Goal: Task Accomplishment & Management: Manage account settings

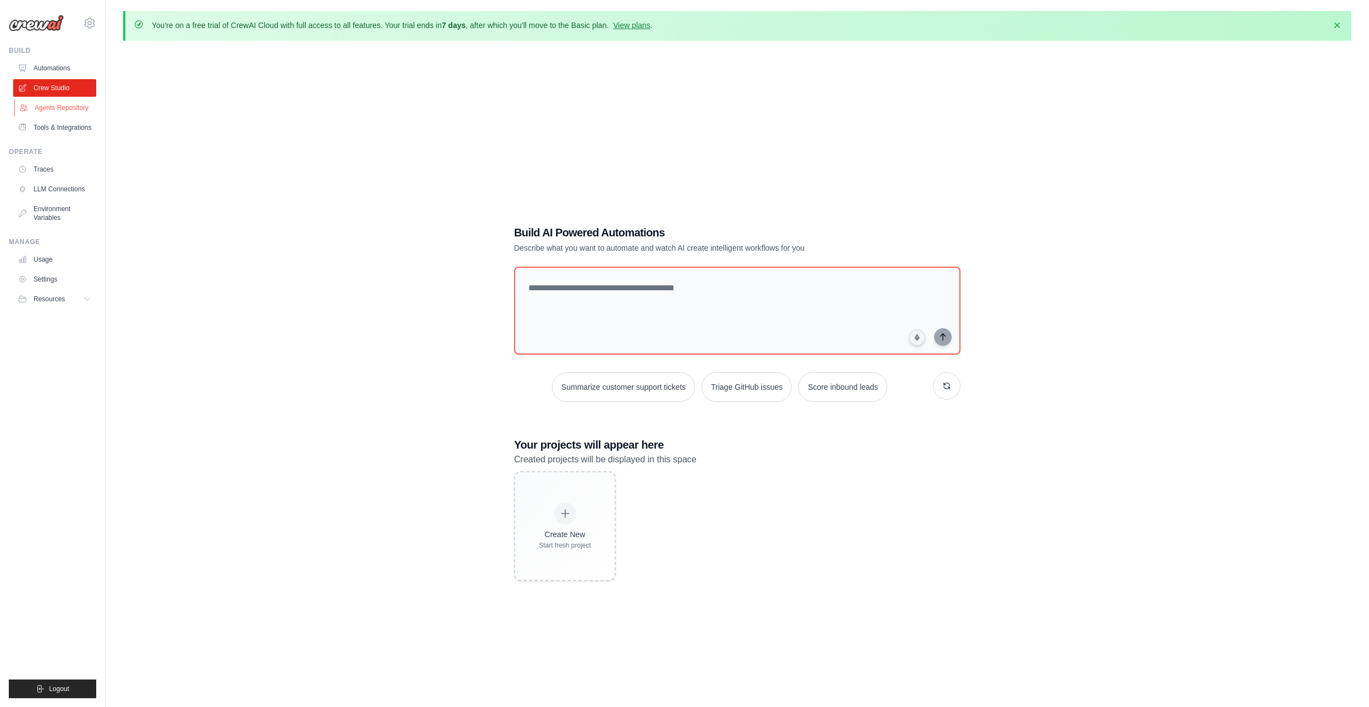
click at [71, 110] on link "Agents Repository" at bounding box center [55, 108] width 83 height 18
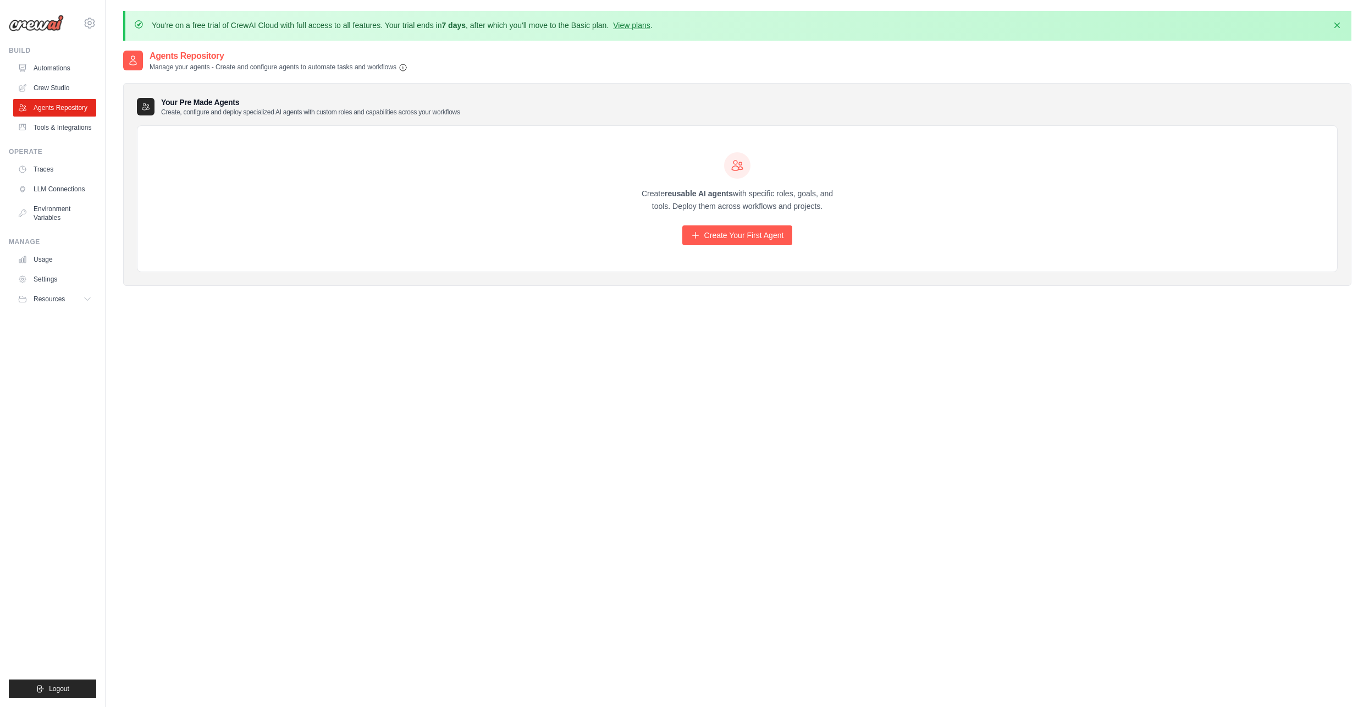
click at [733, 220] on div "Create reusable AI agents with specific roles, goals, and tools. Deploy them ac…" at bounding box center [737, 198] width 211 height 93
click at [731, 229] on link "Create Your First Agent" at bounding box center [737, 235] width 111 height 20
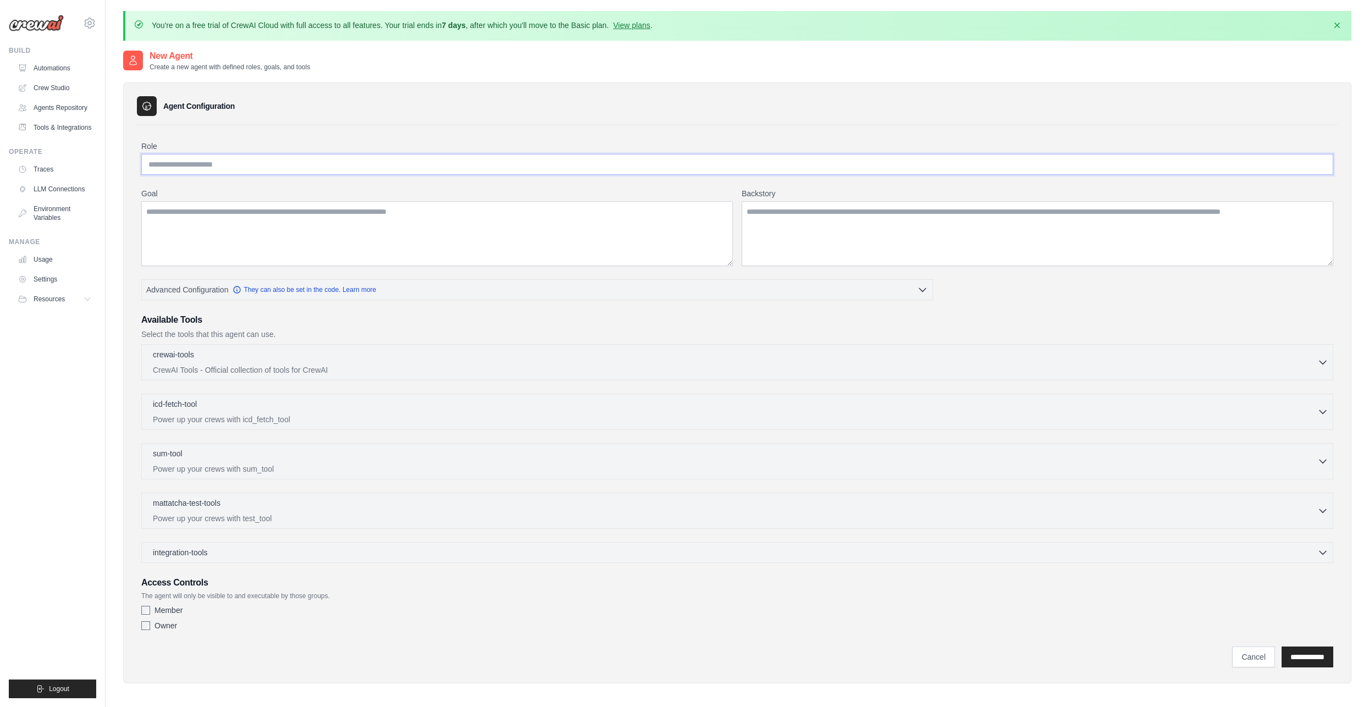
click at [278, 168] on input "Role" at bounding box center [737, 164] width 1192 height 21
type input "**********"
click at [284, 211] on textarea "Goal" at bounding box center [437, 233] width 592 height 65
paste textarea "**********"
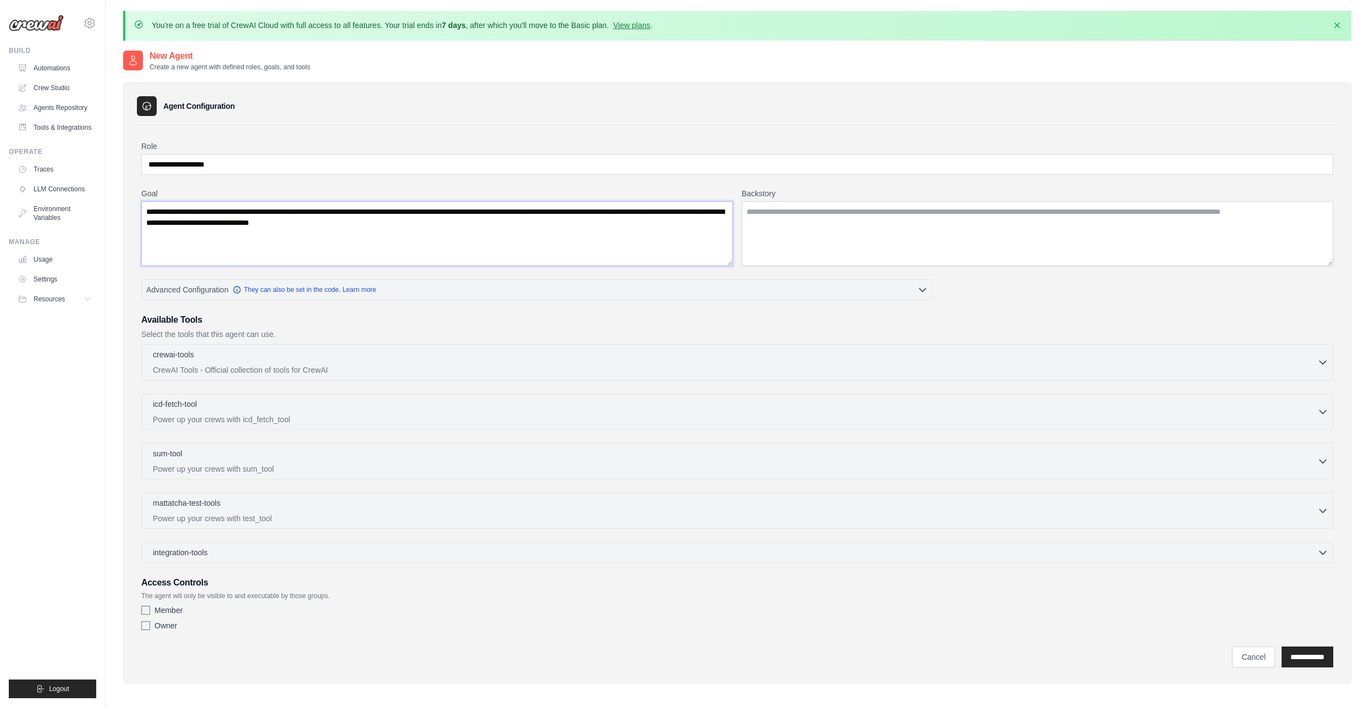
type textarea "**********"
drag, startPoint x: 521, startPoint y: 238, endPoint x: 147, endPoint y: 208, distance: 375.1
click at [147, 208] on textarea "**********" at bounding box center [437, 233] width 592 height 65
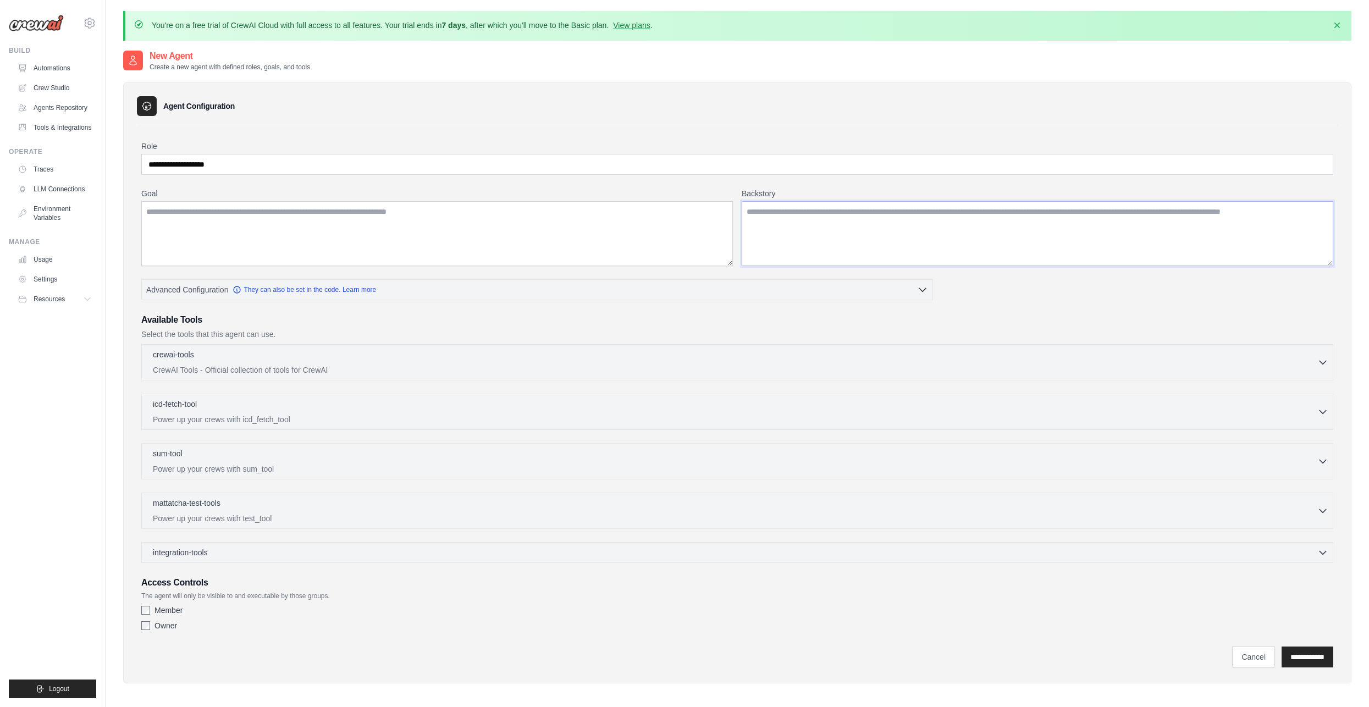
click at [817, 208] on textarea "Backstory" at bounding box center [1038, 233] width 592 height 65
paste textarea "**********"
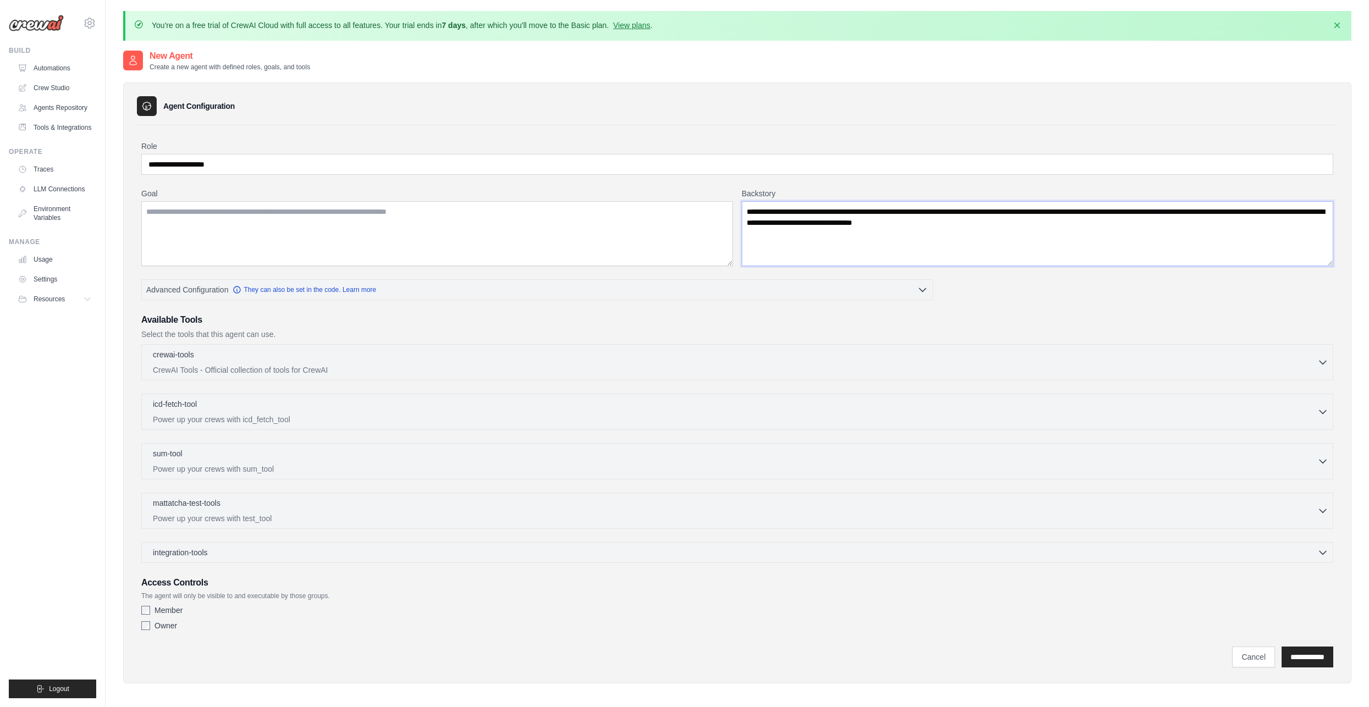
type textarea "**********"
click at [420, 214] on textarea "Goal" at bounding box center [437, 233] width 592 height 65
paste textarea "**********"
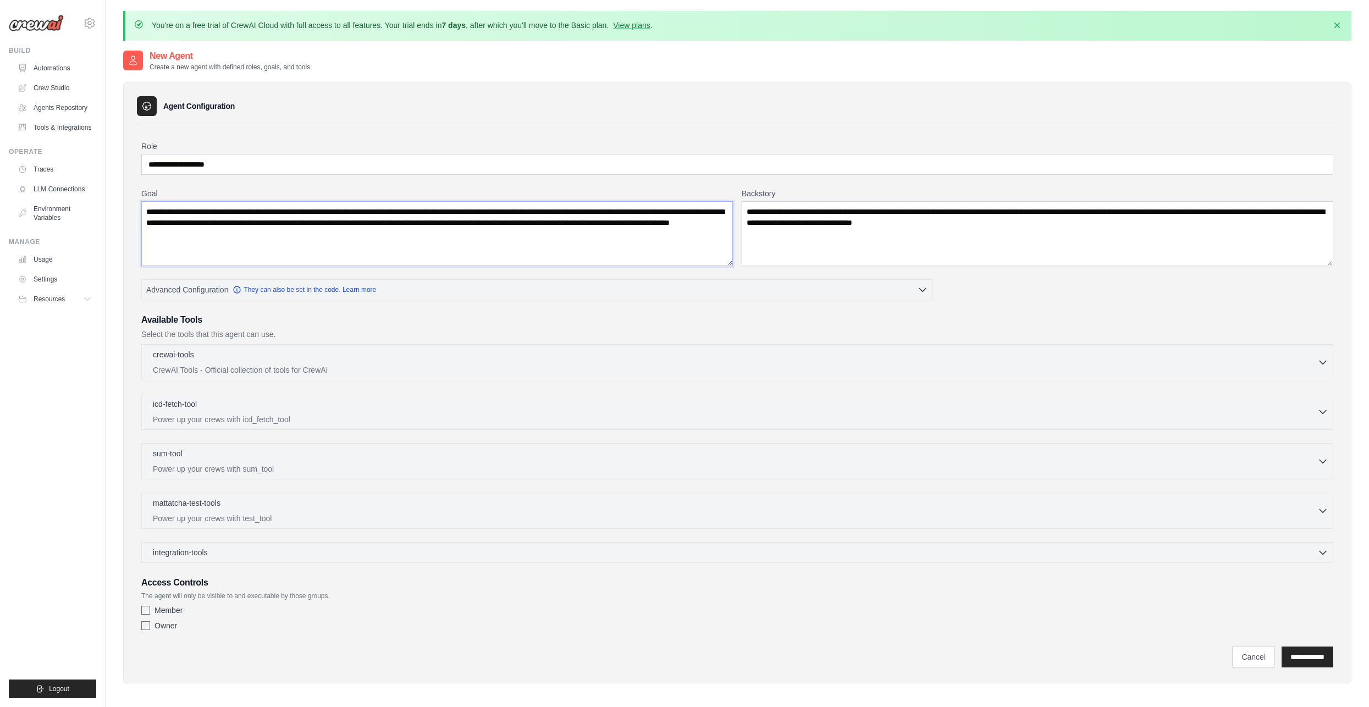
type textarea "**********"
click at [199, 164] on input "**********" at bounding box center [737, 164] width 1192 height 21
type input "**********"
click at [1309, 364] on p "CrewAI Tools - Official collection of tools for CrewAI" at bounding box center [735, 369] width 1165 height 11
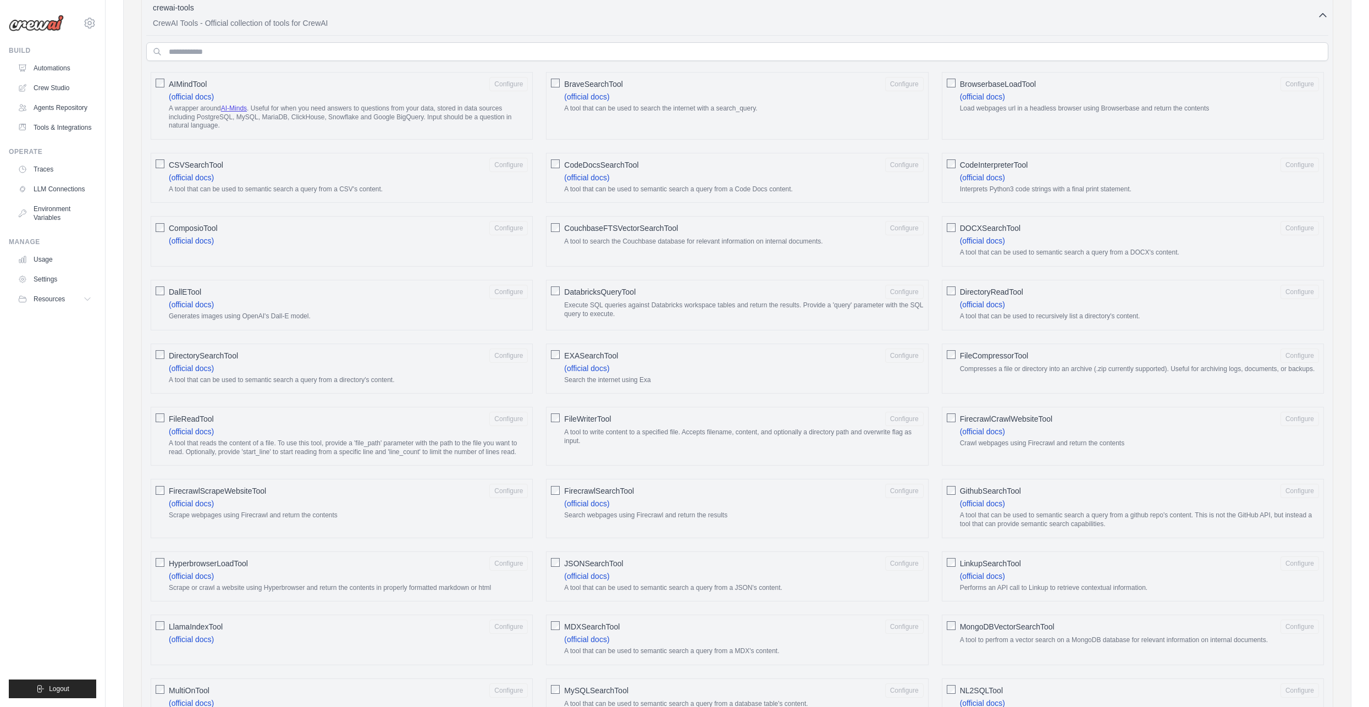
scroll to position [330, 0]
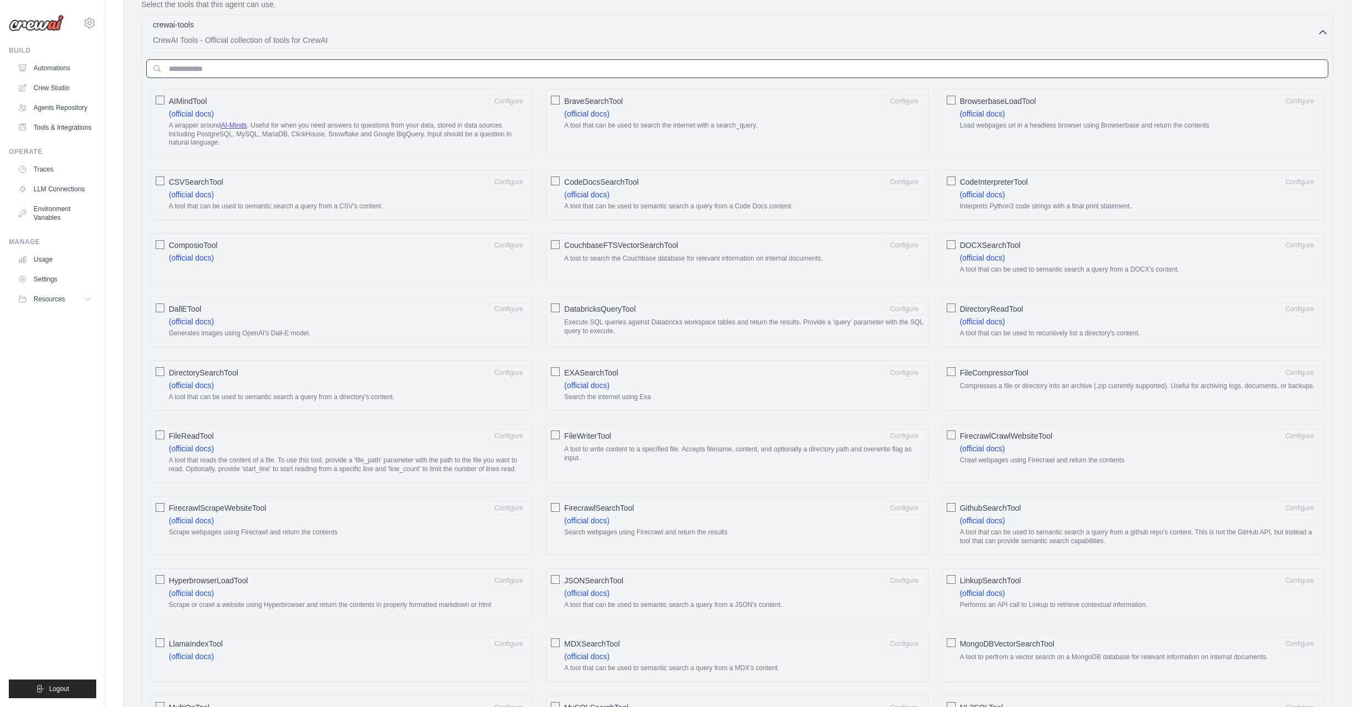
click at [312, 59] on input "text" at bounding box center [737, 68] width 1182 height 19
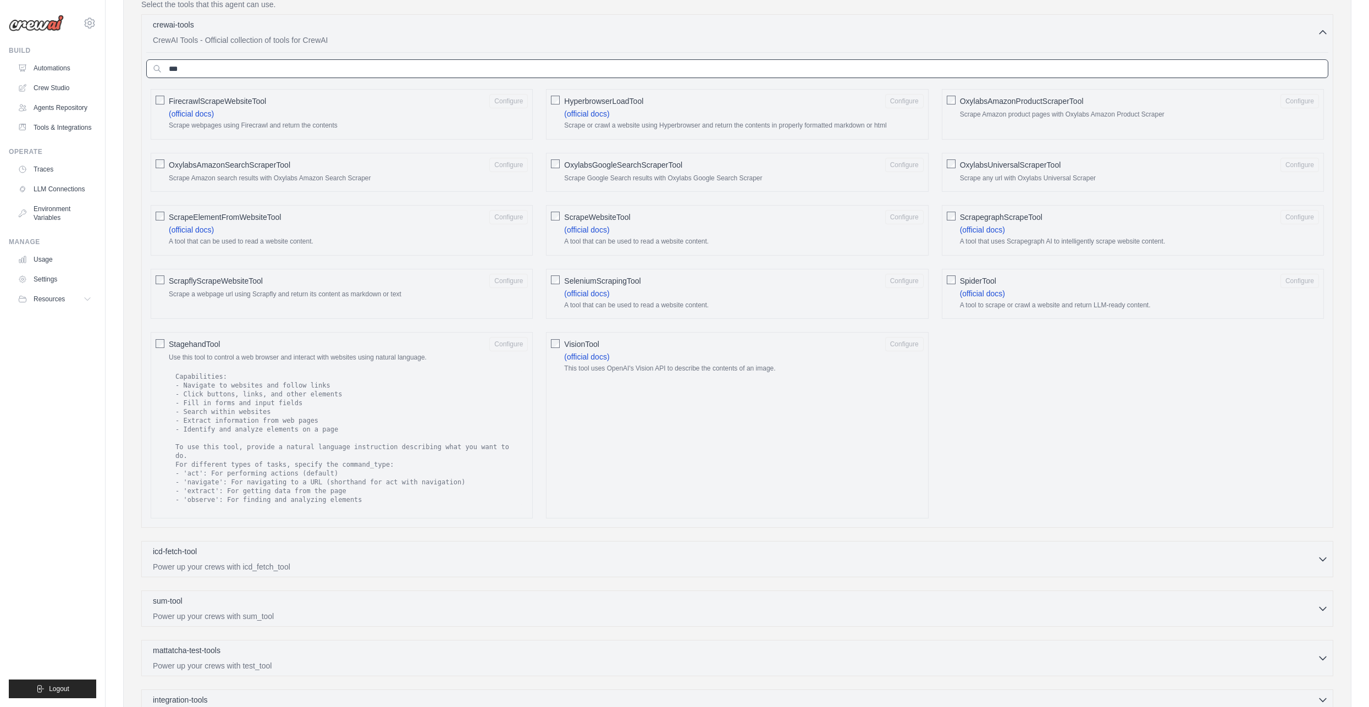
scroll to position [275, 0]
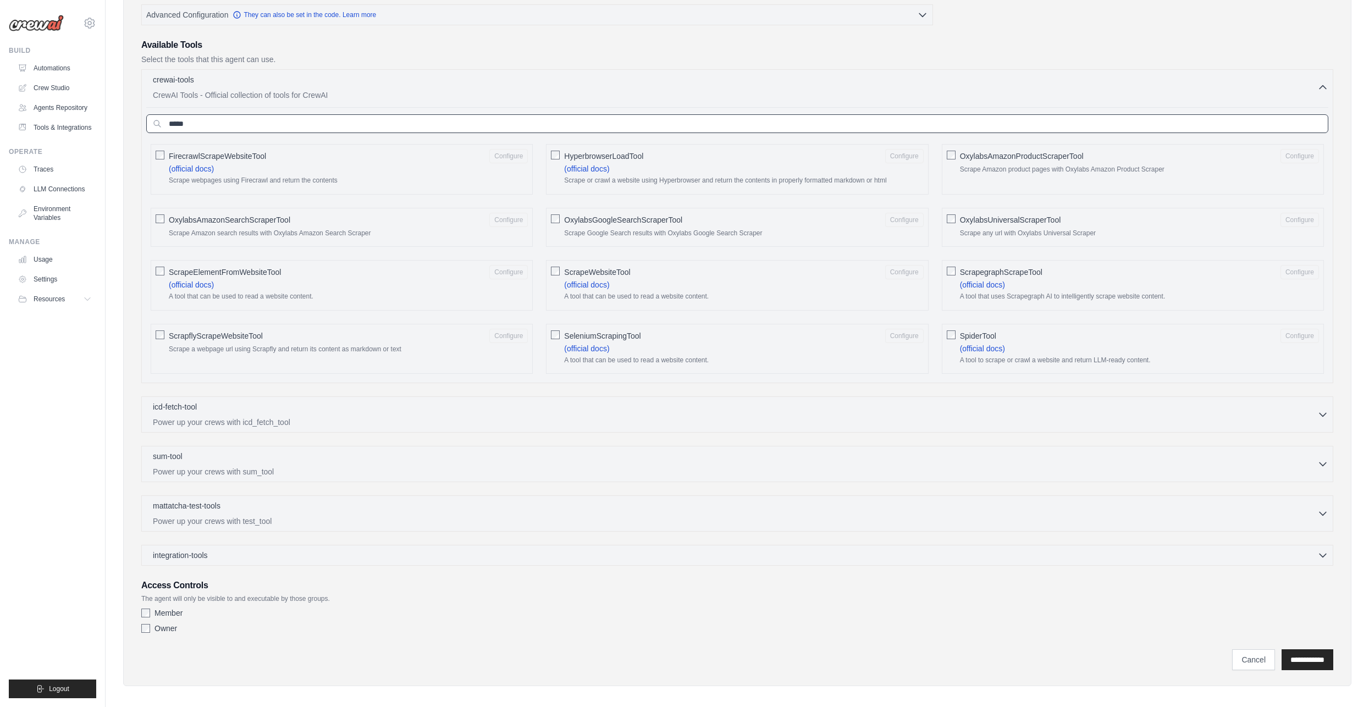
type input "*****"
click at [1323, 85] on icon "button" at bounding box center [1322, 86] width 11 height 11
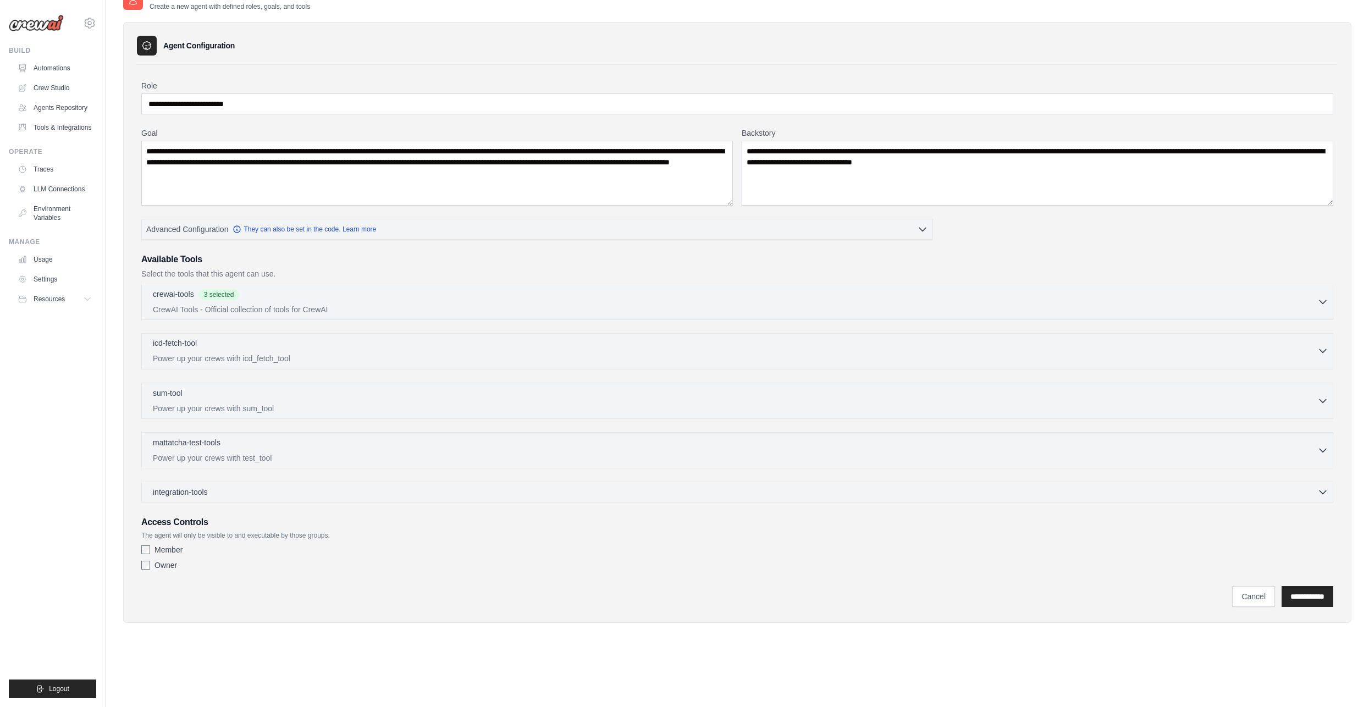
click at [1320, 350] on icon "button" at bounding box center [1323, 351] width 7 height 3
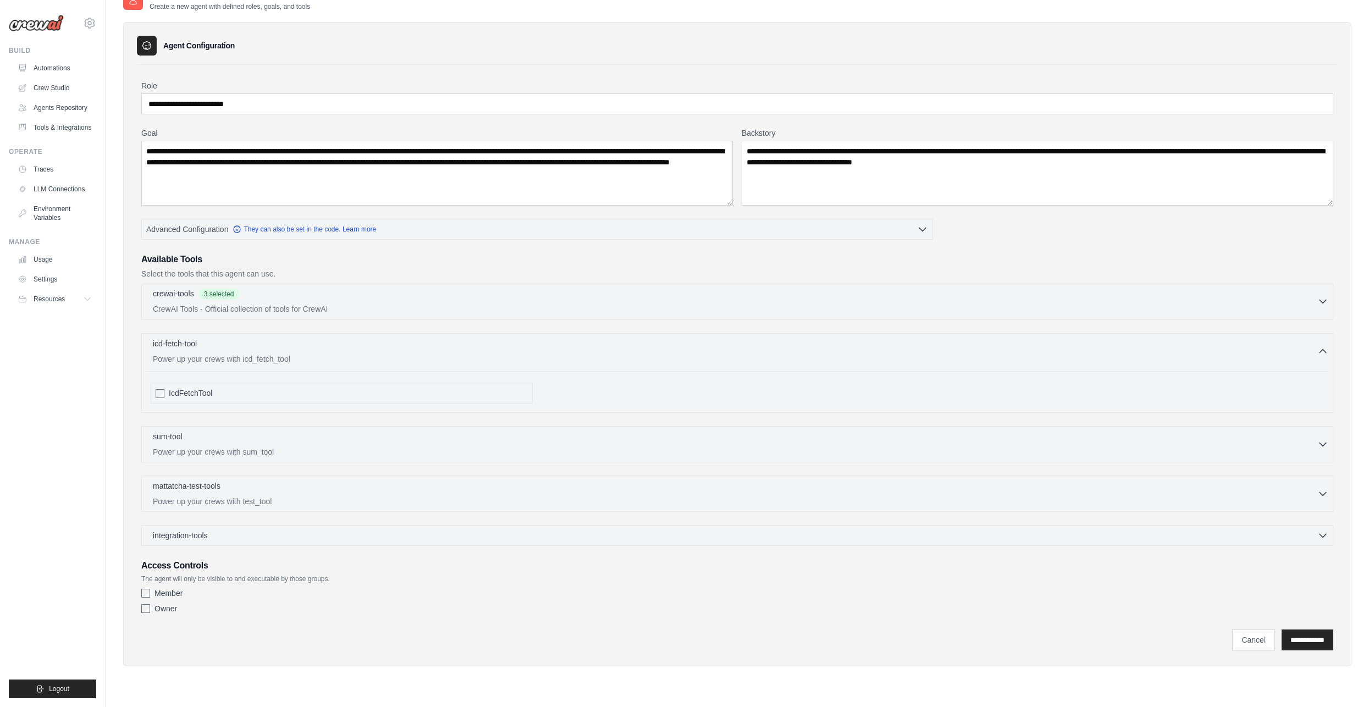
click at [1117, 304] on p "CrewAI Tools - Official collection of tools for CrewAI" at bounding box center [735, 309] width 1165 height 11
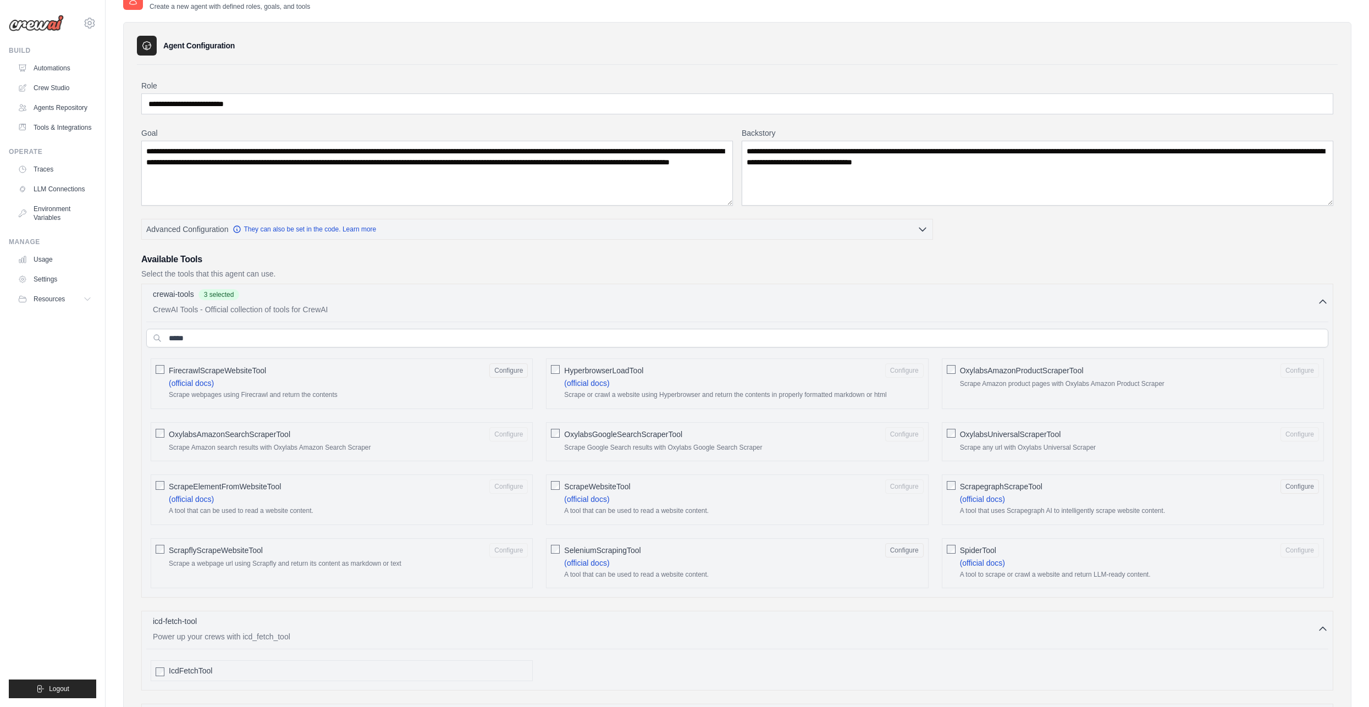
click at [210, 369] on span "FirecrawlScrapeWebsiteTool" at bounding box center [217, 370] width 97 height 11
click at [624, 545] on span "SeleniumScrapingTool" at bounding box center [602, 550] width 76 height 11
click at [1306, 294] on div "crewai-tools 1 selected" at bounding box center [735, 294] width 1165 height 13
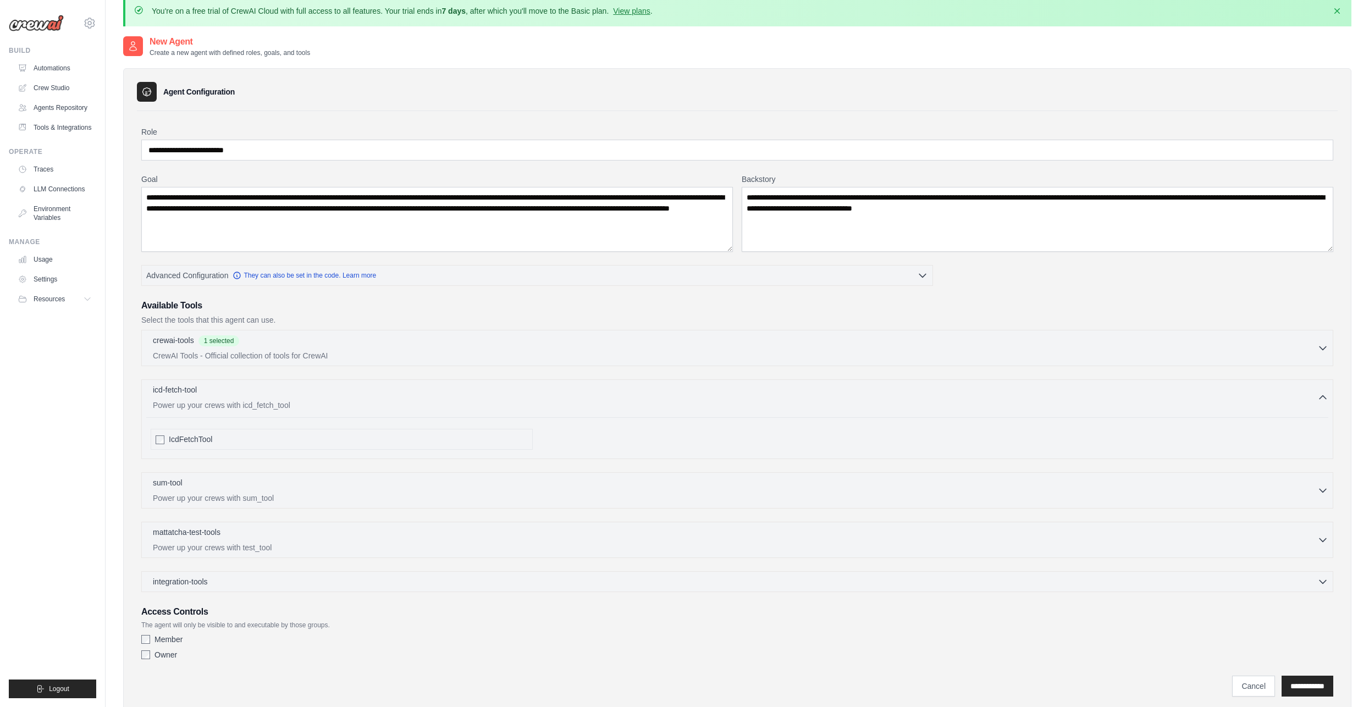
scroll to position [0, 0]
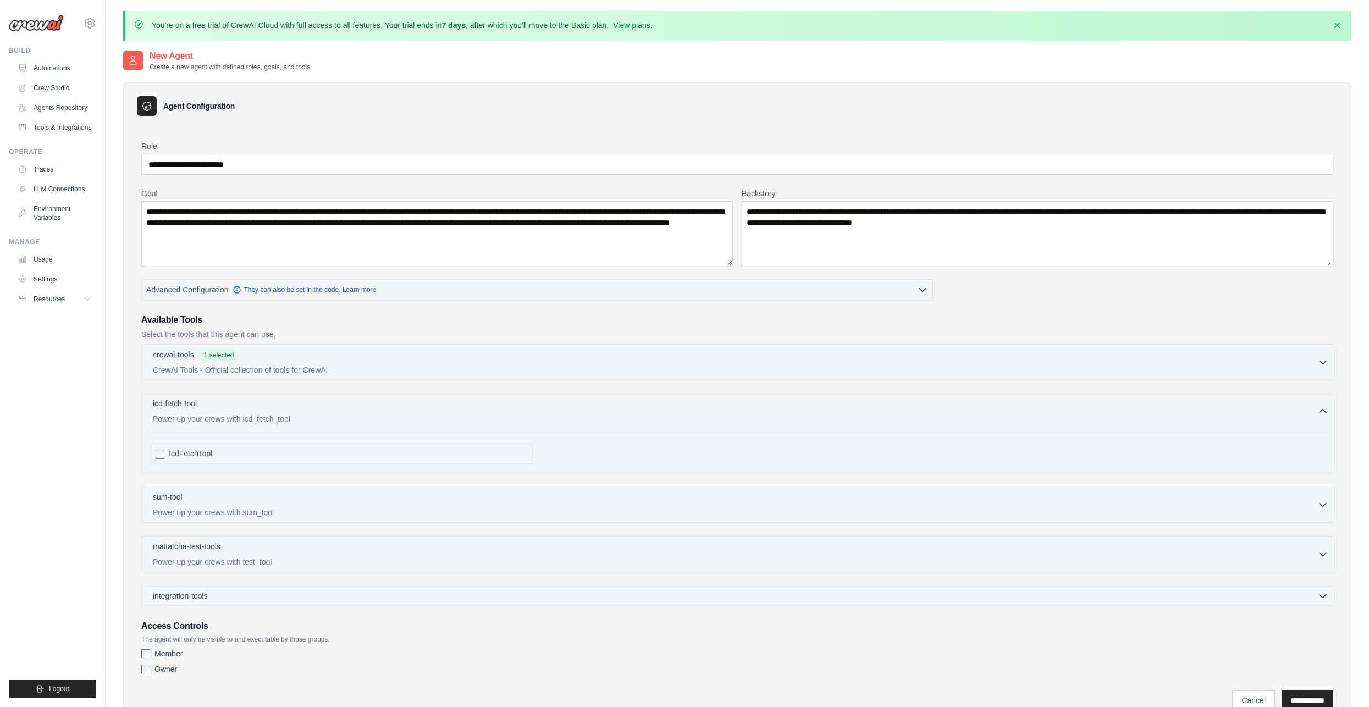
click at [385, 406] on div "icd-fetch-tool 0 selected" at bounding box center [735, 404] width 1165 height 13
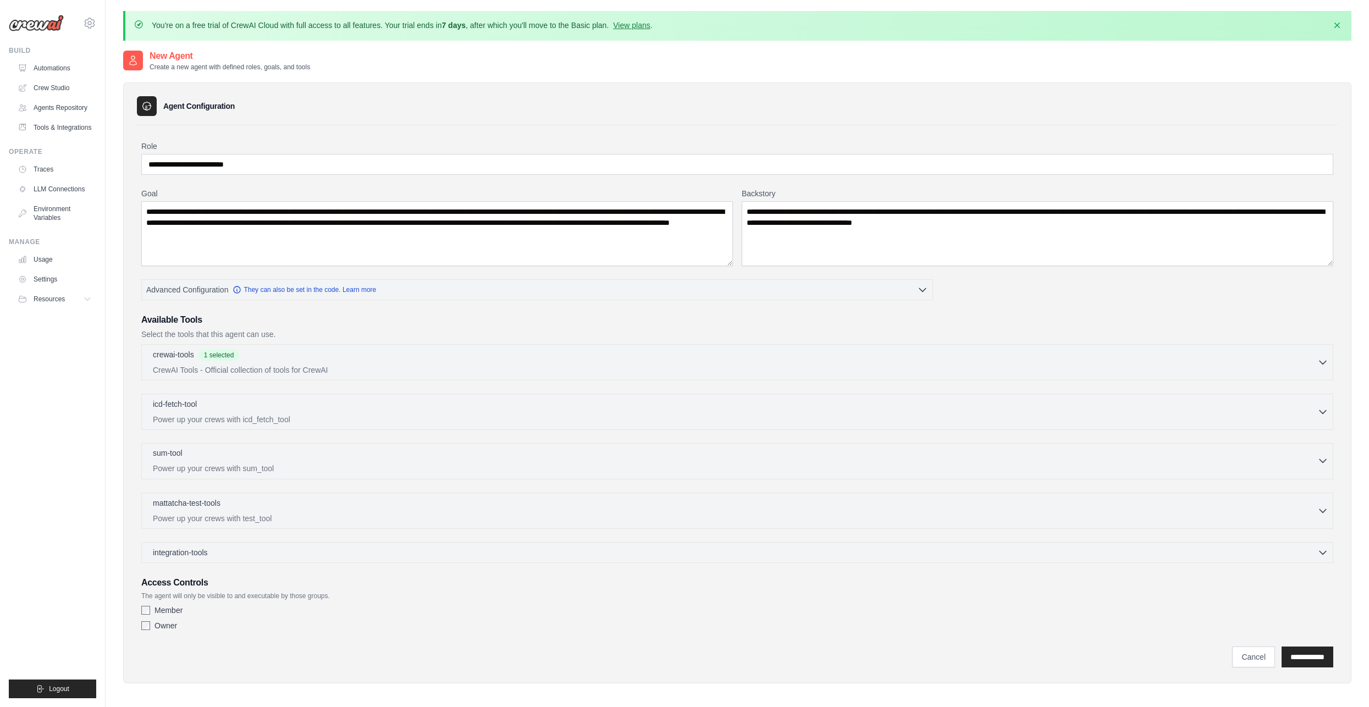
click at [385, 453] on div "sum-tool 0 selected" at bounding box center [735, 454] width 1165 height 13
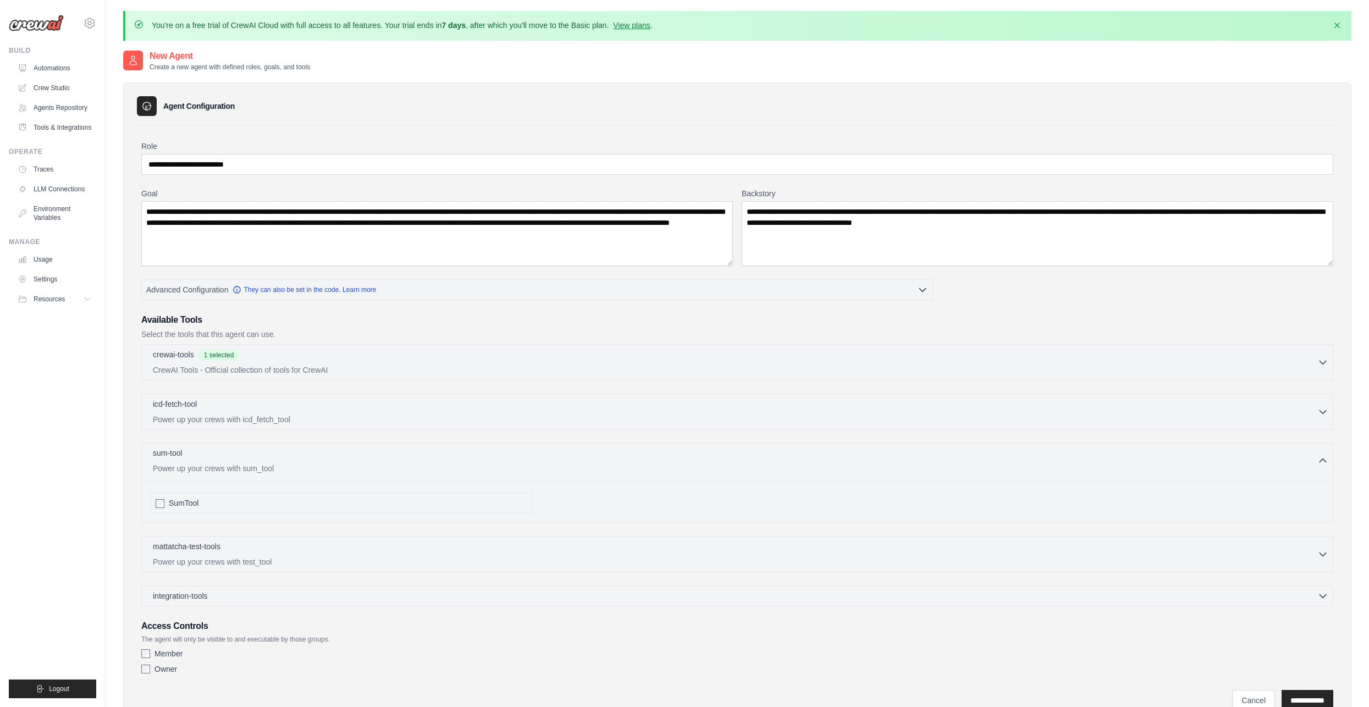
click at [389, 449] on div "sum-tool 0 selected" at bounding box center [735, 454] width 1165 height 13
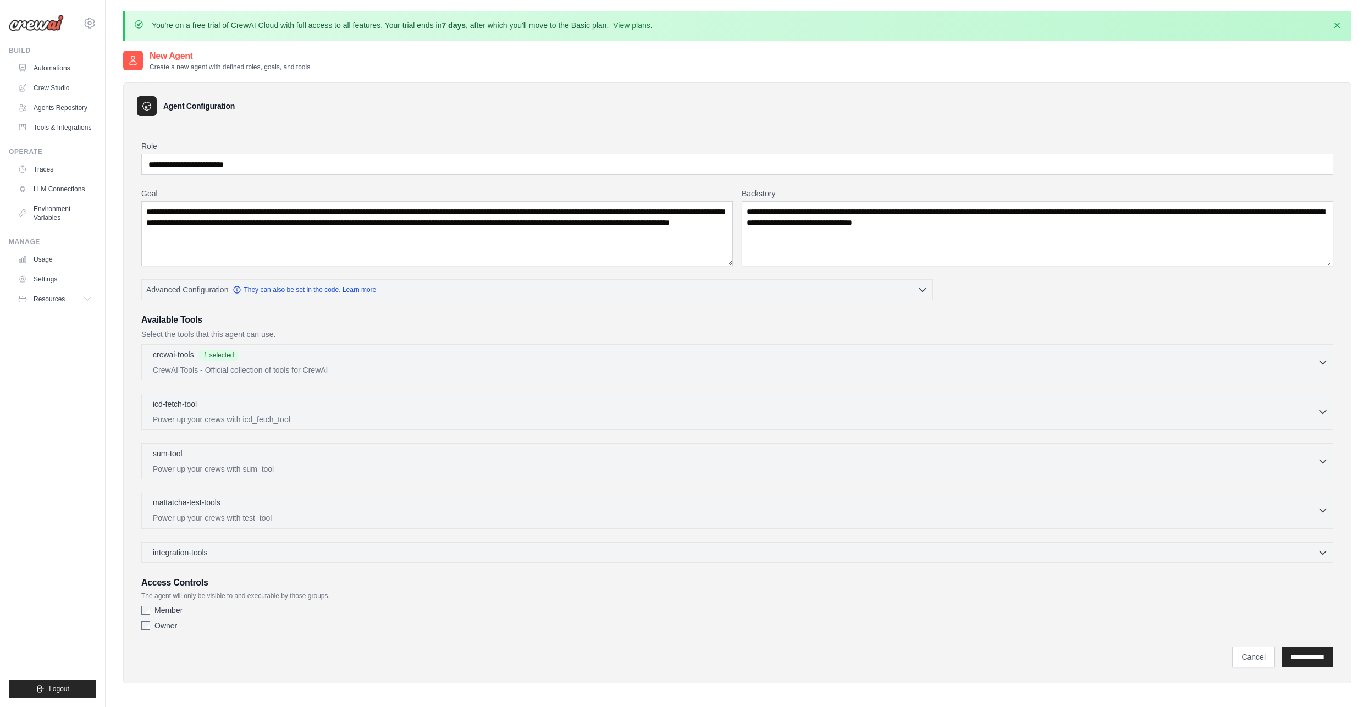
click at [373, 506] on div "mattatcha-test-tools 0 selected" at bounding box center [735, 503] width 1165 height 13
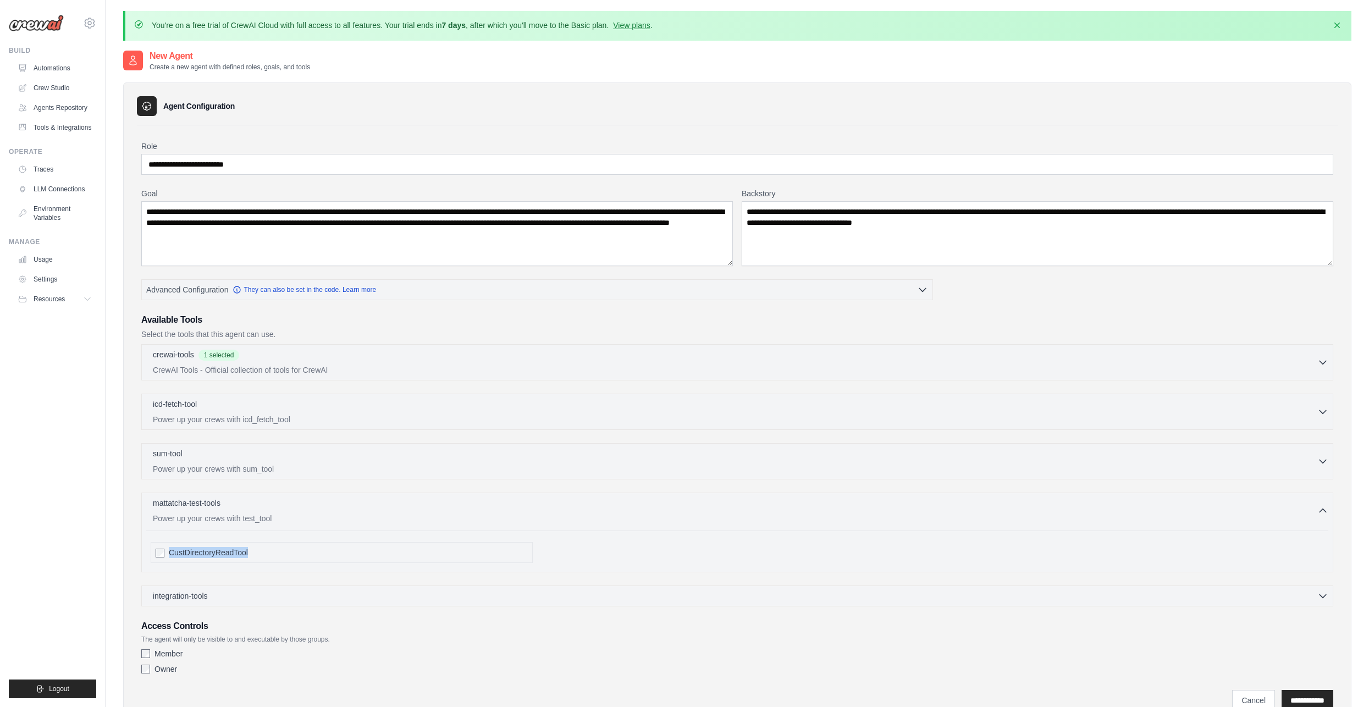
drag, startPoint x: 169, startPoint y: 549, endPoint x: 247, endPoint y: 549, distance: 78.1
click at [247, 549] on span "CustDirectoryReadTool" at bounding box center [208, 552] width 79 height 11
copy span "CustDirectoryReadTool"
click at [501, 508] on div "mattatcha-test-tools 0 selected Power up your crews with test_tool" at bounding box center [735, 510] width 1165 height 26
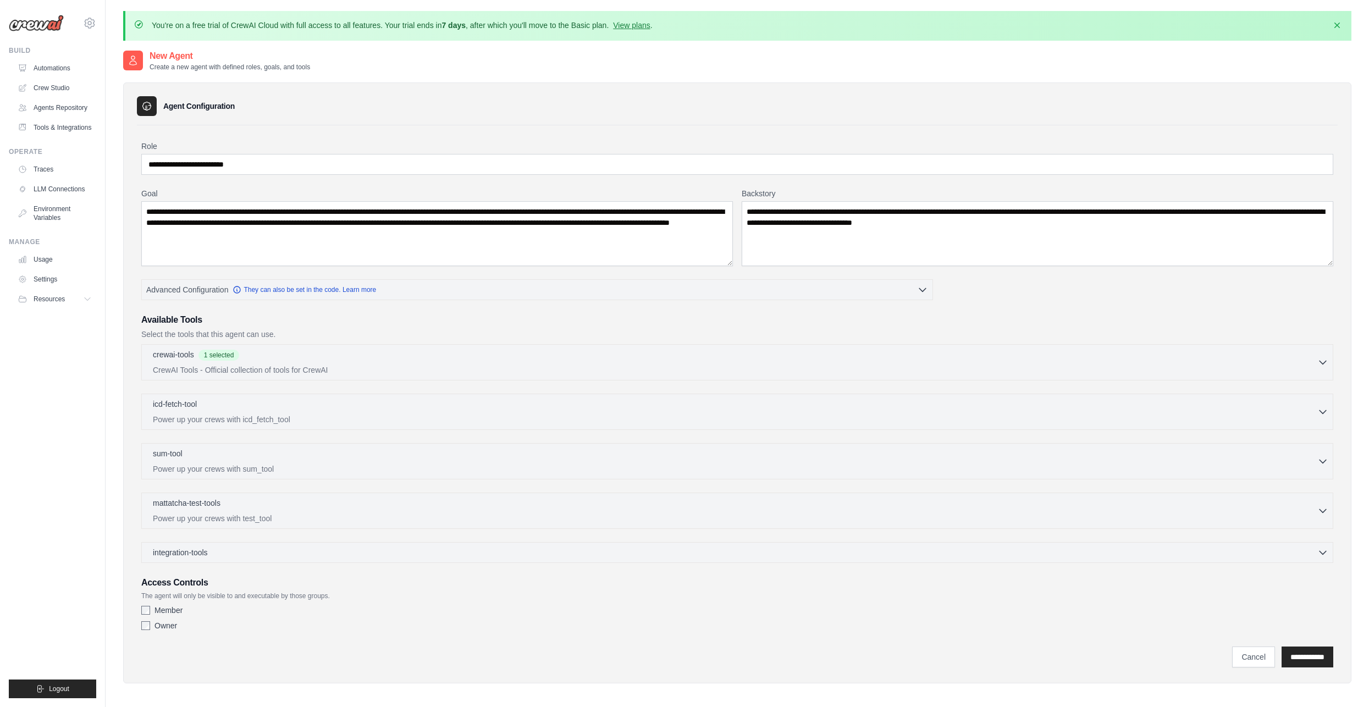
click at [499, 542] on div "integration-tools 0 selected Gmail HubSpot Microsoft Teams" at bounding box center [737, 552] width 1192 height 21
click at [506, 549] on div "integration-tools 0 selected" at bounding box center [741, 552] width 1176 height 11
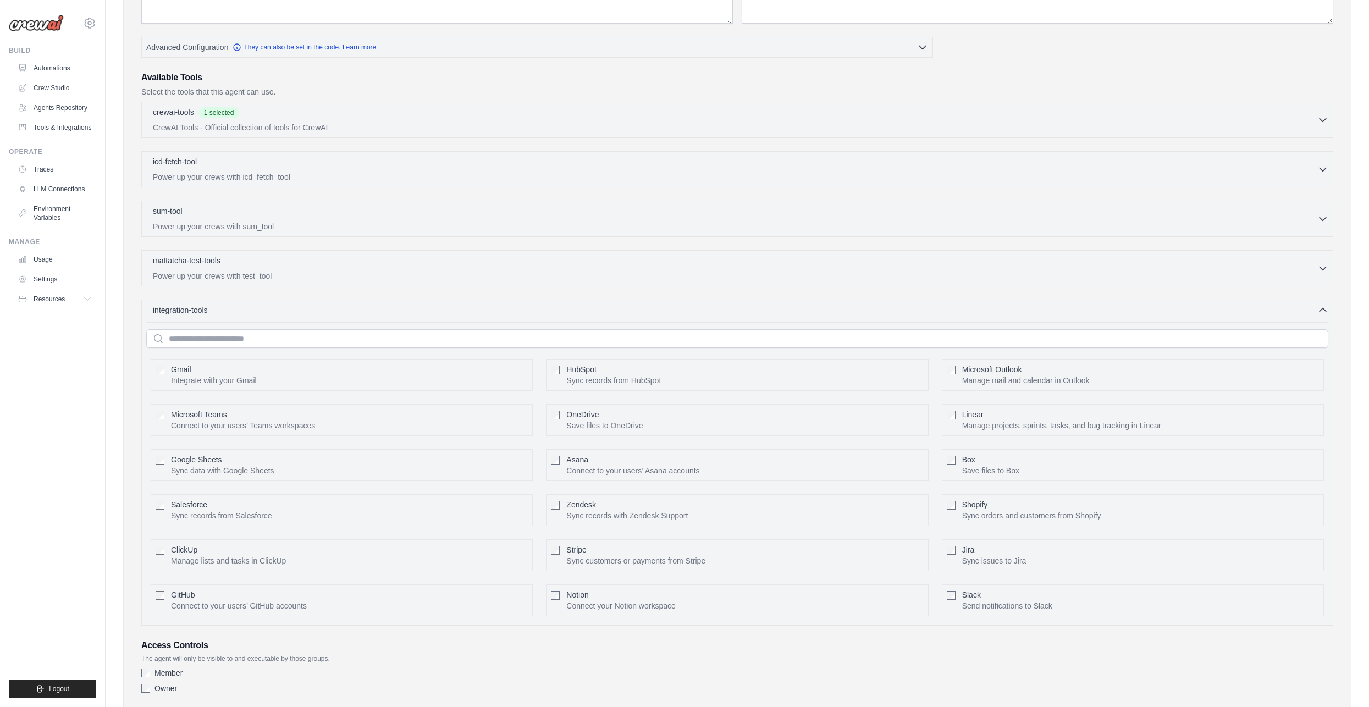
scroll to position [275, 0]
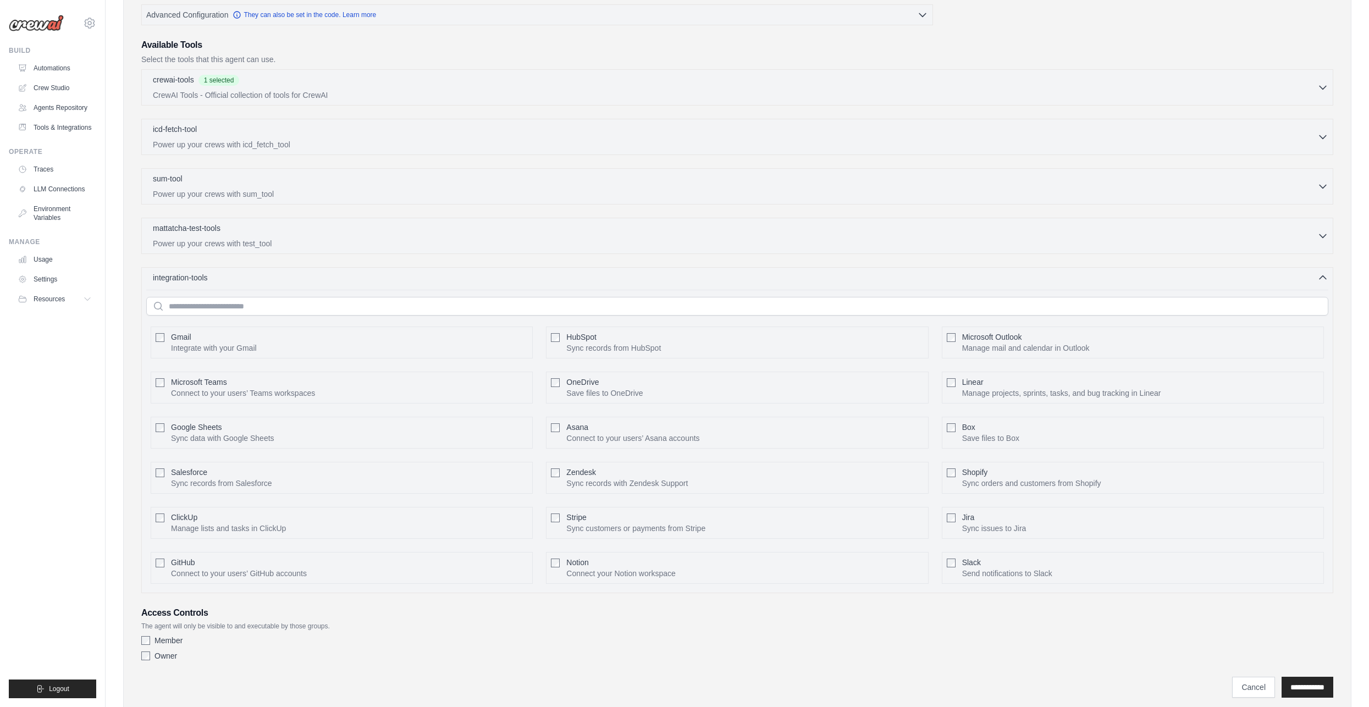
click at [281, 434] on div "Google Sheets Sync data with Google Sheets Configure" at bounding box center [349, 433] width 357 height 22
click at [281, 428] on div "Google Sheets Sync data with Google Sheets Configure" at bounding box center [349, 433] width 357 height 22
click at [393, 302] on input "text" at bounding box center [737, 306] width 1182 height 19
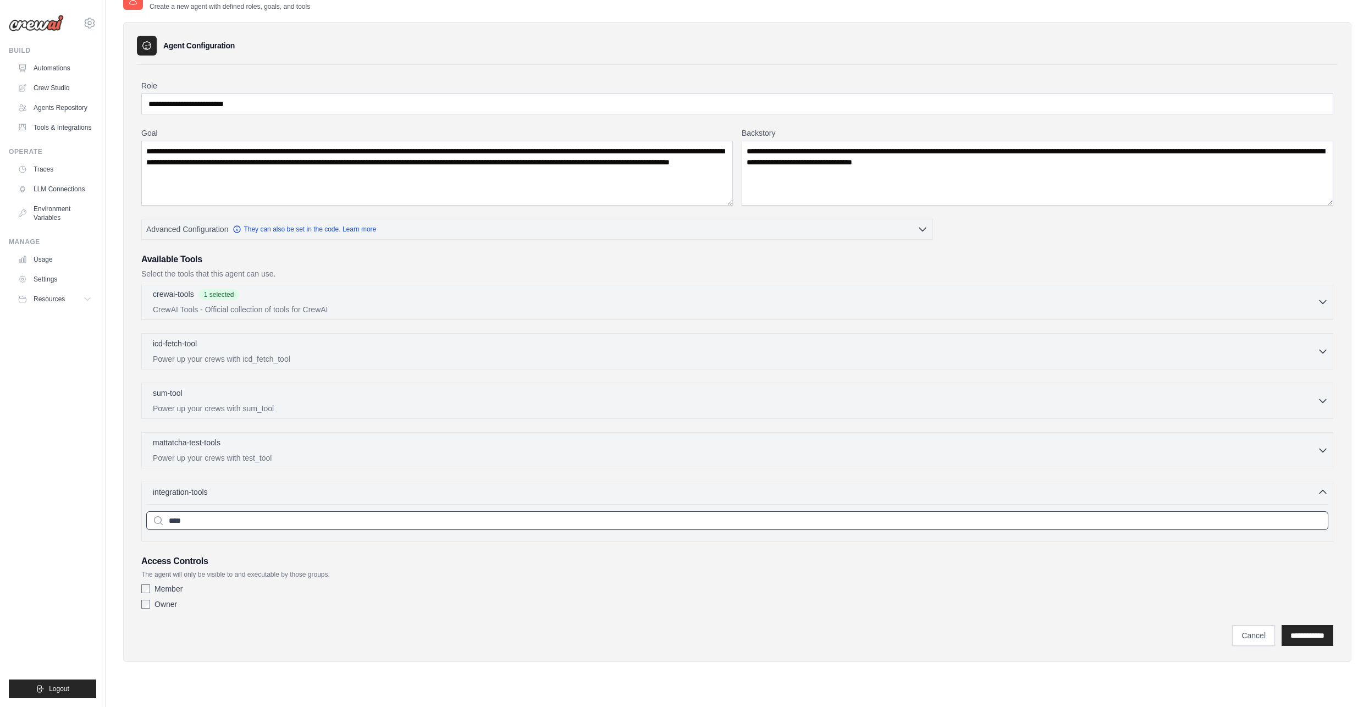
type input "*****"
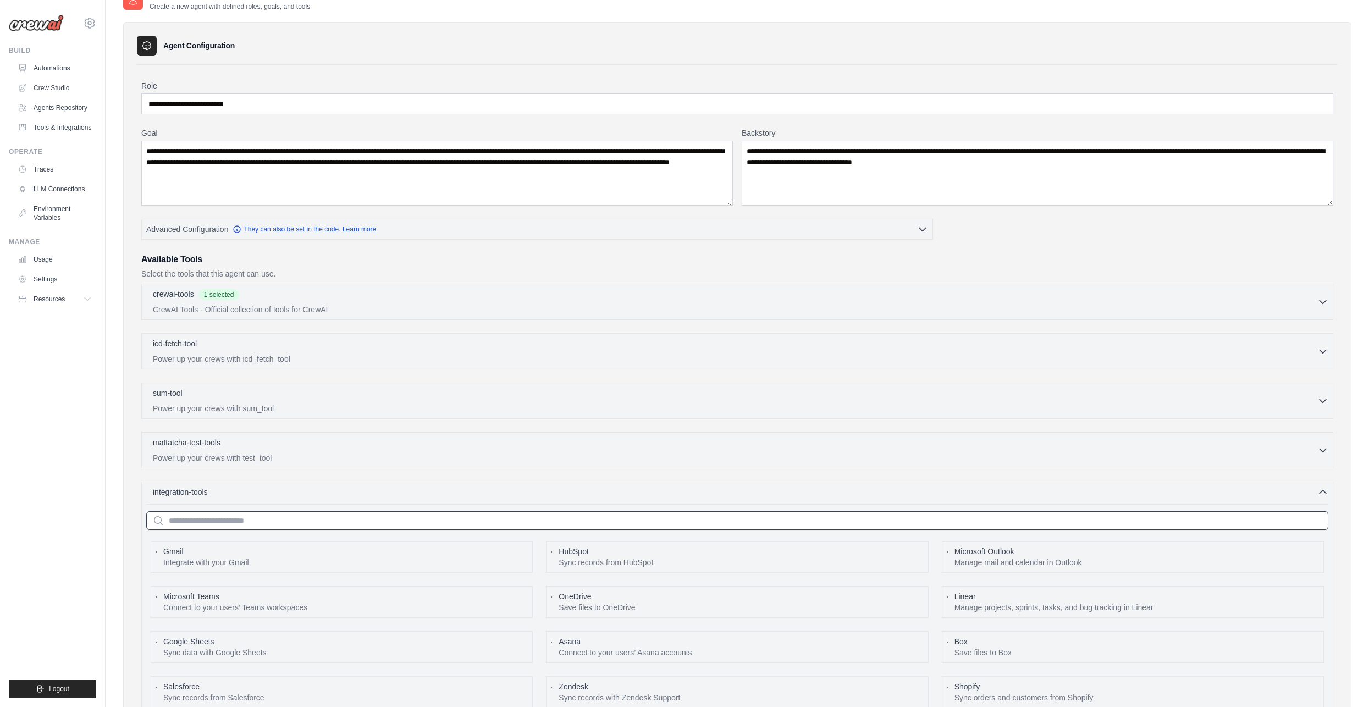
scroll to position [275, 0]
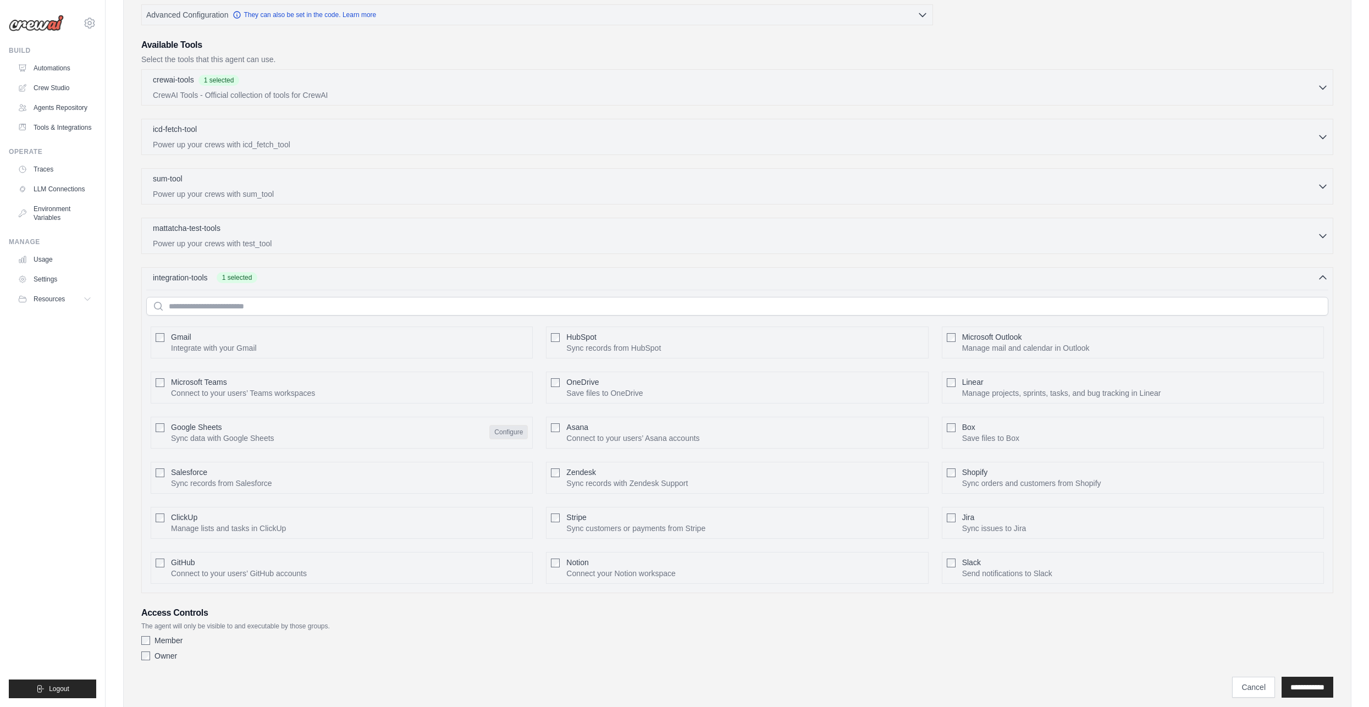
click at [500, 431] on button "Configure" at bounding box center [508, 432] width 38 height 14
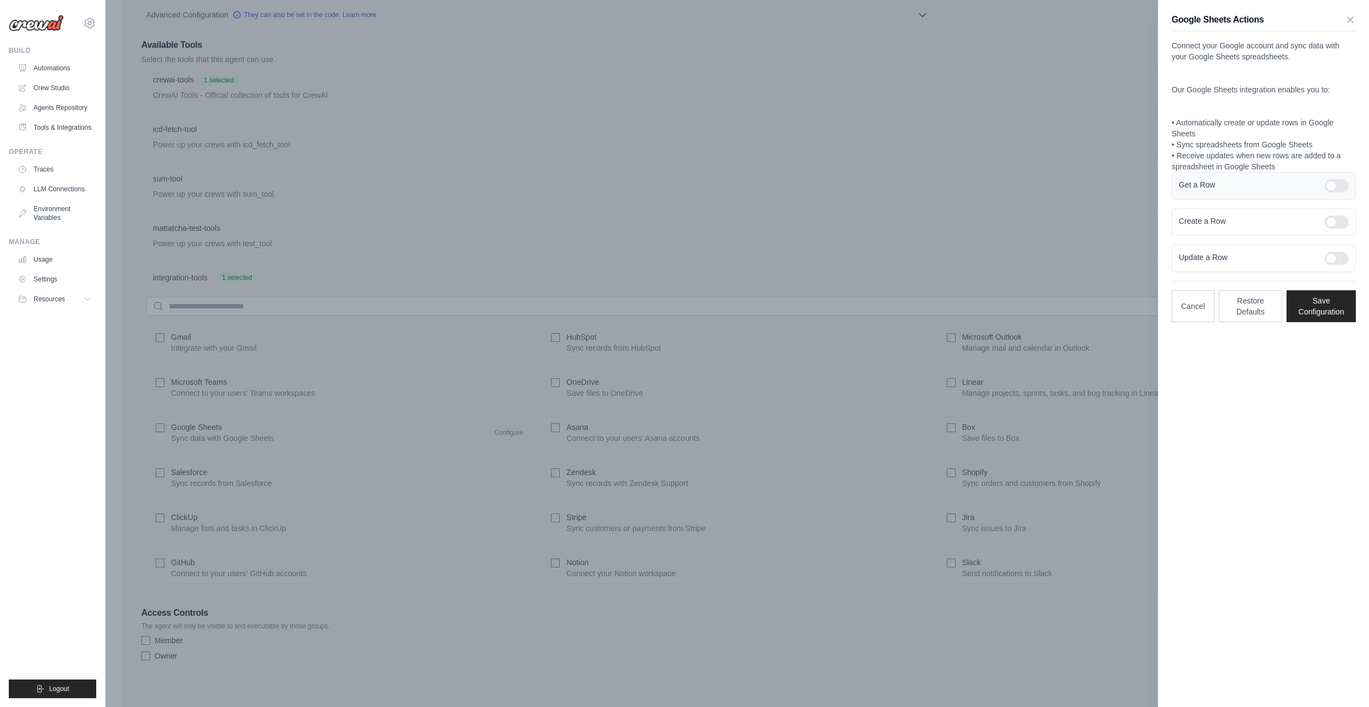
click at [1342, 188] on div at bounding box center [1337, 185] width 24 height 13
click at [1341, 187] on div at bounding box center [1337, 185] width 24 height 13
click at [1329, 183] on div at bounding box center [1337, 185] width 24 height 13
click at [1333, 222] on div at bounding box center [1337, 222] width 24 height 13
click at [1336, 253] on div at bounding box center [1337, 258] width 24 height 13
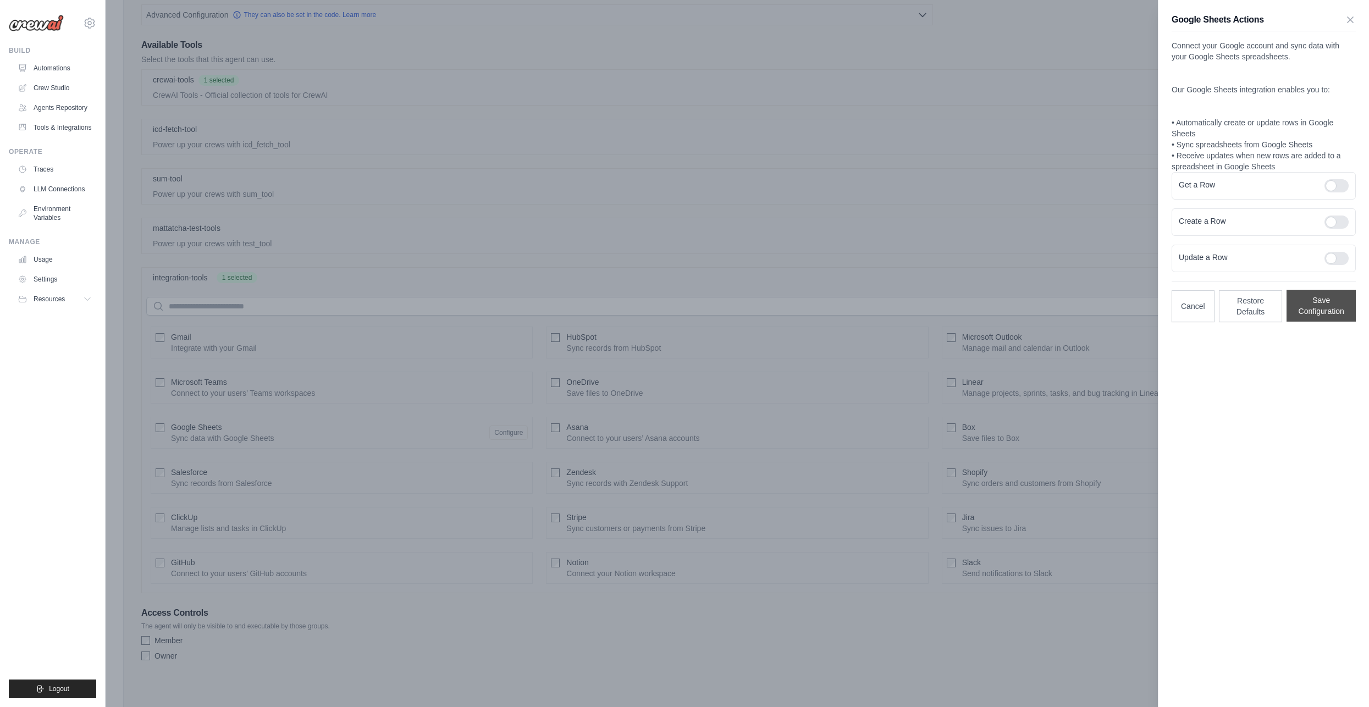
click at [1312, 306] on button "Save Configuration" at bounding box center [1321, 306] width 69 height 32
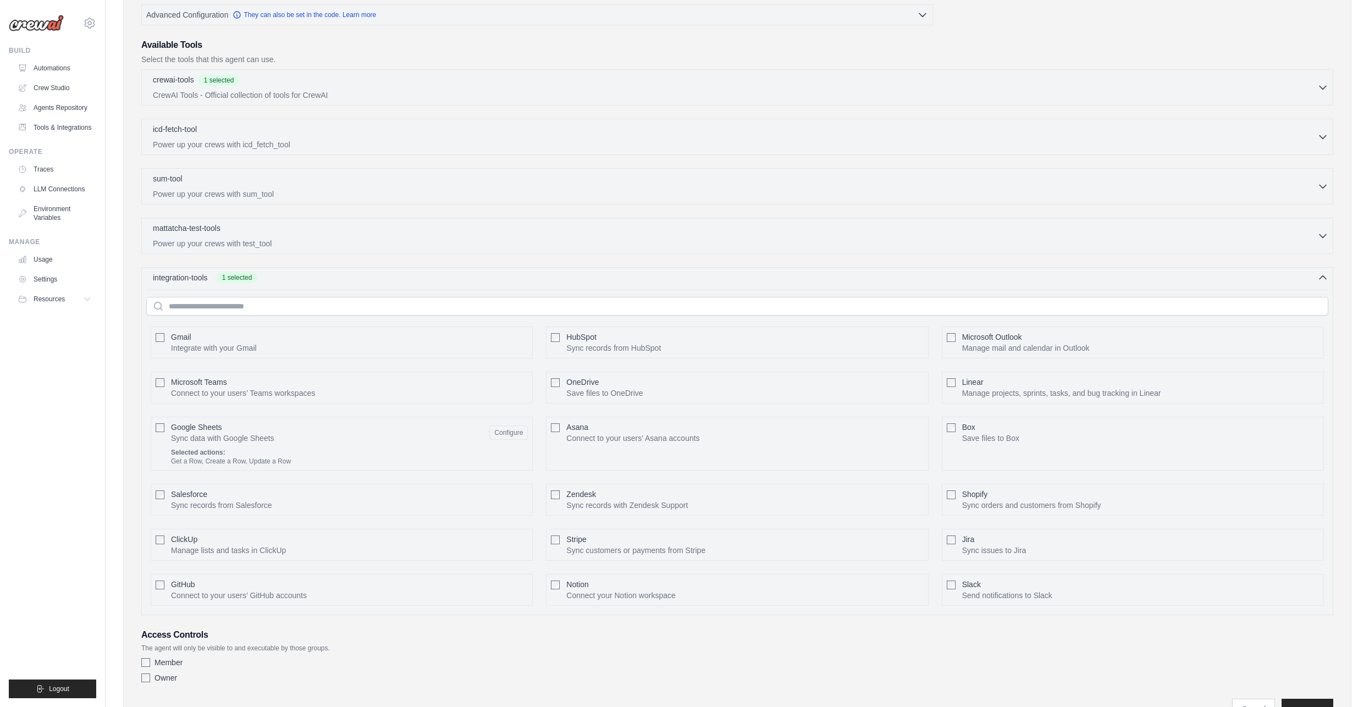
click at [250, 457] on div "Get a Row, Create a Row, Update a Row" at bounding box center [349, 461] width 357 height 9
click at [265, 442] on label "Google Sheets Sync data with Google Sheets Configure Selected actions: Get a Ro…" at bounding box center [349, 444] width 357 height 44
click at [517, 425] on button "Configure" at bounding box center [508, 432] width 38 height 14
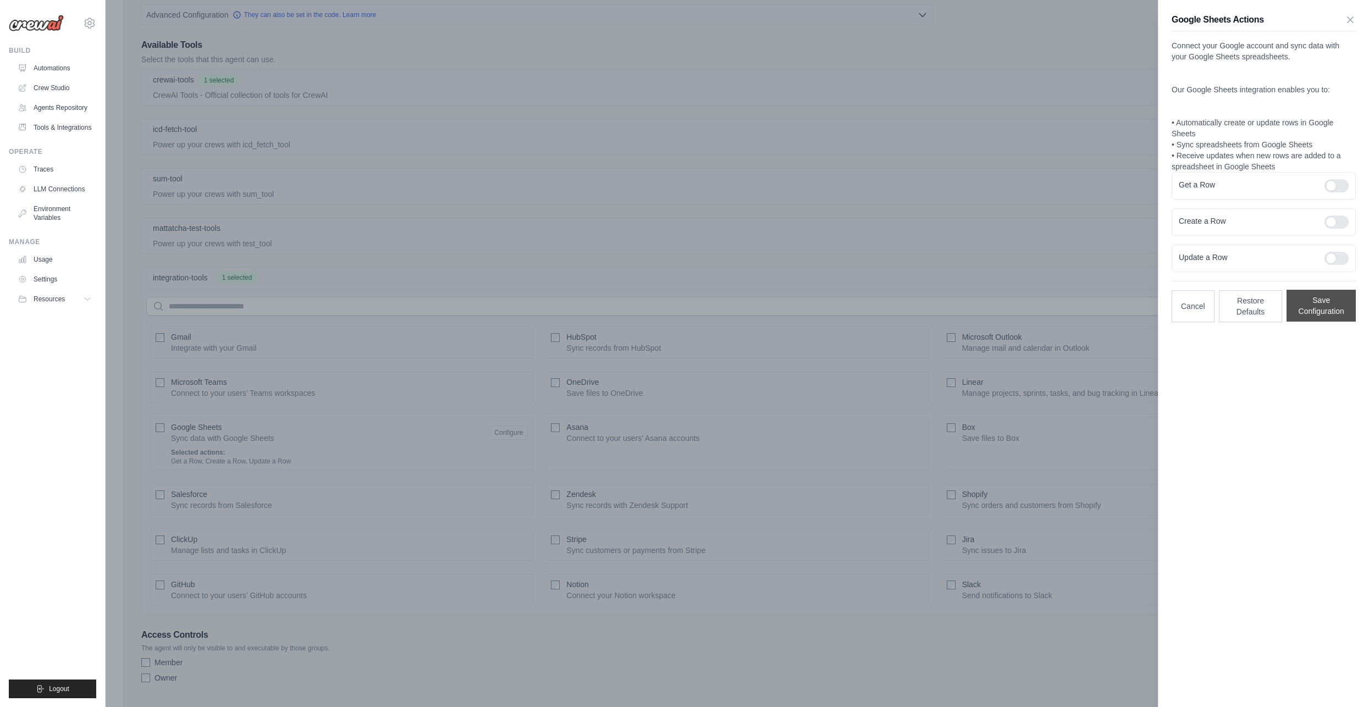
click at [1317, 304] on button "Save Configuration" at bounding box center [1321, 306] width 69 height 32
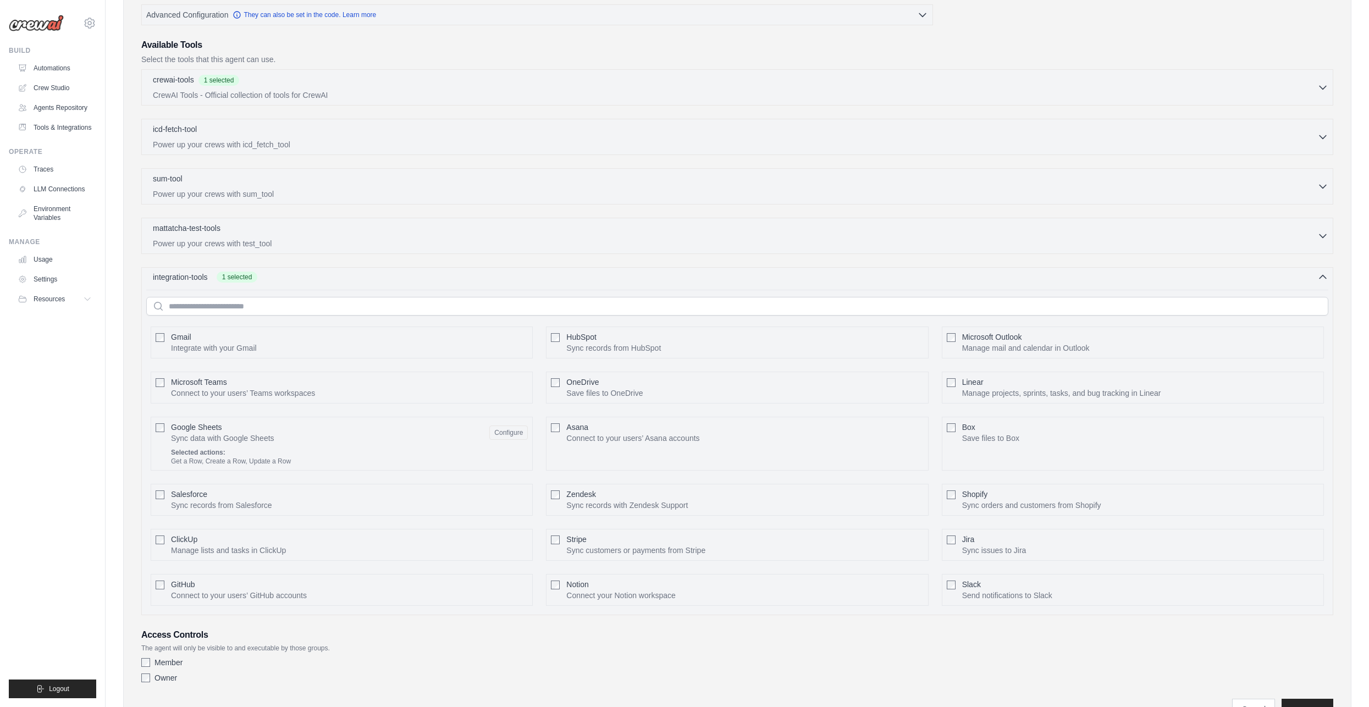
click at [1295, 272] on div "integration-tools 1 selected" at bounding box center [741, 277] width 1176 height 11
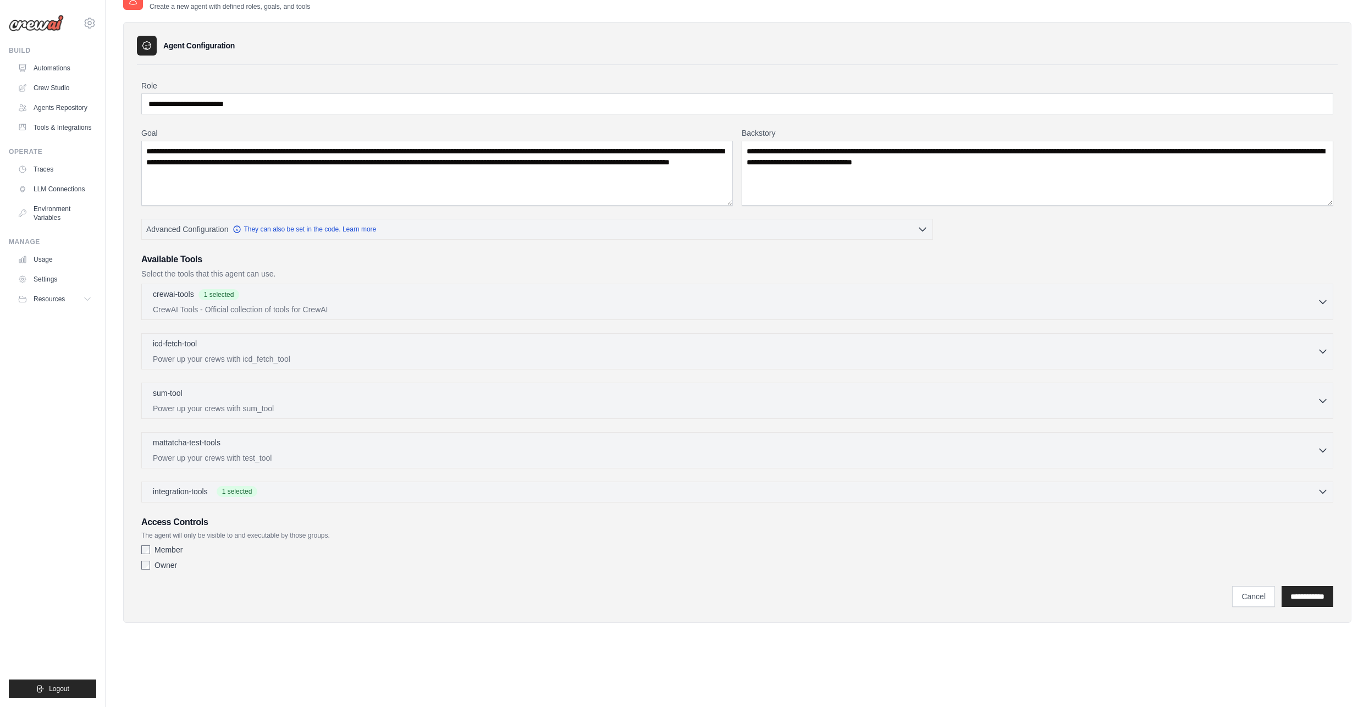
scroll to position [60, 0]
click at [163, 544] on label "Member" at bounding box center [169, 549] width 28 height 11
click at [178, 104] on input "**********" at bounding box center [737, 103] width 1192 height 21
click at [1316, 593] on input "**********" at bounding box center [1308, 596] width 52 height 21
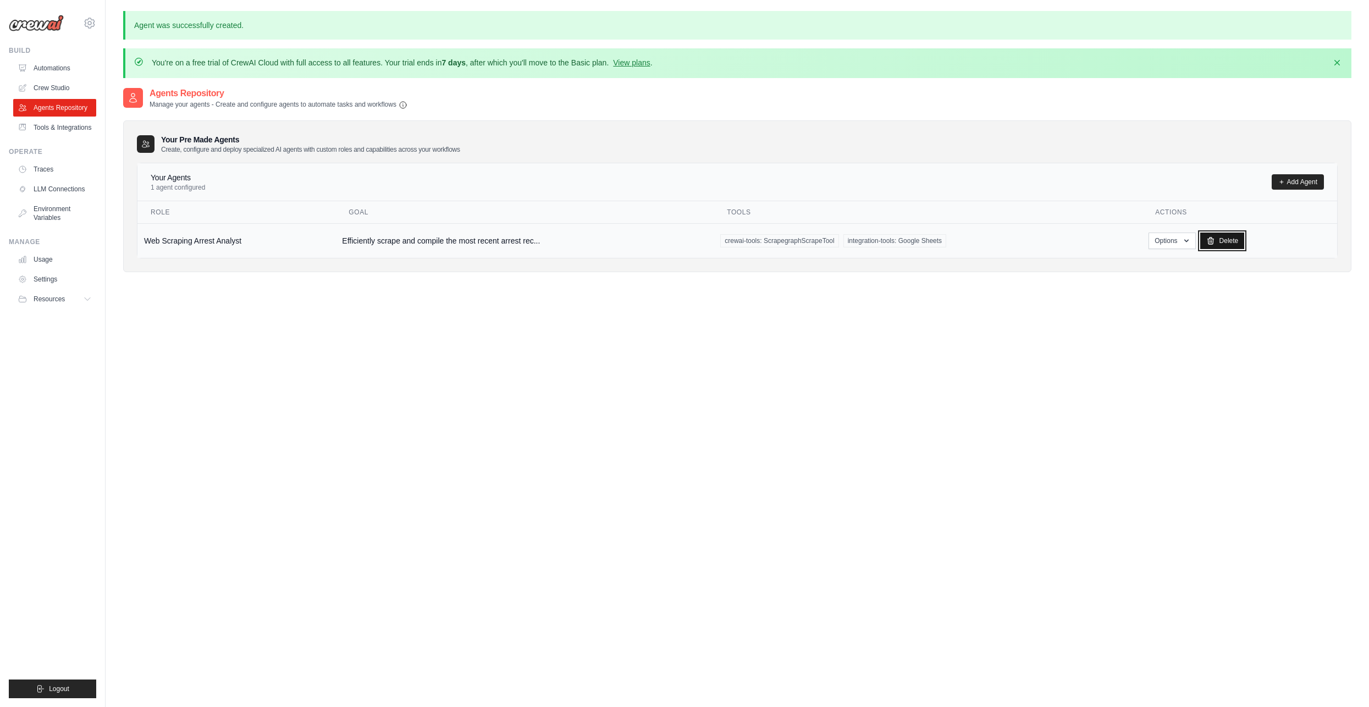
click at [1204, 240] on link "Delete" at bounding box center [1222, 241] width 45 height 16
click at [1188, 242] on icon "button" at bounding box center [1186, 240] width 9 height 9
click at [910, 307] on div "Agents Repository Manage your agents - Create and configure agents to automate …" at bounding box center [737, 440] width 1228 height 707
click at [67, 90] on link "Crew Studio" at bounding box center [55, 88] width 83 height 18
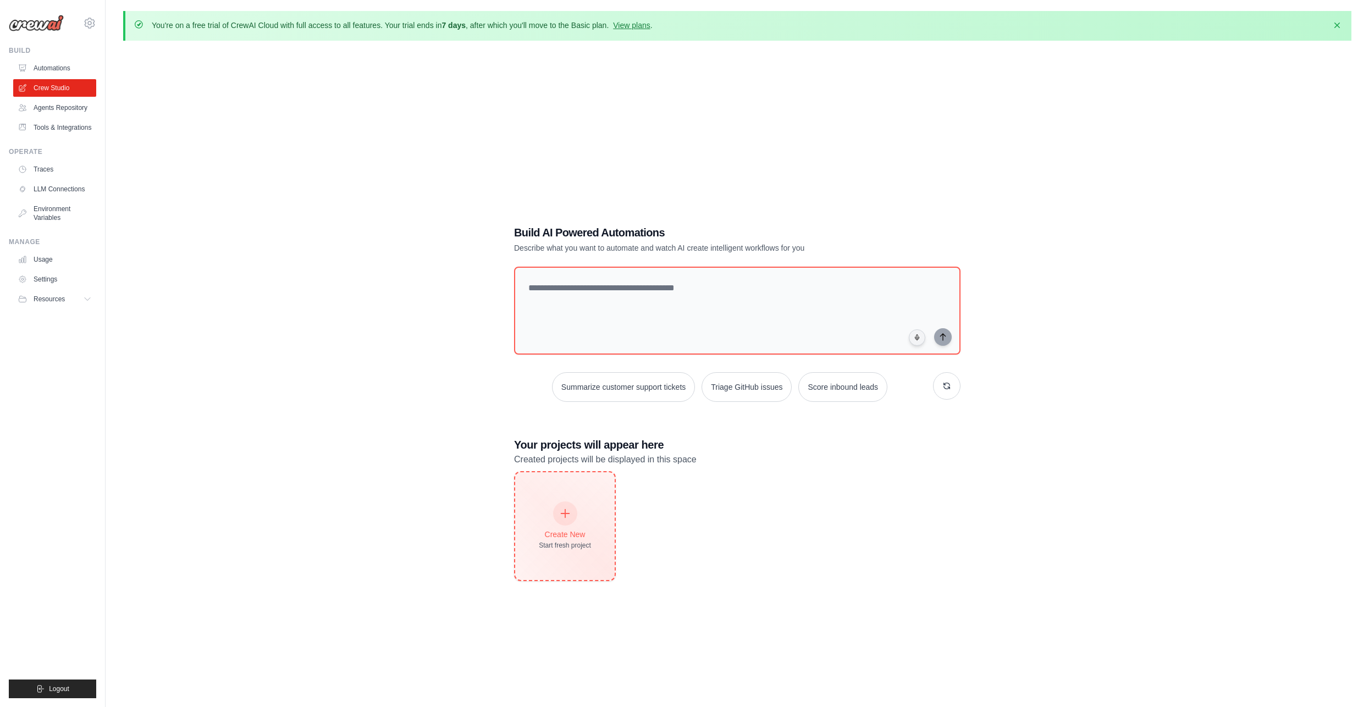
click at [582, 532] on div "Create New" at bounding box center [565, 534] width 52 height 11
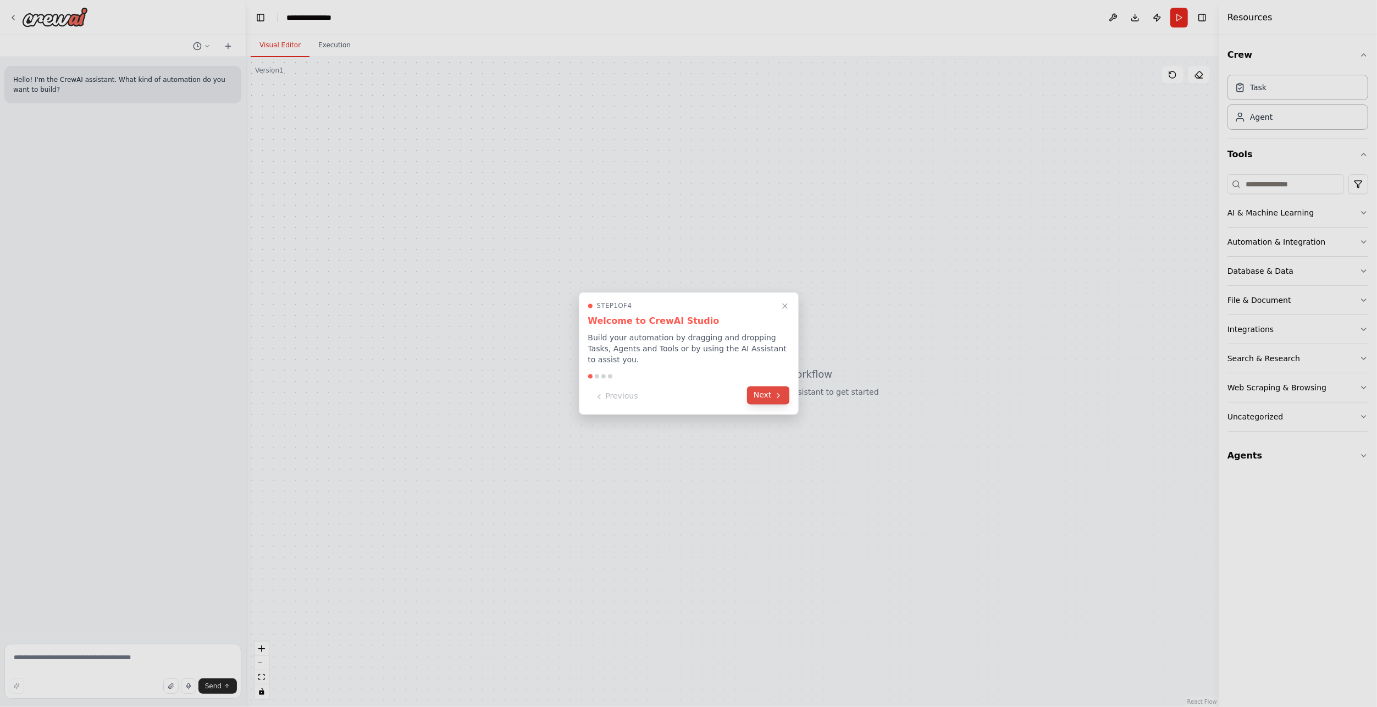
click at [765, 390] on button "Next" at bounding box center [768, 396] width 42 height 18
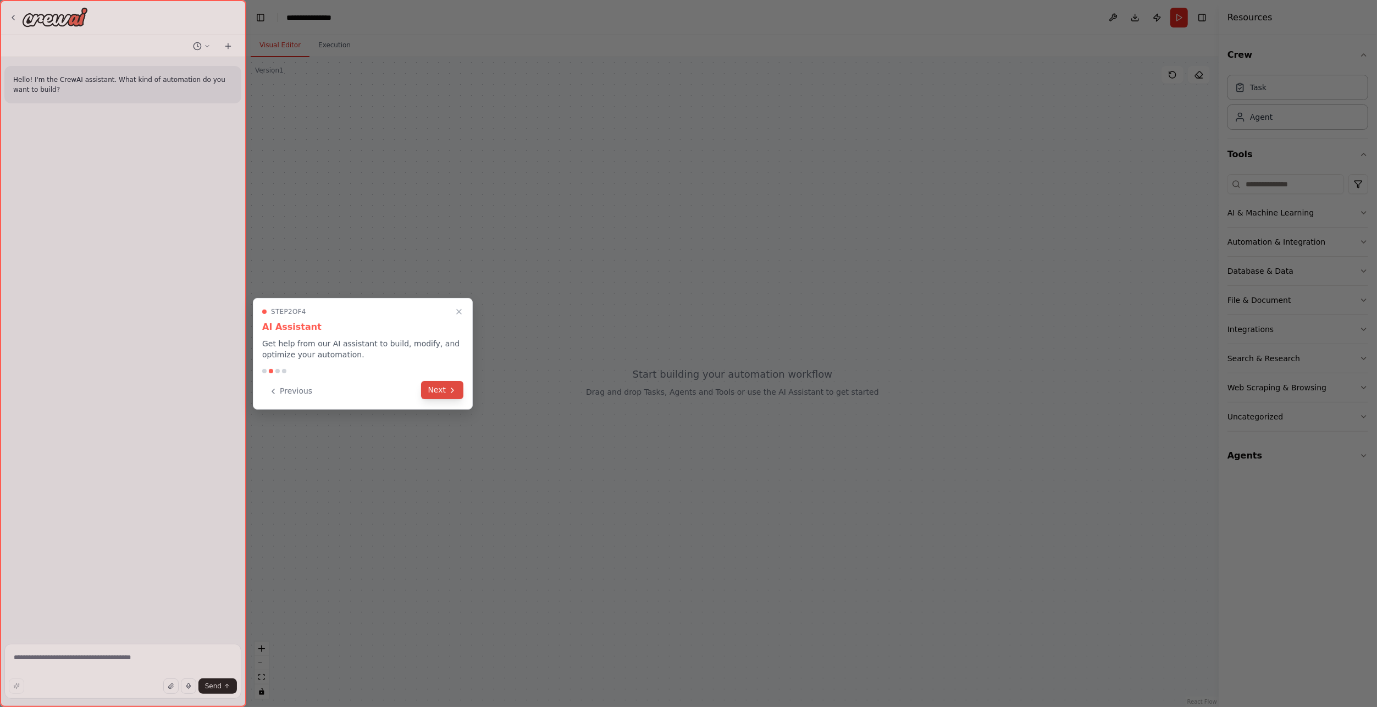
click at [449, 391] on icon at bounding box center [452, 390] width 9 height 9
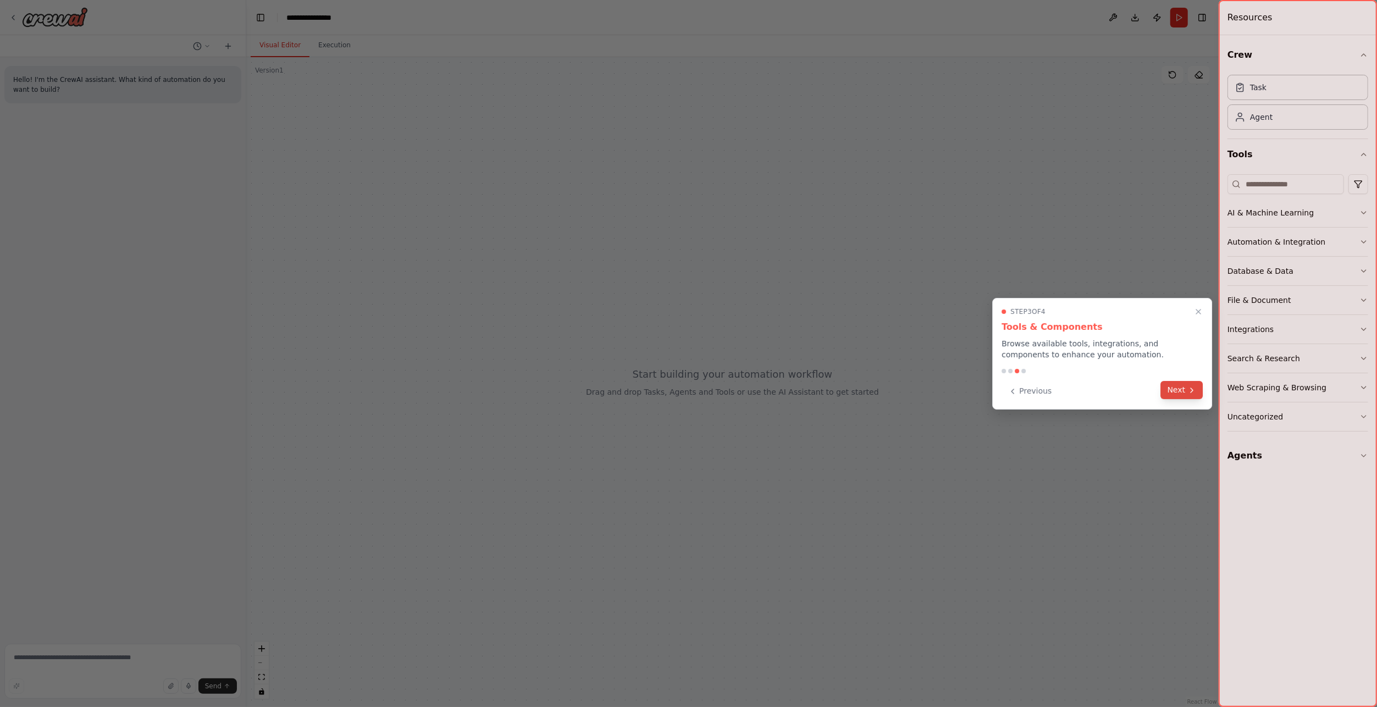
click at [1184, 388] on button "Next" at bounding box center [1182, 390] width 42 height 18
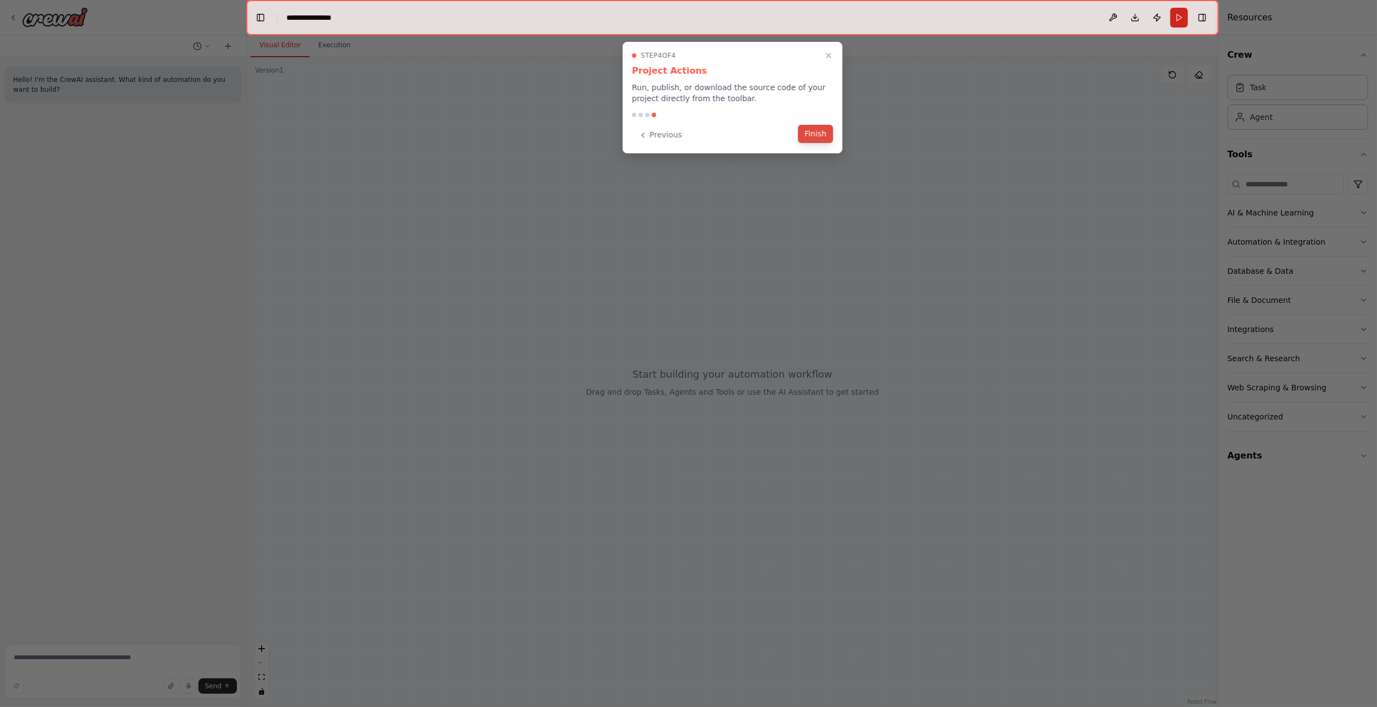
click at [815, 128] on button "Finish" at bounding box center [815, 134] width 35 height 18
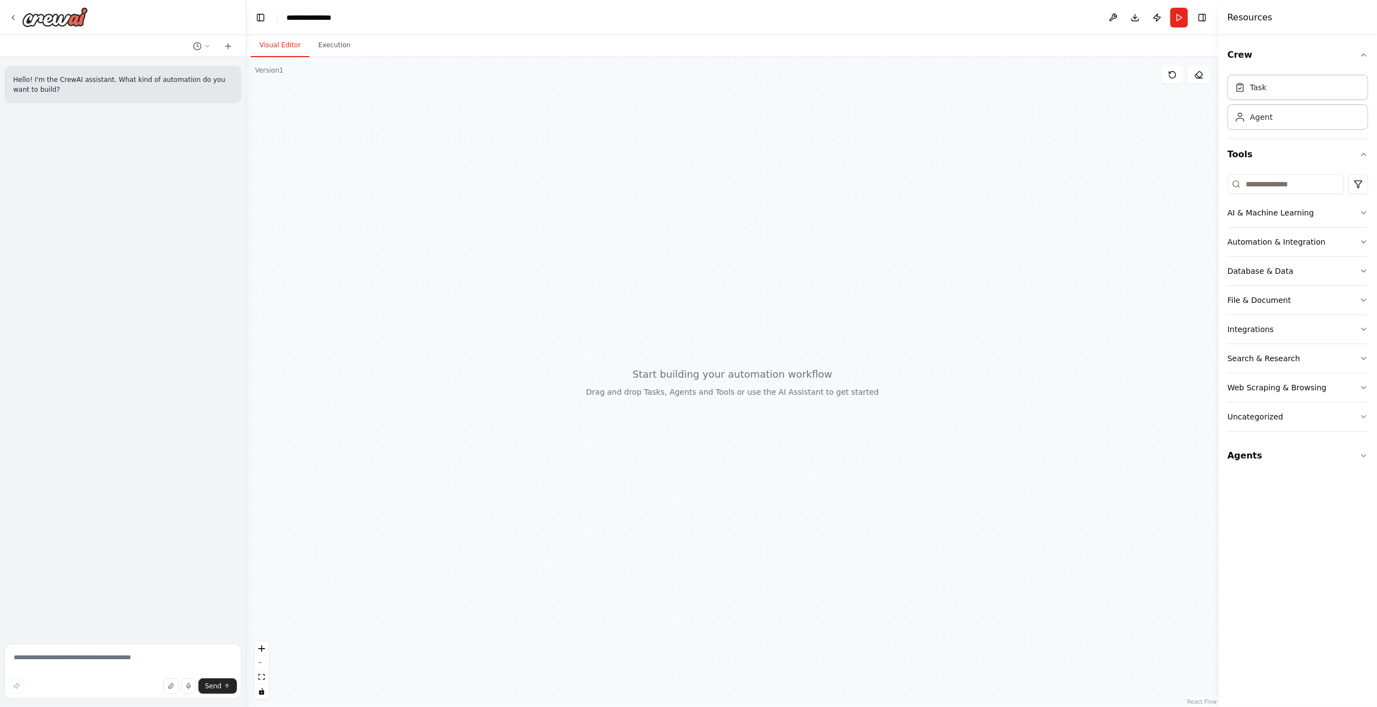
click at [316, 22] on div "**********" at bounding box center [313, 17] width 55 height 11
click at [318, 23] on header "**********" at bounding box center [732, 17] width 973 height 35
click at [367, 9] on header "**********" at bounding box center [732, 17] width 973 height 35
click at [365, 18] on header "**********" at bounding box center [732, 17] width 973 height 35
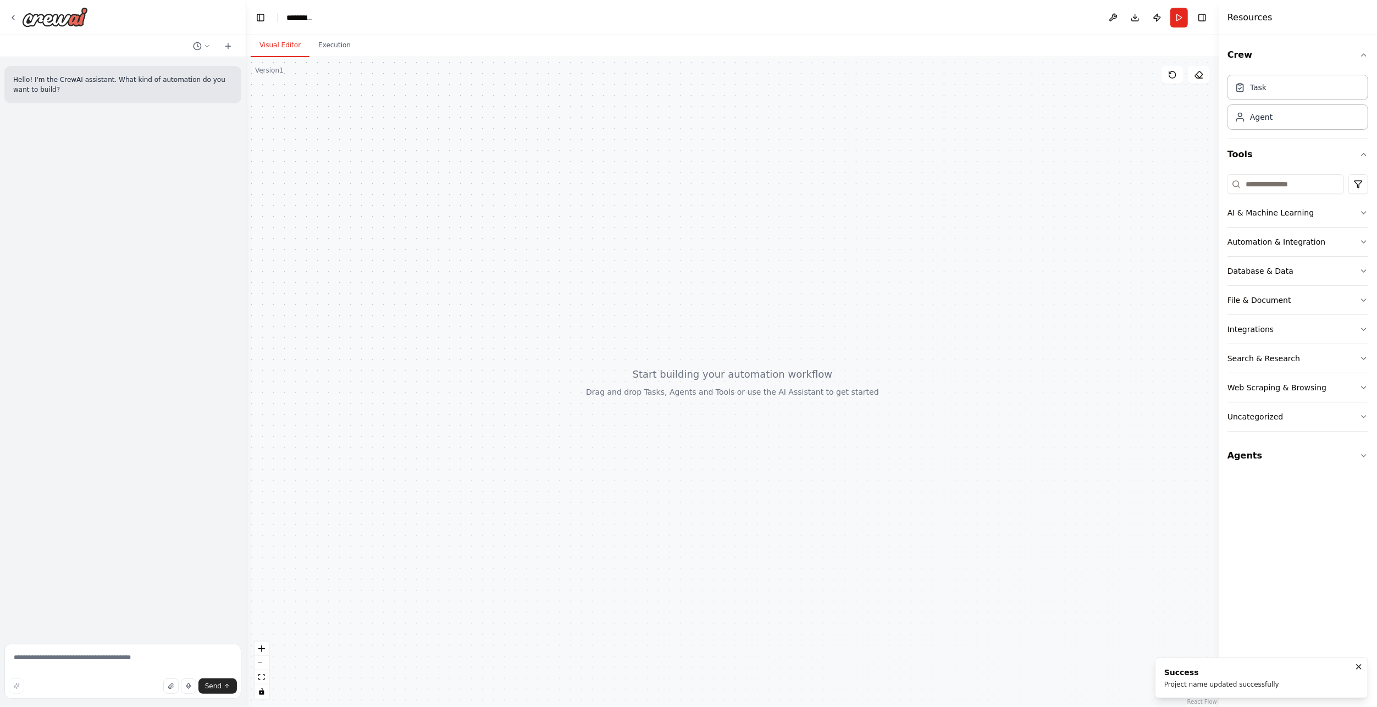
click at [317, 19] on header "**********" at bounding box center [732, 17] width 973 height 35
click at [314, 18] on header "**********" at bounding box center [732, 17] width 973 height 35
click at [311, 19] on div "**********" at bounding box center [300, 17] width 28 height 11
click at [316, 18] on div "**********" at bounding box center [327, 17] width 82 height 11
click at [632, 341] on div at bounding box center [732, 382] width 973 height 650
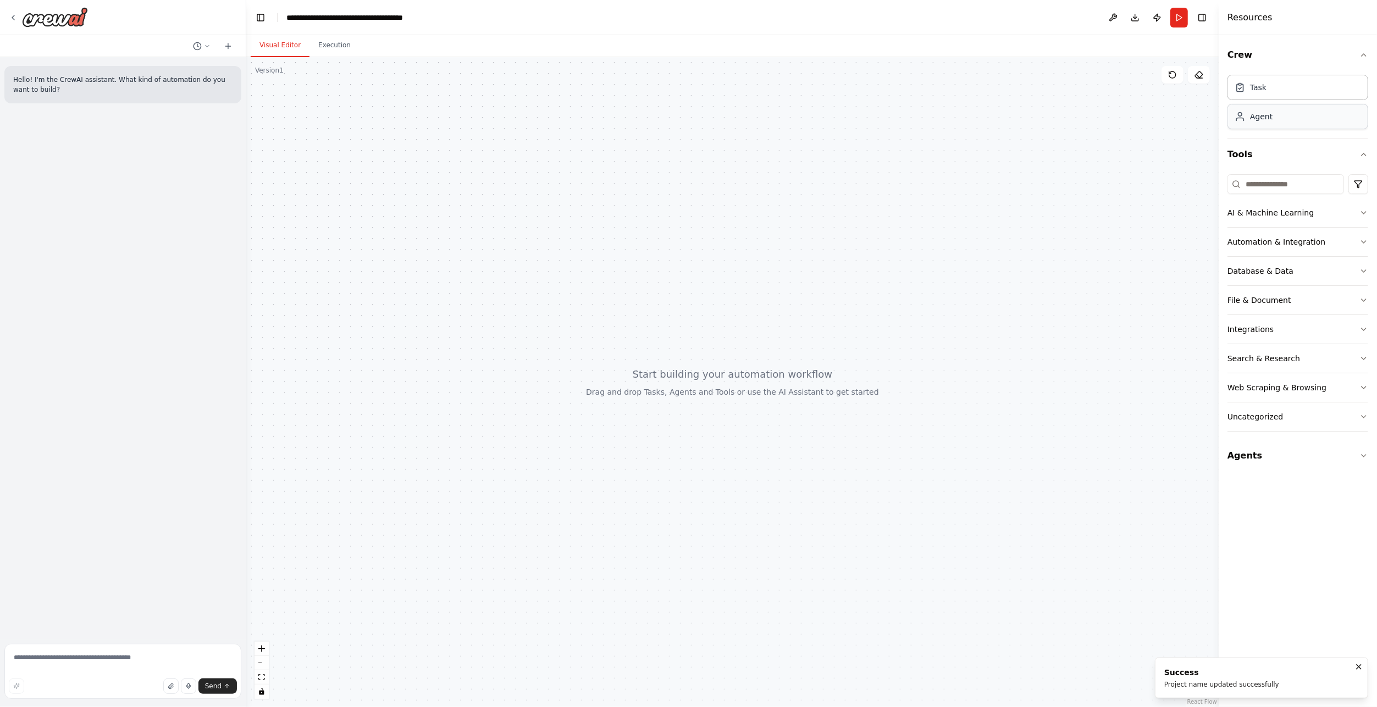
click at [1292, 119] on div "Agent" at bounding box center [1298, 116] width 141 height 25
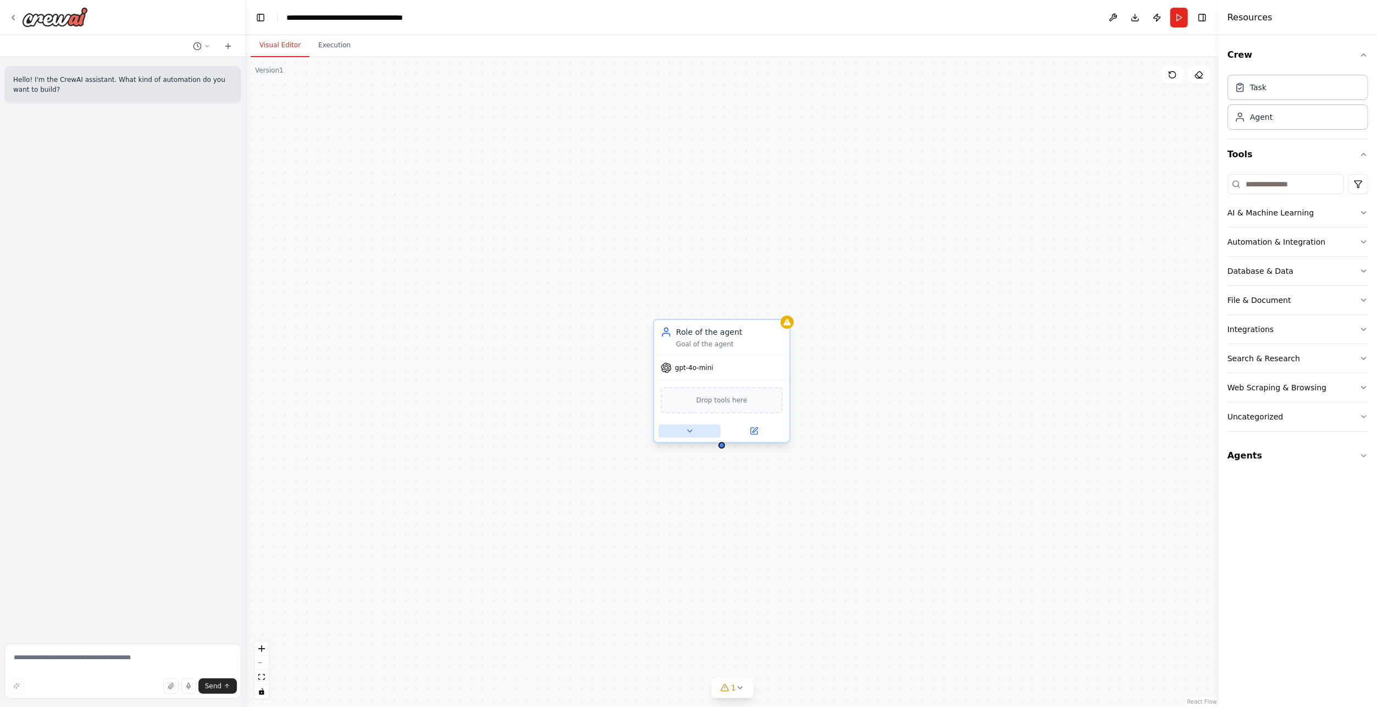
click at [693, 432] on icon at bounding box center [690, 431] width 9 height 9
drag, startPoint x: 888, startPoint y: 475, endPoint x: 851, endPoint y: 446, distance: 46.6
click at [851, 446] on div "**********" at bounding box center [732, 382] width 973 height 650
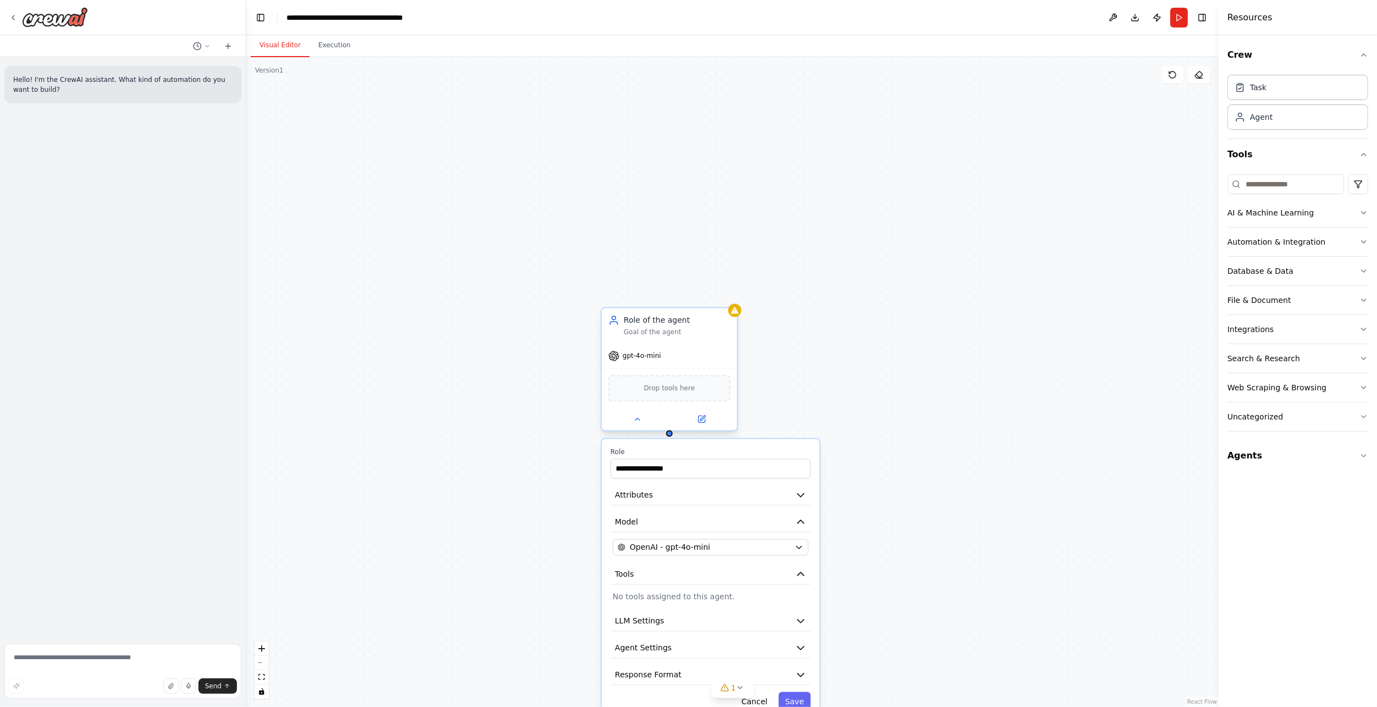
click at [643, 362] on div "gpt-4o-mini" at bounding box center [669, 356] width 135 height 24
click at [643, 355] on span "gpt-4o-mini" at bounding box center [642, 356] width 38 height 9
click at [699, 416] on icon at bounding box center [701, 419] width 7 height 7
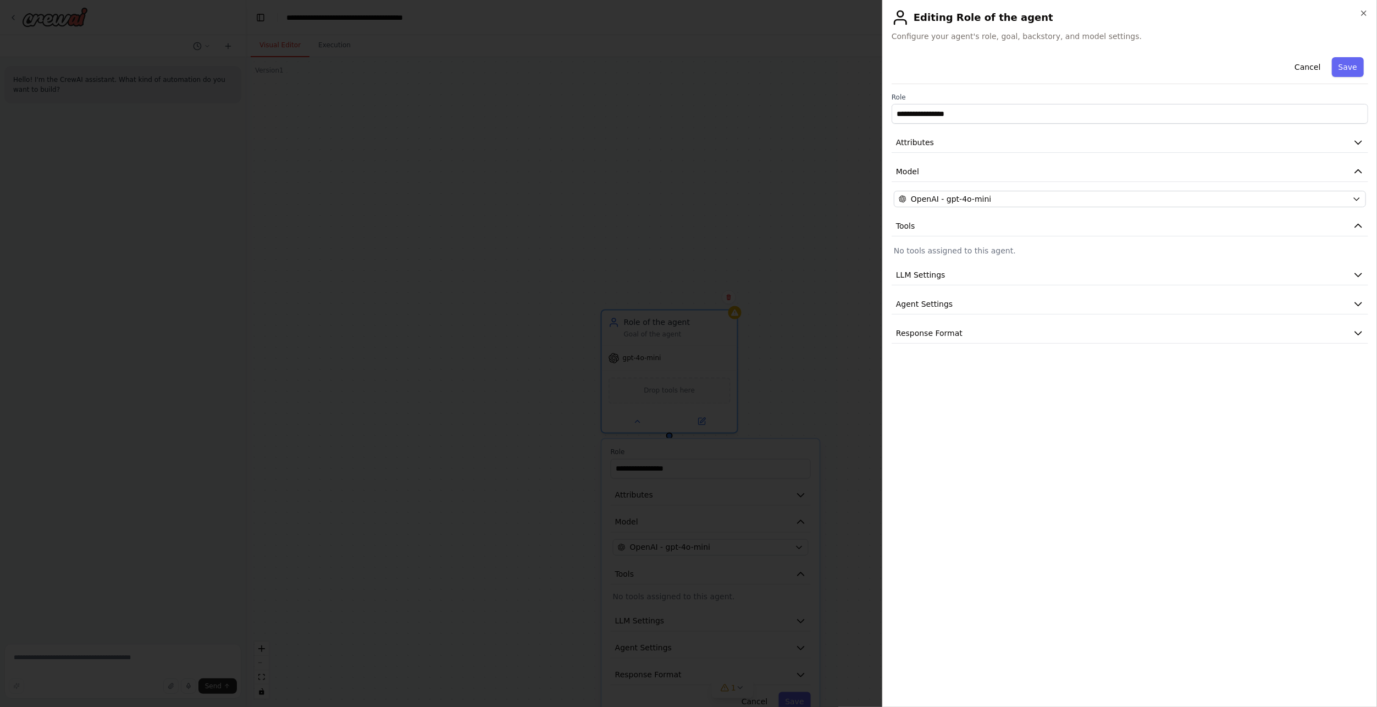
click at [1284, 125] on div "**********" at bounding box center [1130, 198] width 477 height 291
click at [1287, 118] on input "**********" at bounding box center [1130, 114] width 477 height 20
click at [1361, 147] on button "Attributes" at bounding box center [1130, 143] width 477 height 20
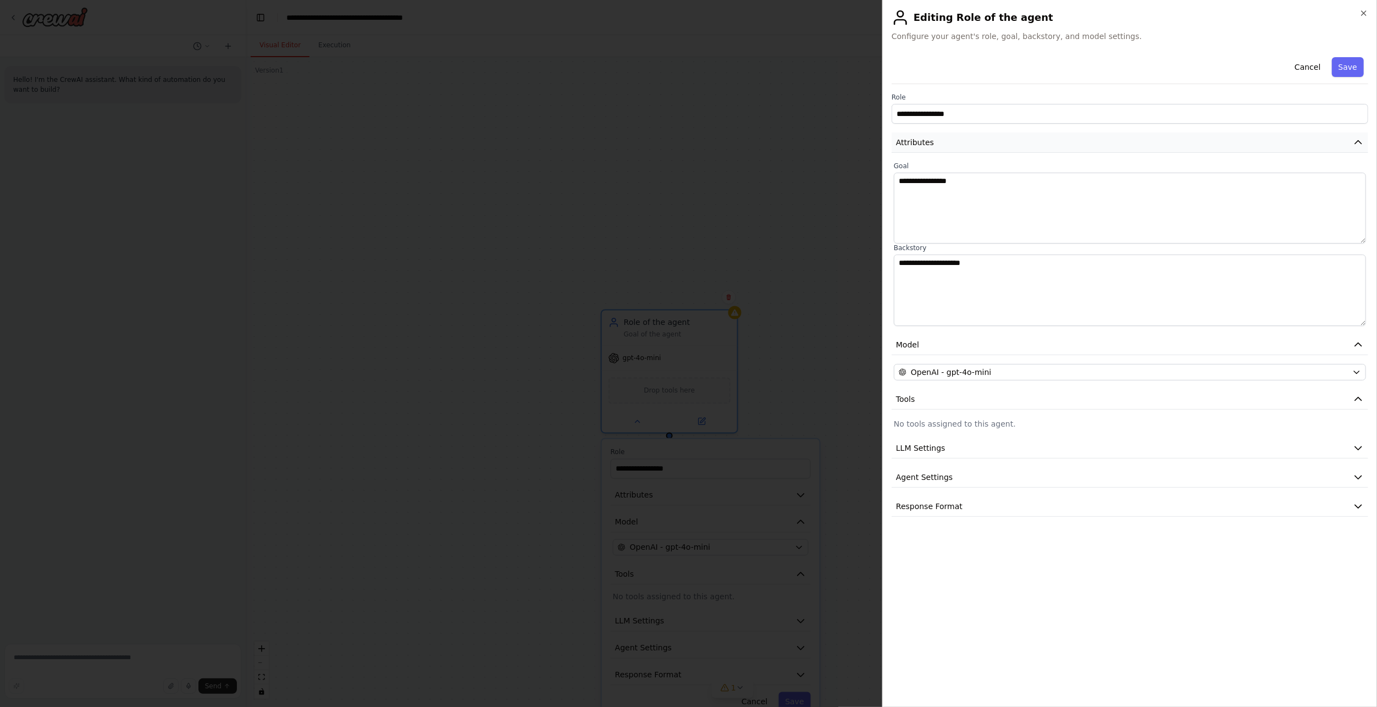
click at [1359, 143] on icon "button" at bounding box center [1358, 142] width 11 height 11
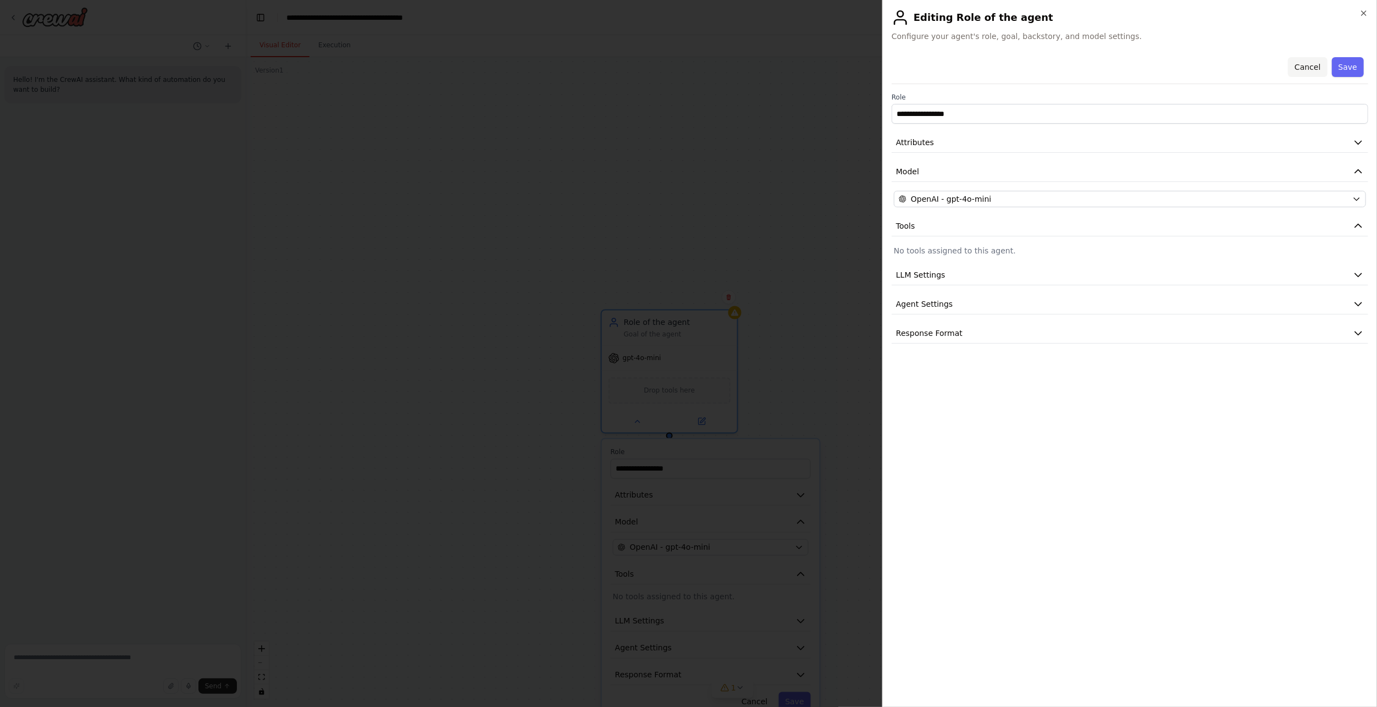
click at [1314, 67] on button "Cancel" at bounding box center [1307, 67] width 39 height 20
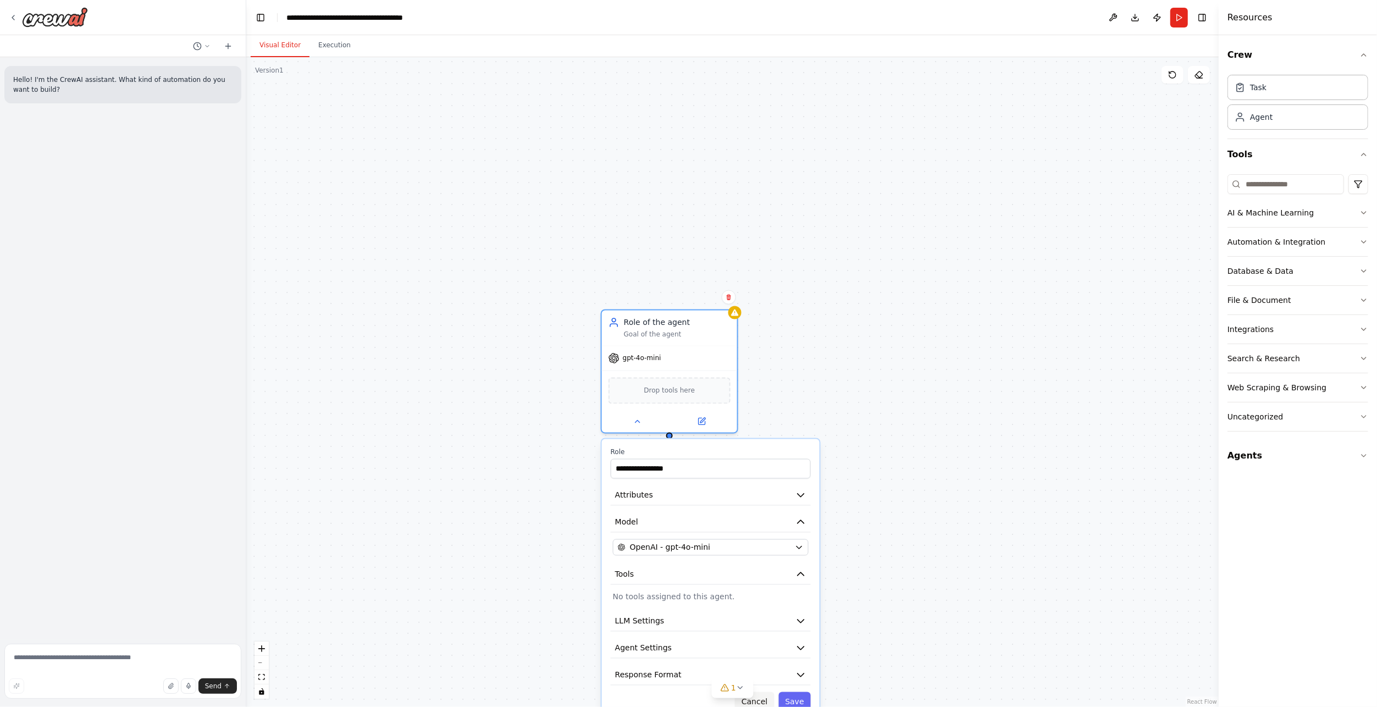
click at [769, 699] on button "Cancel" at bounding box center [754, 702] width 39 height 20
click at [636, 420] on icon at bounding box center [637, 419] width 9 height 9
click at [668, 322] on div "Role of the agent" at bounding box center [677, 320] width 107 height 11
click at [729, 298] on icon at bounding box center [729, 297] width 4 height 6
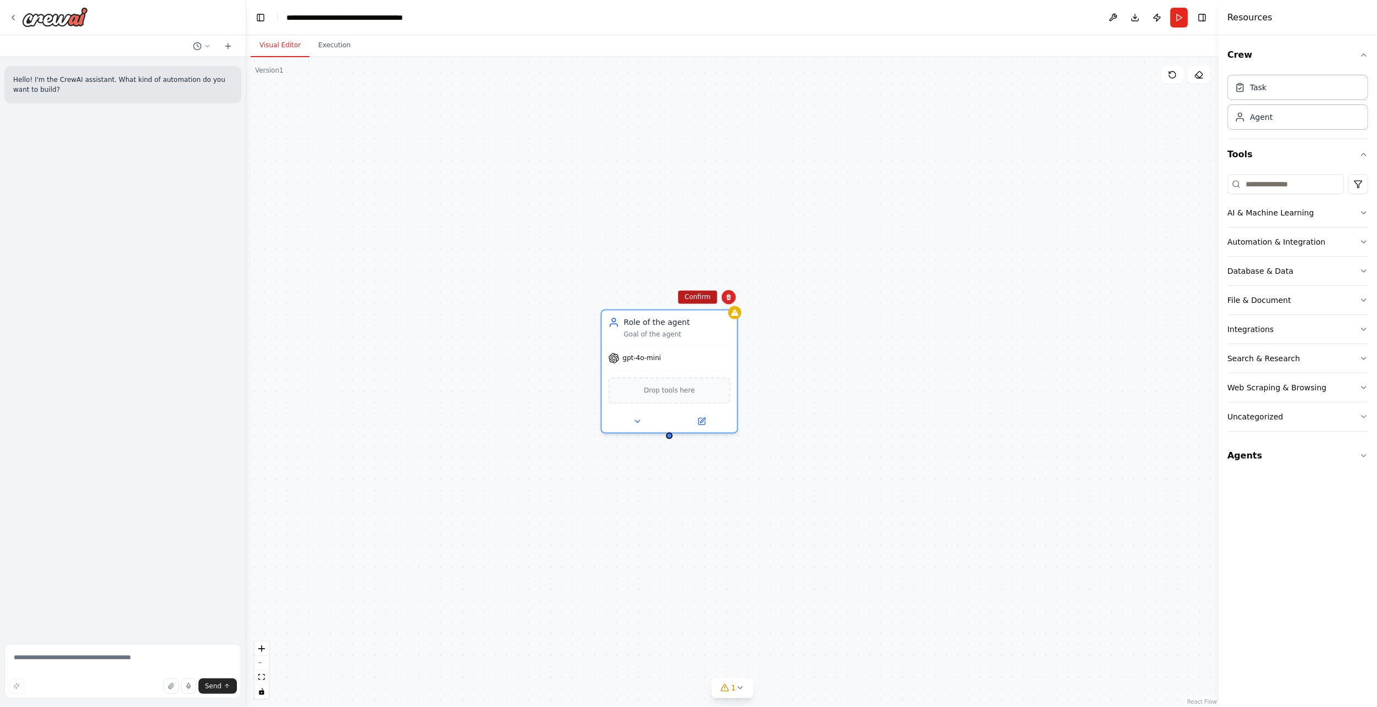
click at [712, 302] on button "Confirm" at bounding box center [697, 297] width 39 height 13
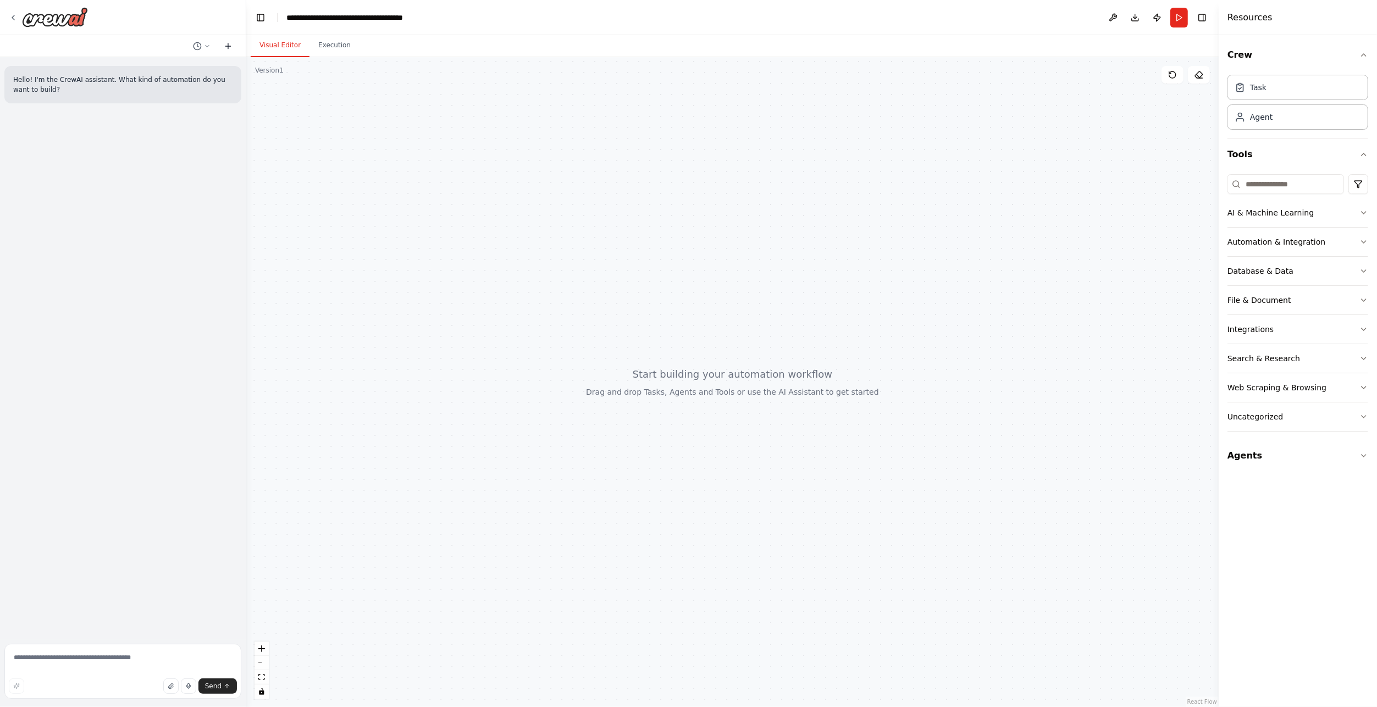
click at [225, 46] on icon at bounding box center [228, 46] width 9 height 9
click at [1305, 91] on div "Task" at bounding box center [1298, 86] width 141 height 25
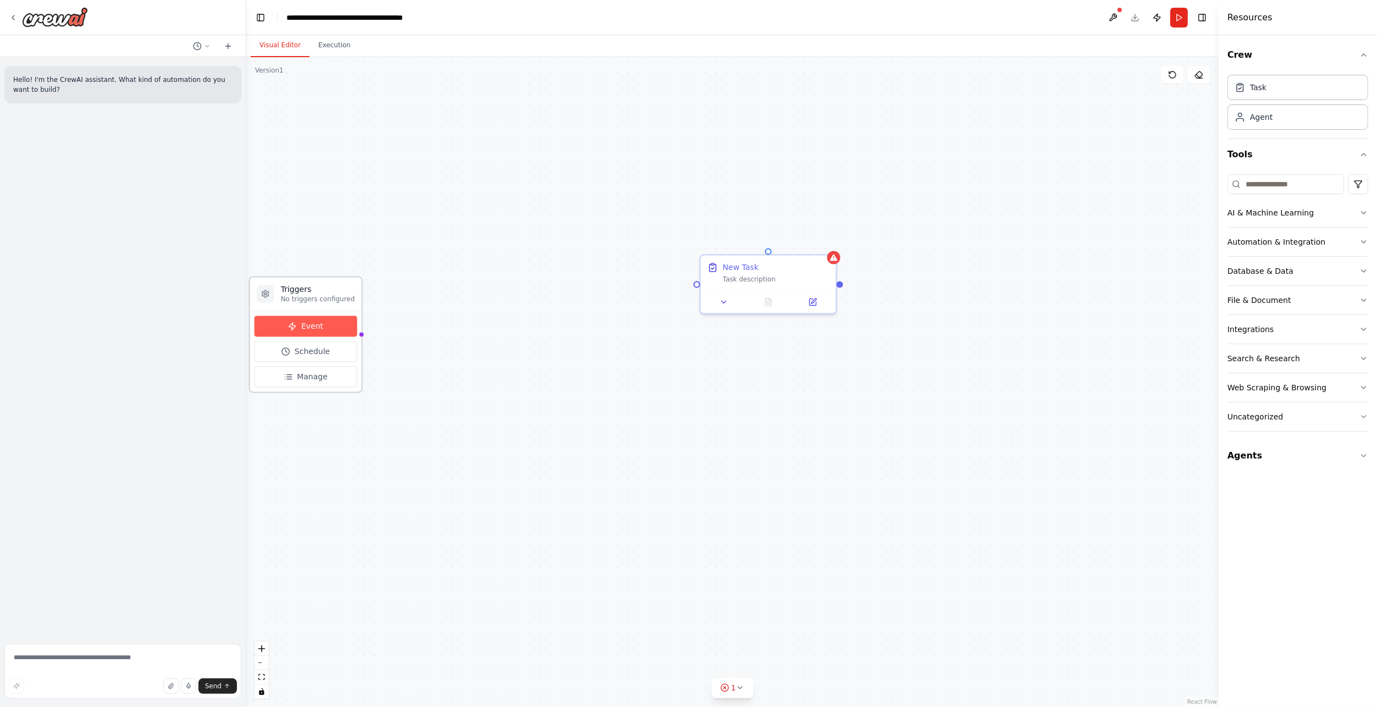
click at [335, 330] on button "Event" at bounding box center [306, 326] width 103 height 21
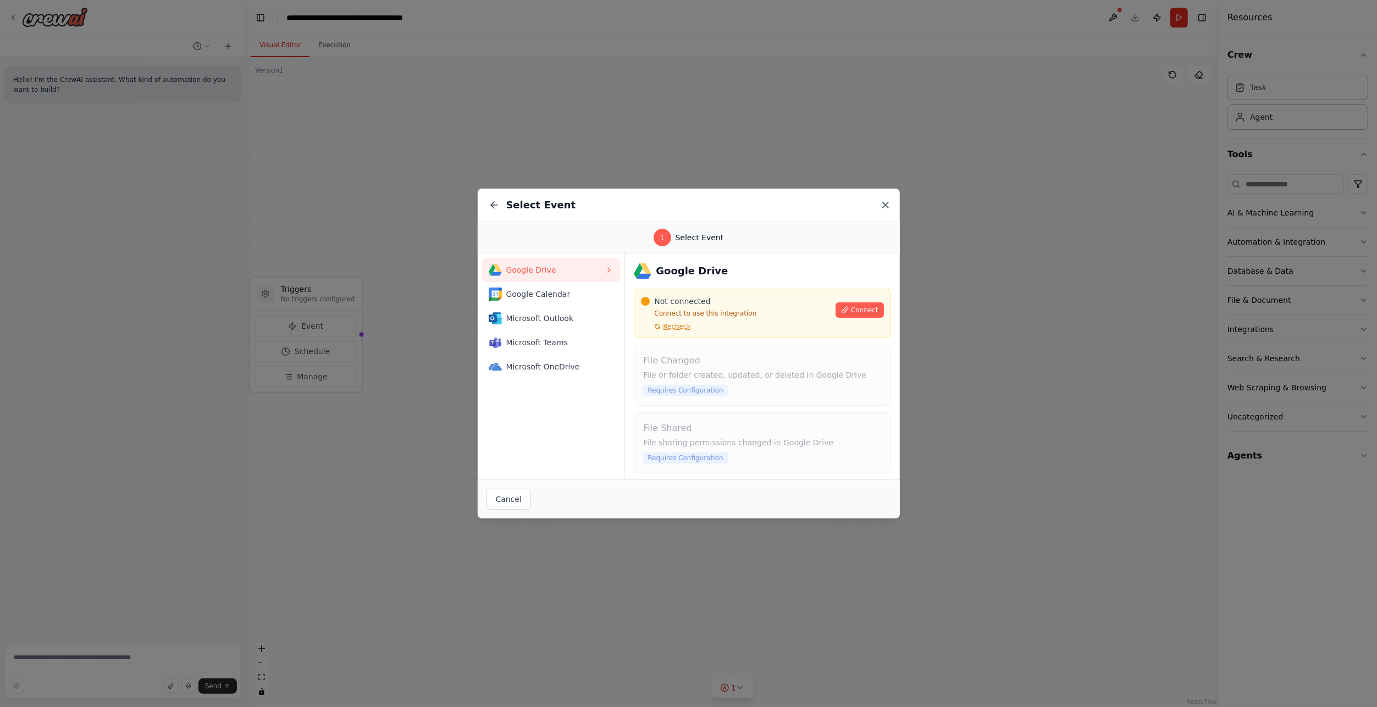
click at [887, 206] on icon at bounding box center [885, 204] width 5 height 5
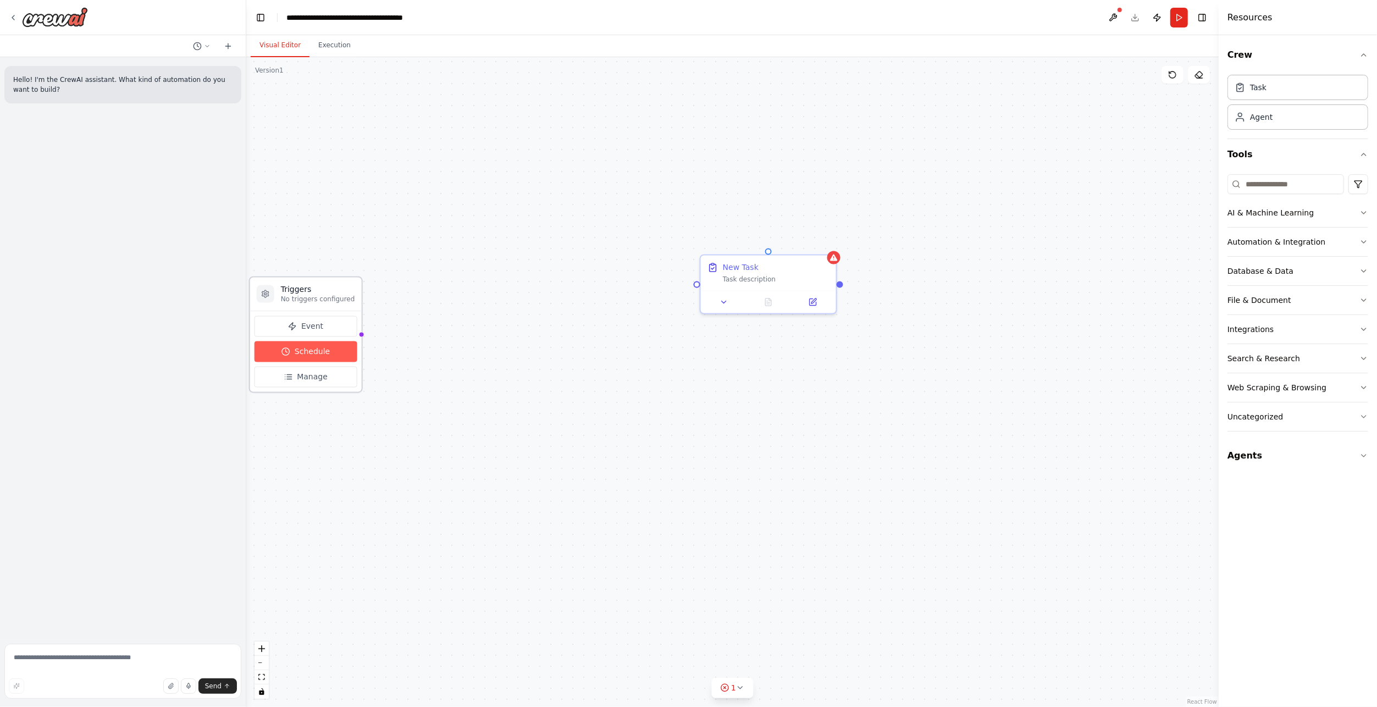
click at [292, 354] on button "Schedule" at bounding box center [306, 351] width 103 height 21
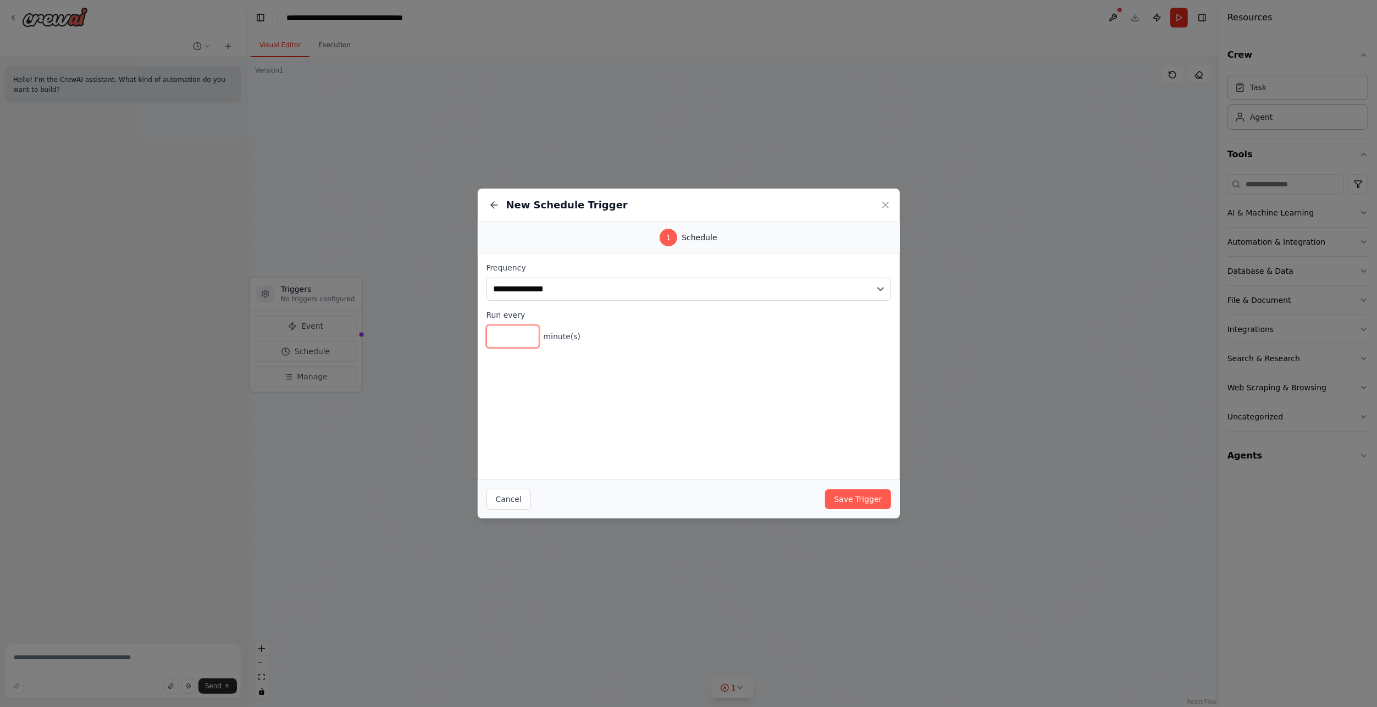
click at [506, 338] on input "*" at bounding box center [513, 336] width 53 height 23
type input "***"
click at [877, 288] on select "**********" at bounding box center [689, 289] width 405 height 23
select select "*****"
click at [487, 278] on select "**********" at bounding box center [689, 289] width 405 height 23
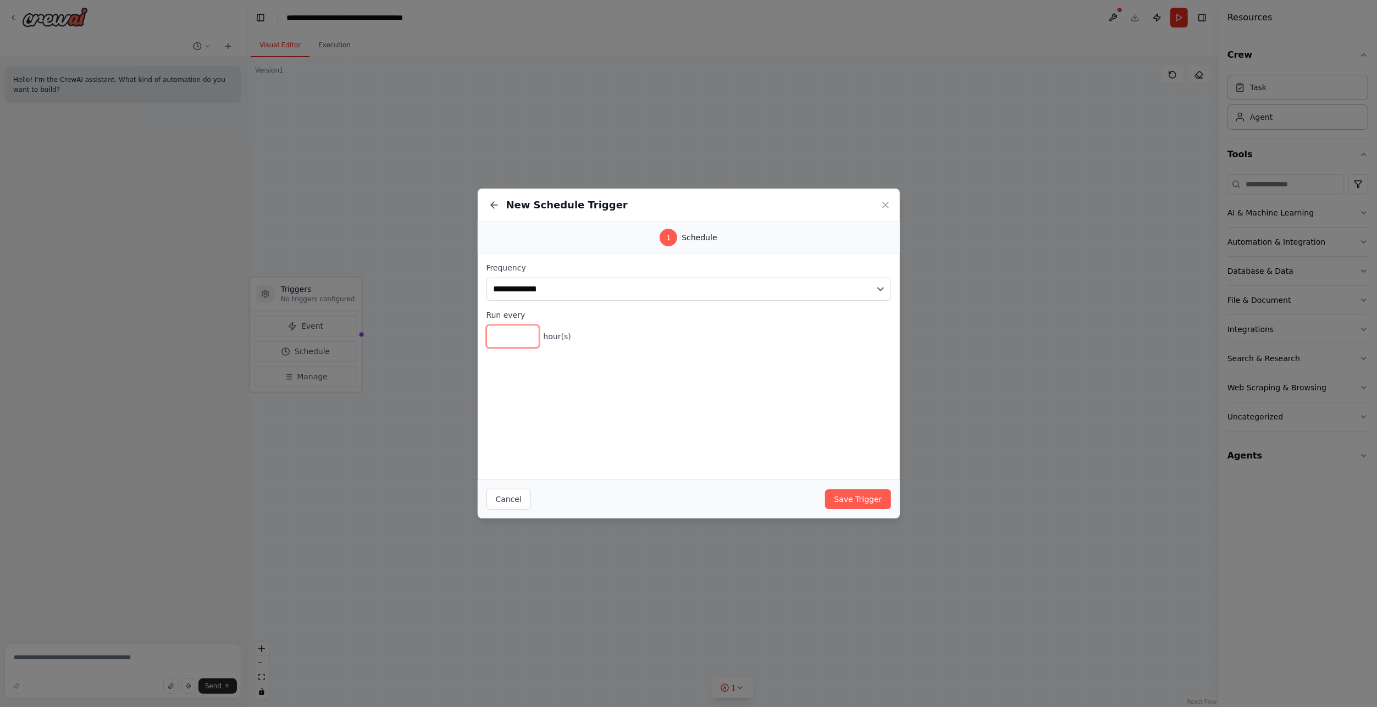
click at [522, 335] on input "***" at bounding box center [513, 336] width 53 height 23
type input "**"
click at [866, 497] on button "Save Trigger" at bounding box center [857, 499] width 65 height 20
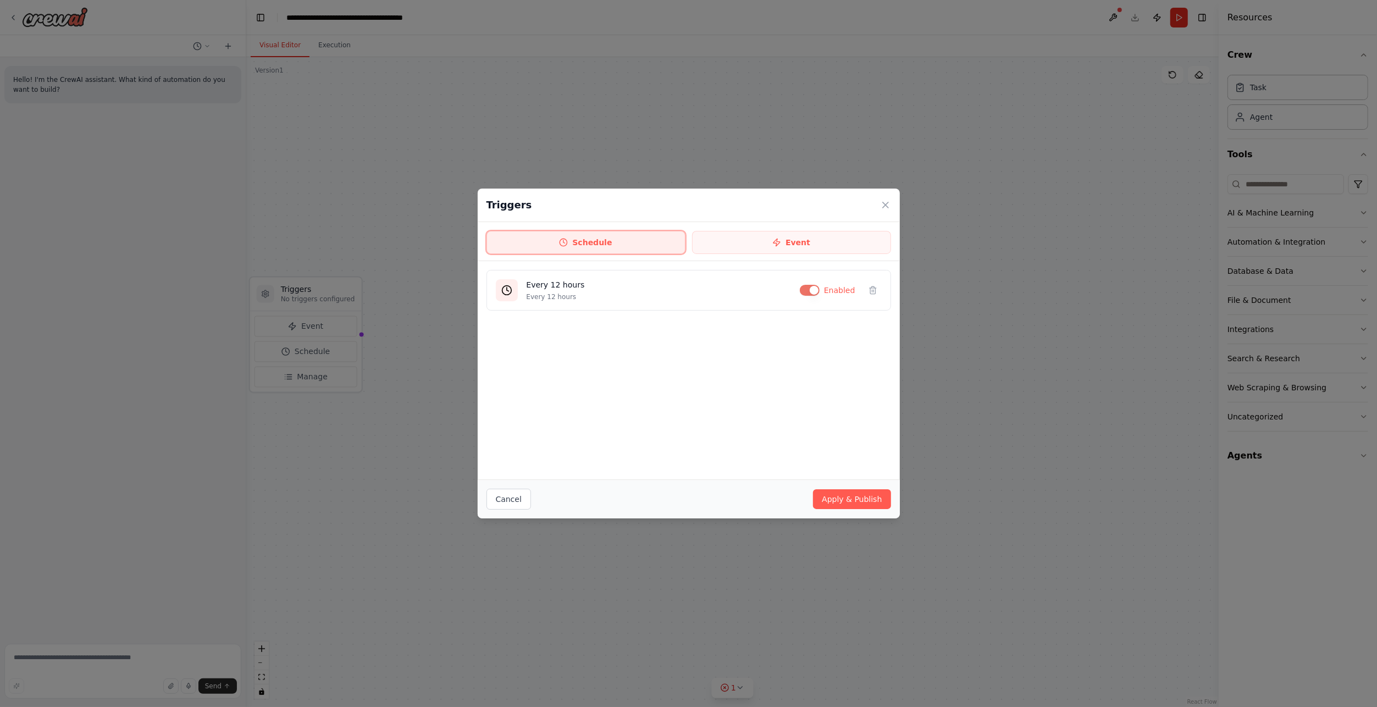
click at [609, 235] on button "Schedule" at bounding box center [586, 242] width 199 height 23
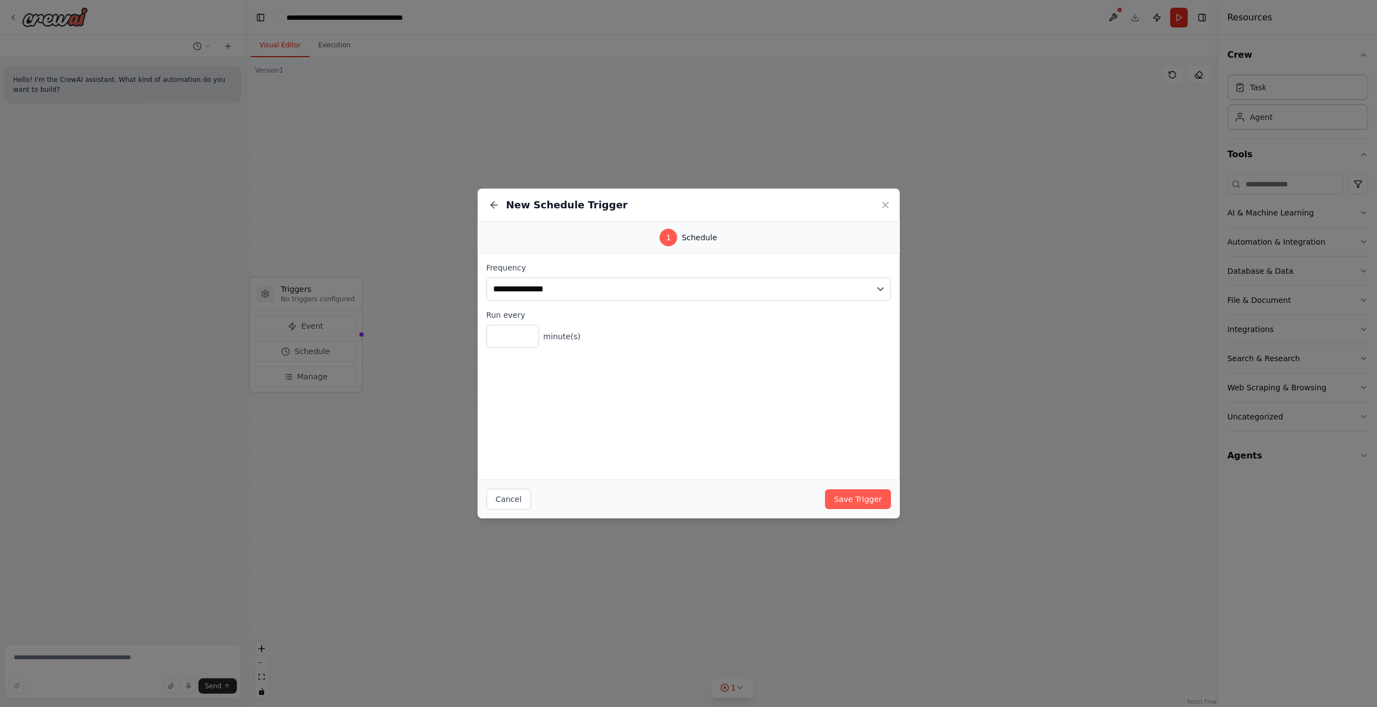
click at [884, 202] on icon at bounding box center [885, 205] width 11 height 11
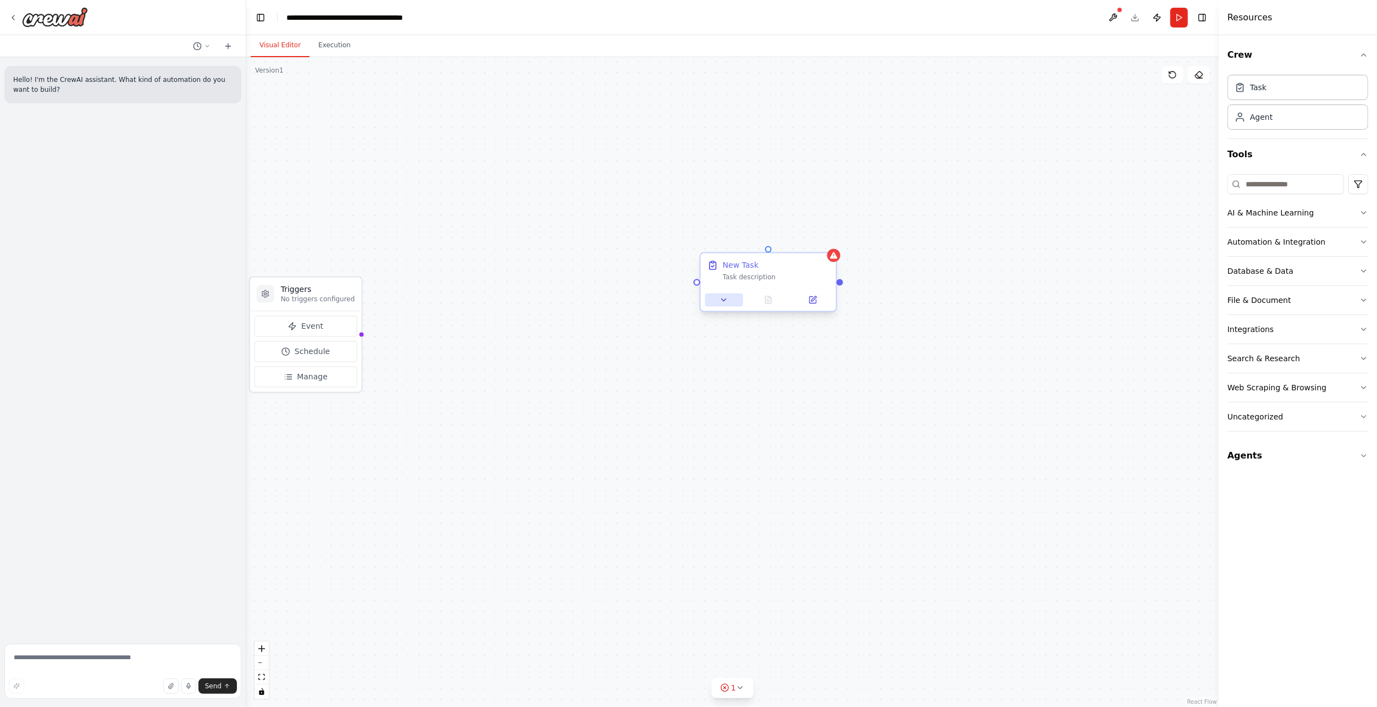
click at [724, 301] on icon at bounding box center [724, 300] width 9 height 9
click at [776, 272] on div "New Task Task description" at bounding box center [776, 271] width 107 height 22
click at [832, 244] on button at bounding box center [828, 243] width 14 height 14
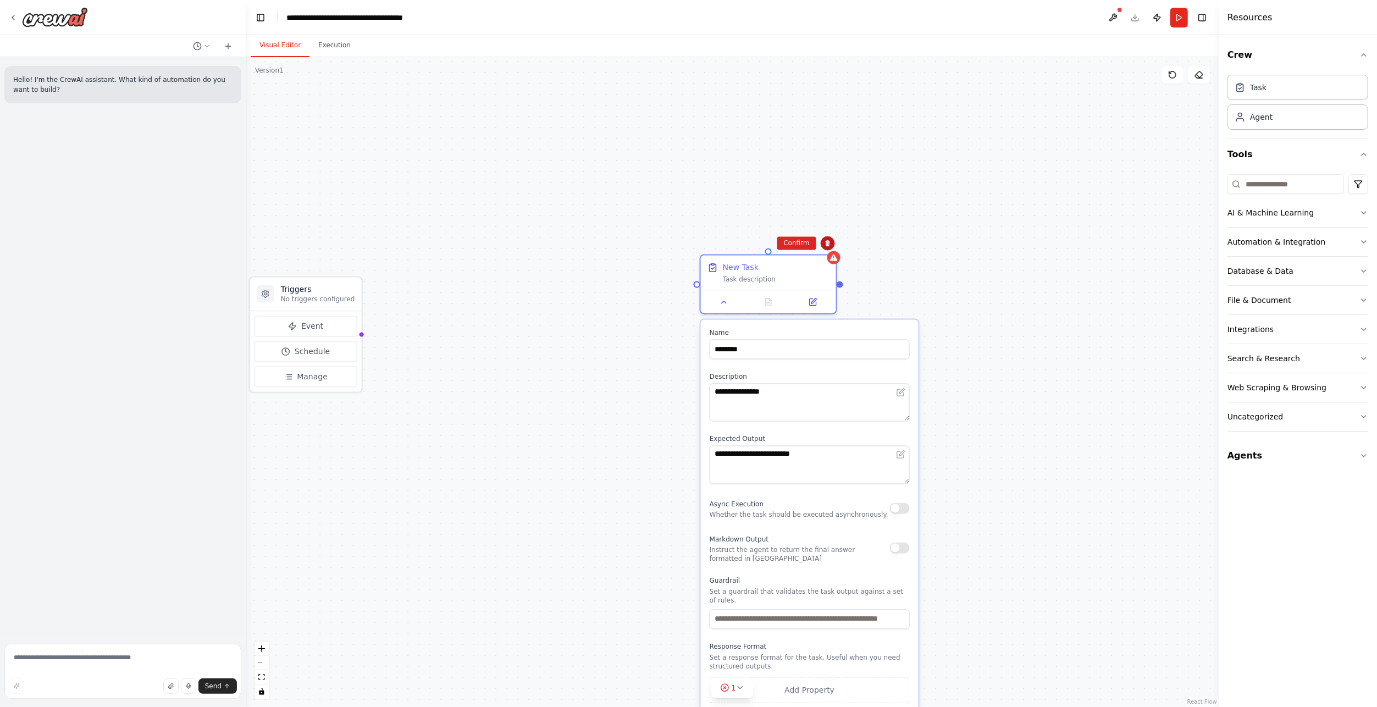
click at [830, 245] on icon at bounding box center [828, 243] width 7 height 7
click at [830, 246] on icon at bounding box center [828, 243] width 7 height 7
click at [803, 243] on button "Confirm" at bounding box center [796, 243] width 39 height 13
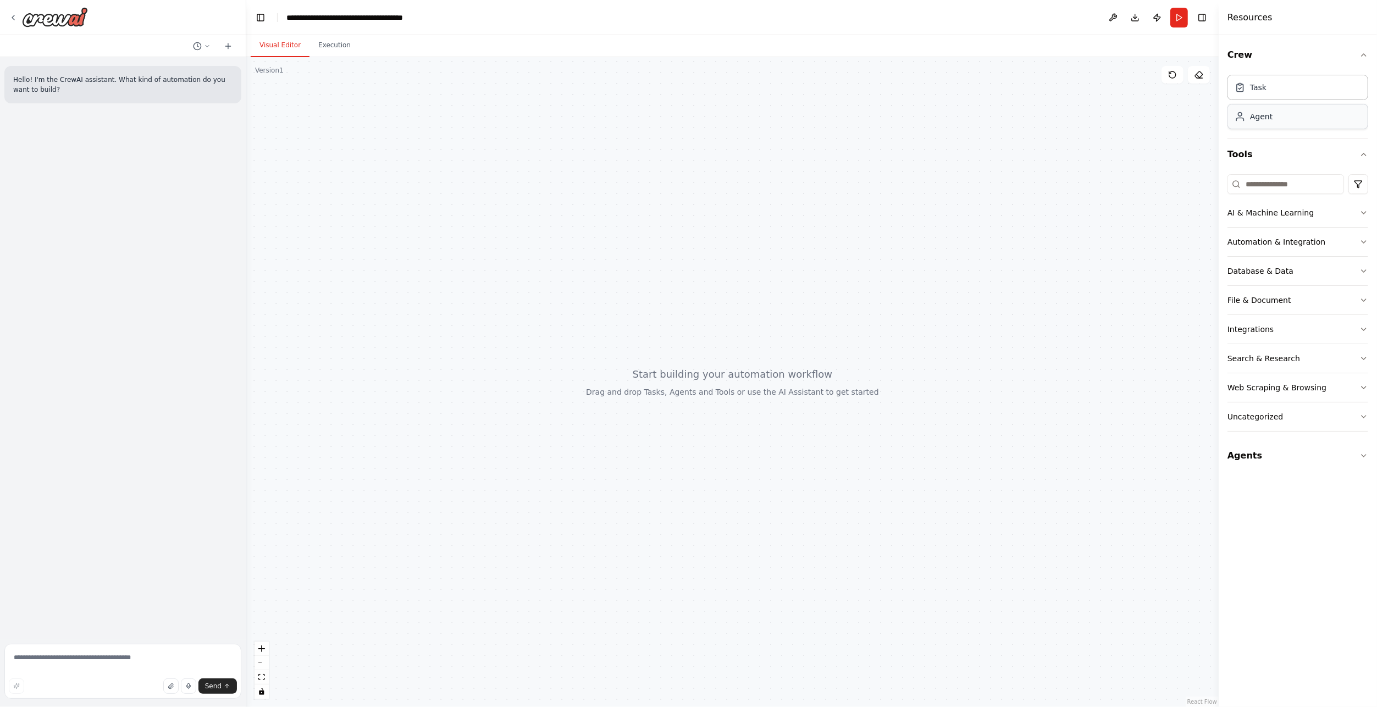
click at [1287, 117] on div "Agent" at bounding box center [1298, 116] width 141 height 25
click at [1261, 114] on div "Agent" at bounding box center [1261, 116] width 23 height 11
click at [801, 258] on div "Role of the agent" at bounding box center [831, 254] width 107 height 11
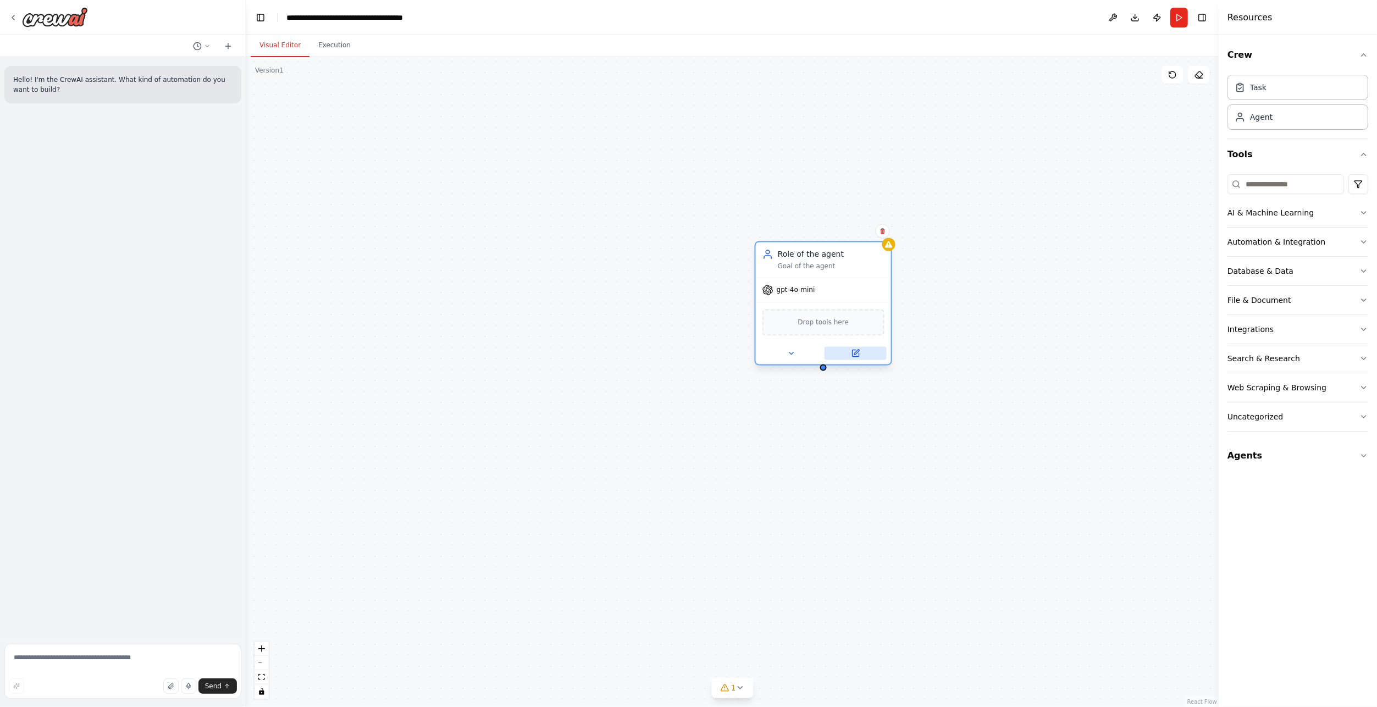
click at [859, 356] on icon at bounding box center [855, 353] width 9 height 9
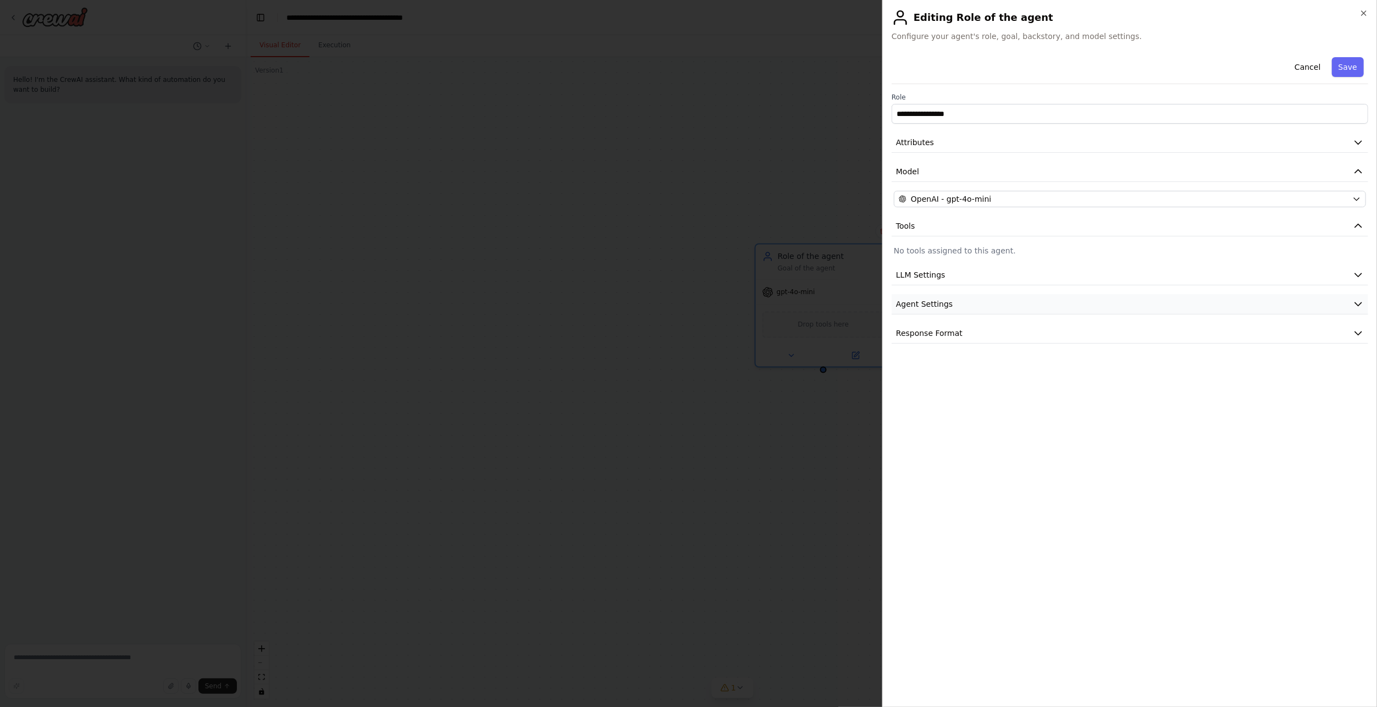
click at [1017, 305] on button "Agent Settings" at bounding box center [1130, 304] width 477 height 20
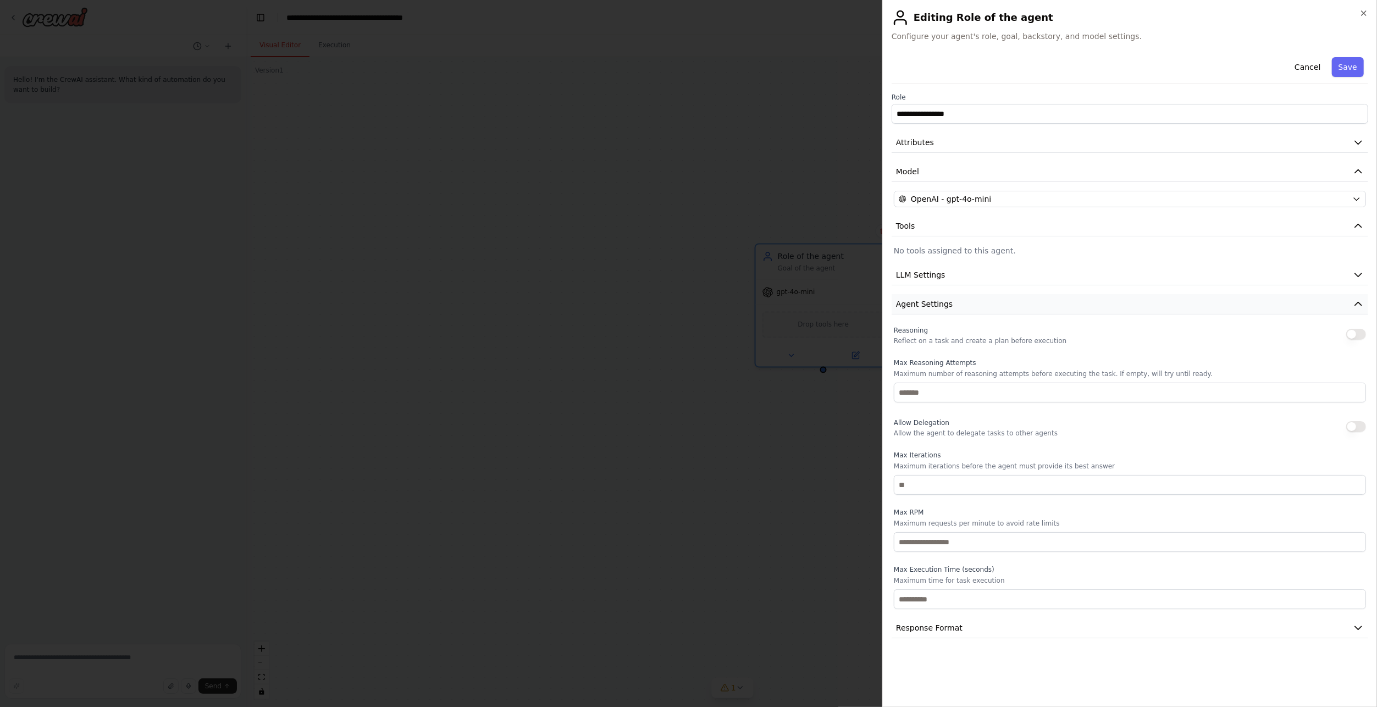
click at [1017, 305] on button "Agent Settings" at bounding box center [1130, 304] width 477 height 20
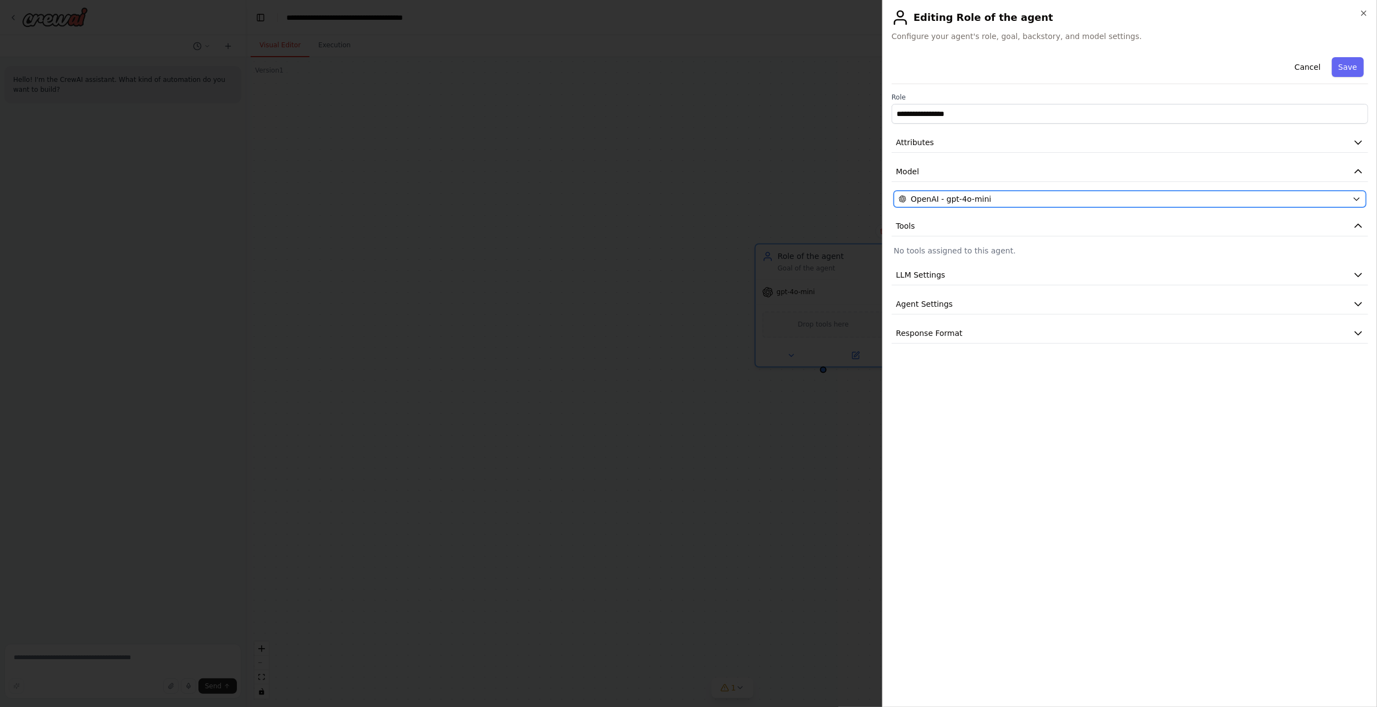
click at [1107, 191] on button "OpenAI - gpt-4o-mini" at bounding box center [1130, 199] width 472 height 16
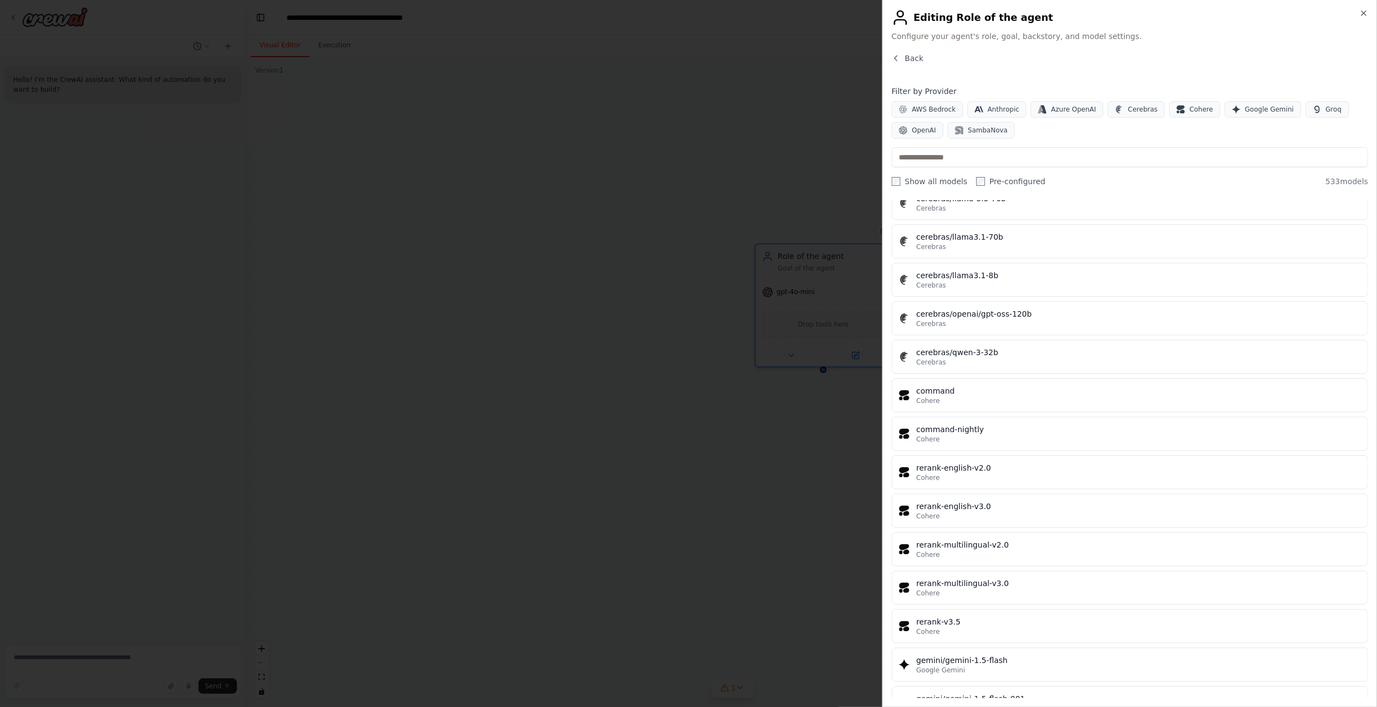
scroll to position [11500, 0]
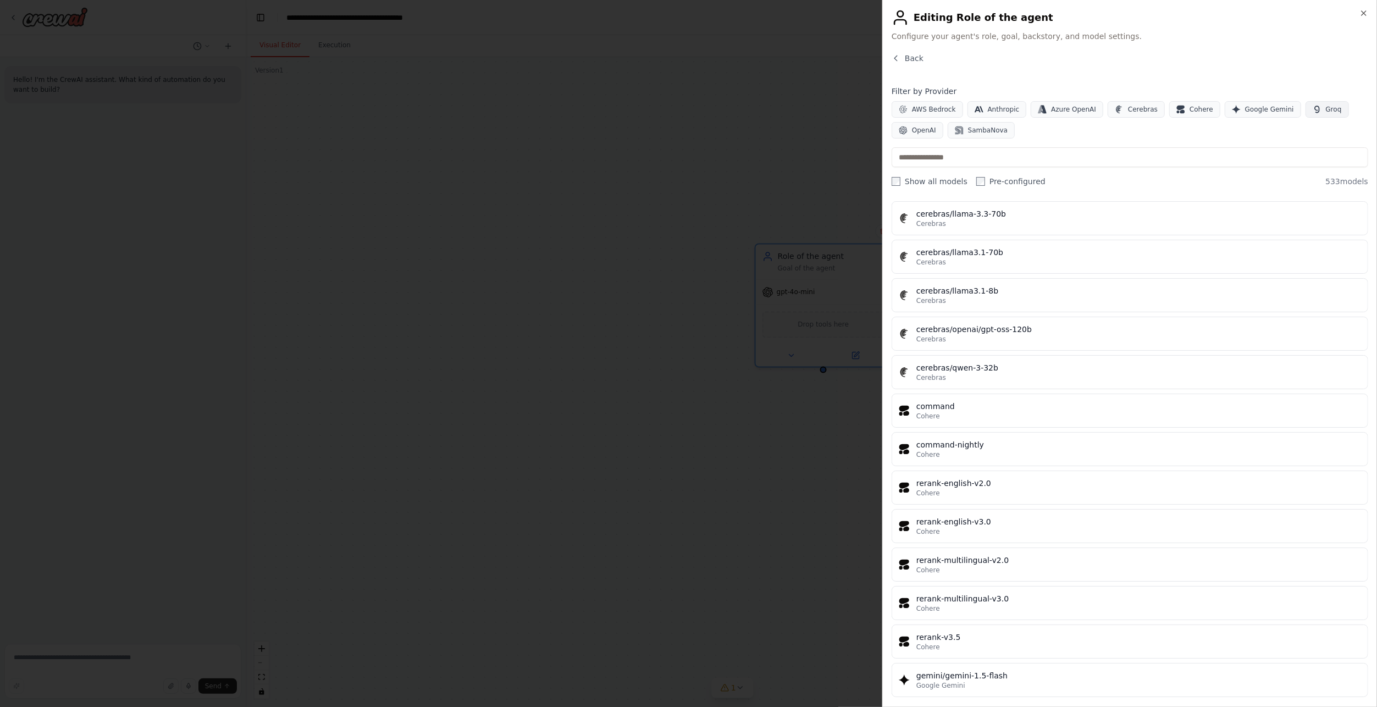
click at [1326, 108] on span "Groq" at bounding box center [1334, 109] width 16 height 9
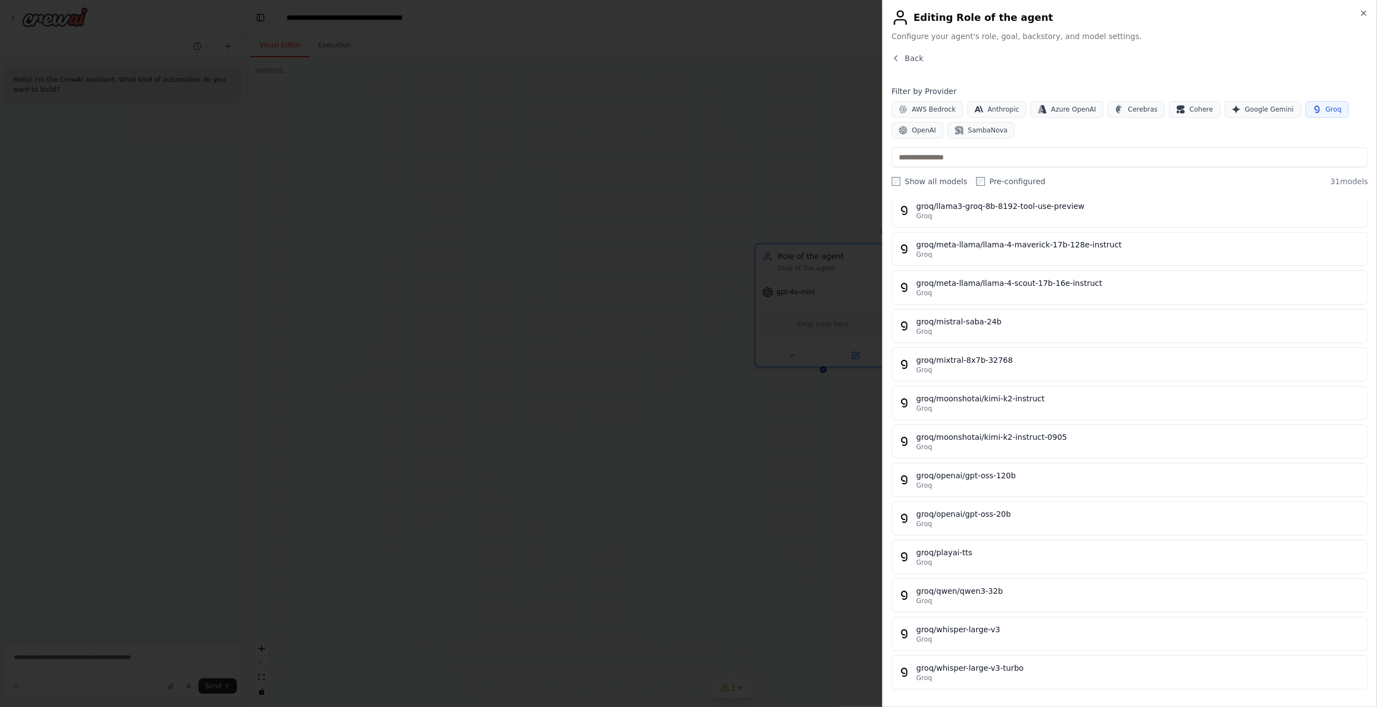
scroll to position [722, 0]
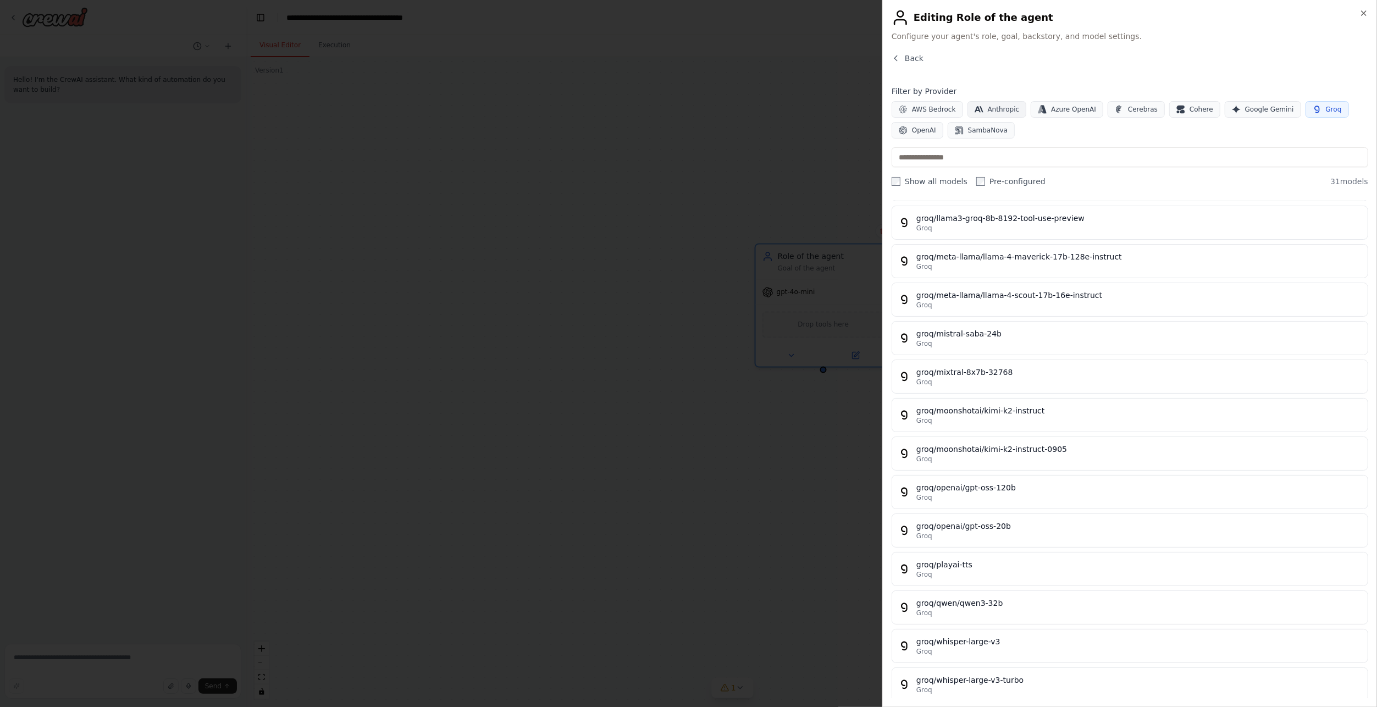
click at [998, 103] on button "Anthropic" at bounding box center [997, 109] width 59 height 16
click at [1313, 113] on icon "button" at bounding box center [1317, 109] width 9 height 9
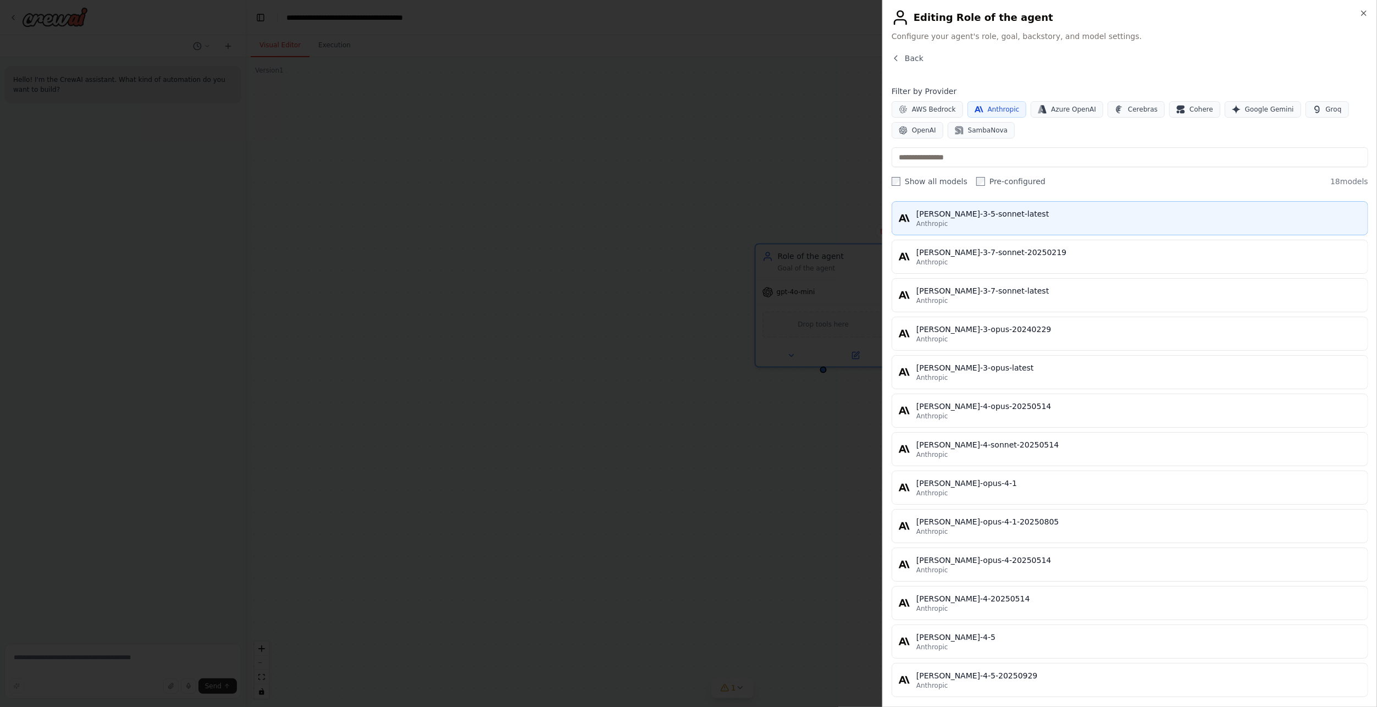
click at [1022, 216] on div "claude-3-5-sonnet-latest" at bounding box center [1139, 213] width 445 height 11
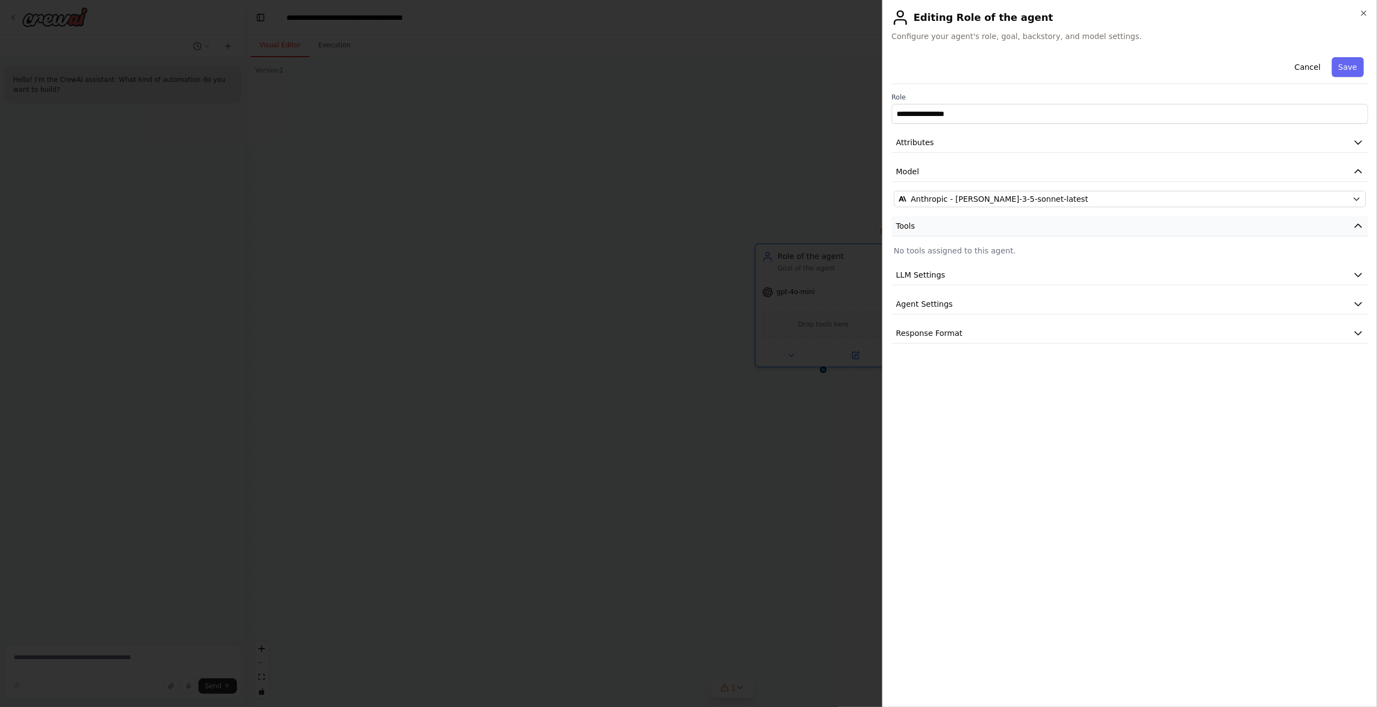
click at [1128, 227] on button "Tools" at bounding box center [1130, 226] width 477 height 20
click at [1122, 250] on button "LLM Settings" at bounding box center [1130, 255] width 477 height 20
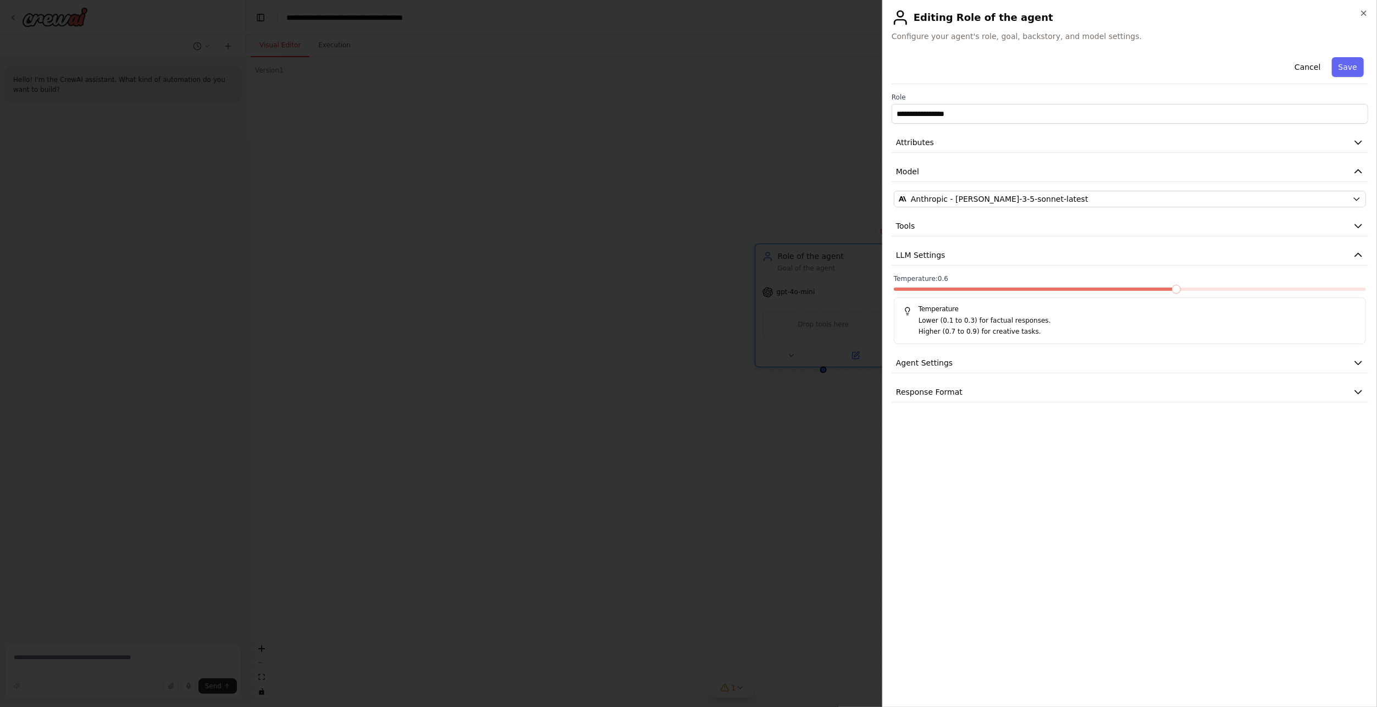
click at [1158, 288] on span at bounding box center [1035, 289] width 283 height 3
click at [1080, 109] on input "**********" at bounding box center [1130, 114] width 477 height 20
click at [1349, 147] on button "Attributes" at bounding box center [1130, 143] width 477 height 20
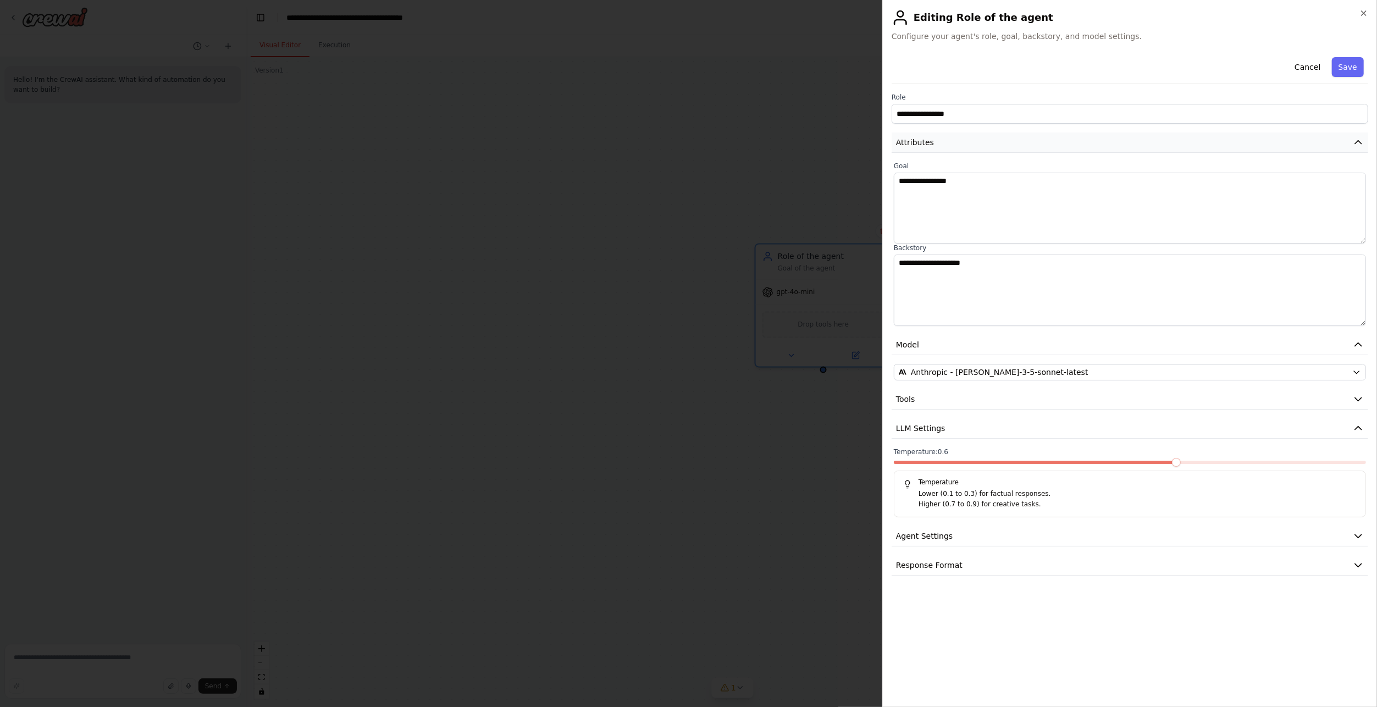
click at [1352, 144] on button "Attributes" at bounding box center [1130, 143] width 477 height 20
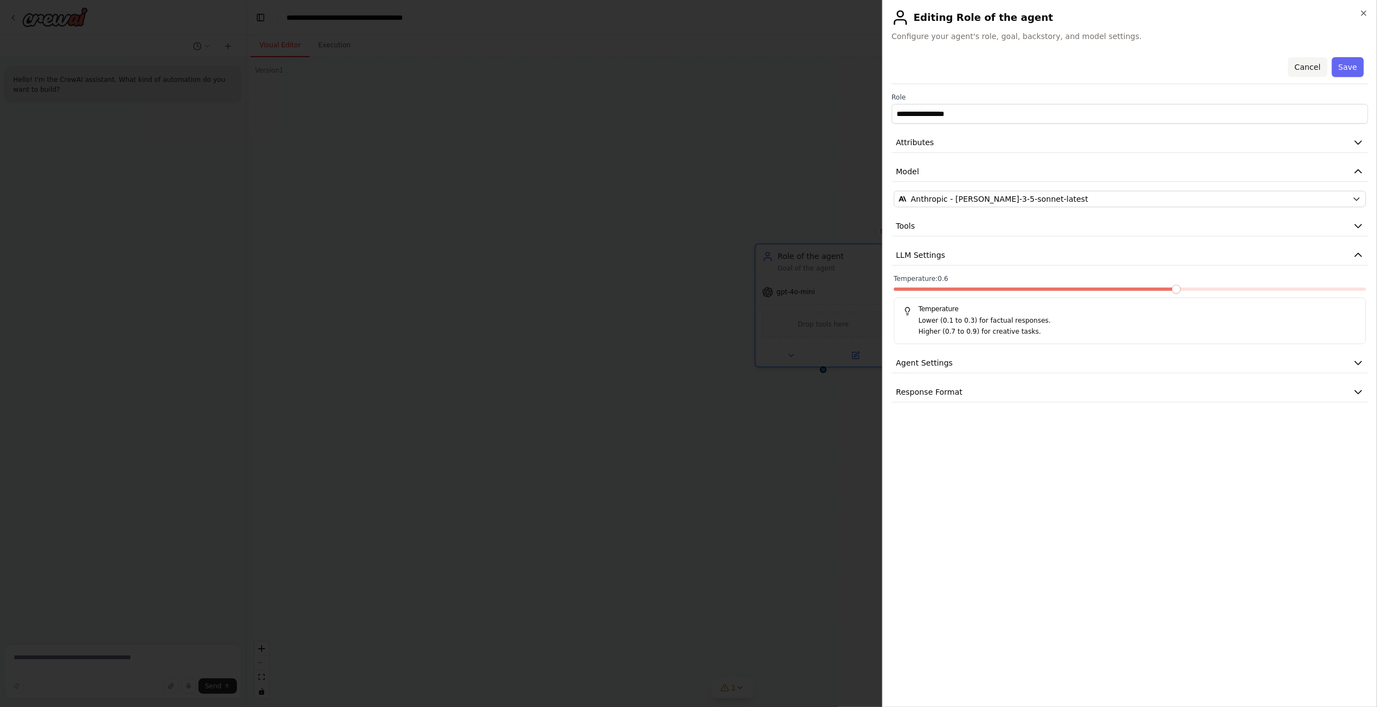
click at [1302, 67] on button "Cancel" at bounding box center [1307, 67] width 39 height 20
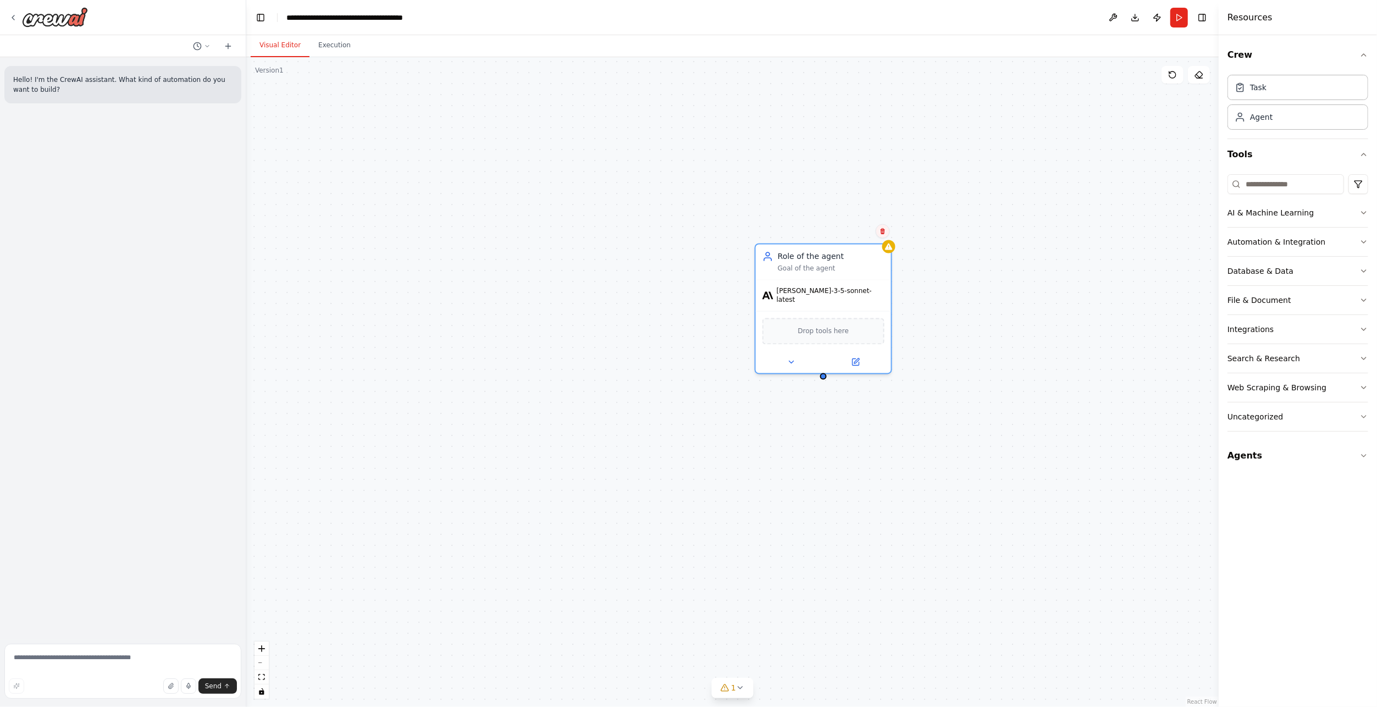
click at [884, 234] on icon at bounding box center [883, 231] width 7 height 7
click at [860, 233] on button "Confirm" at bounding box center [851, 231] width 39 height 13
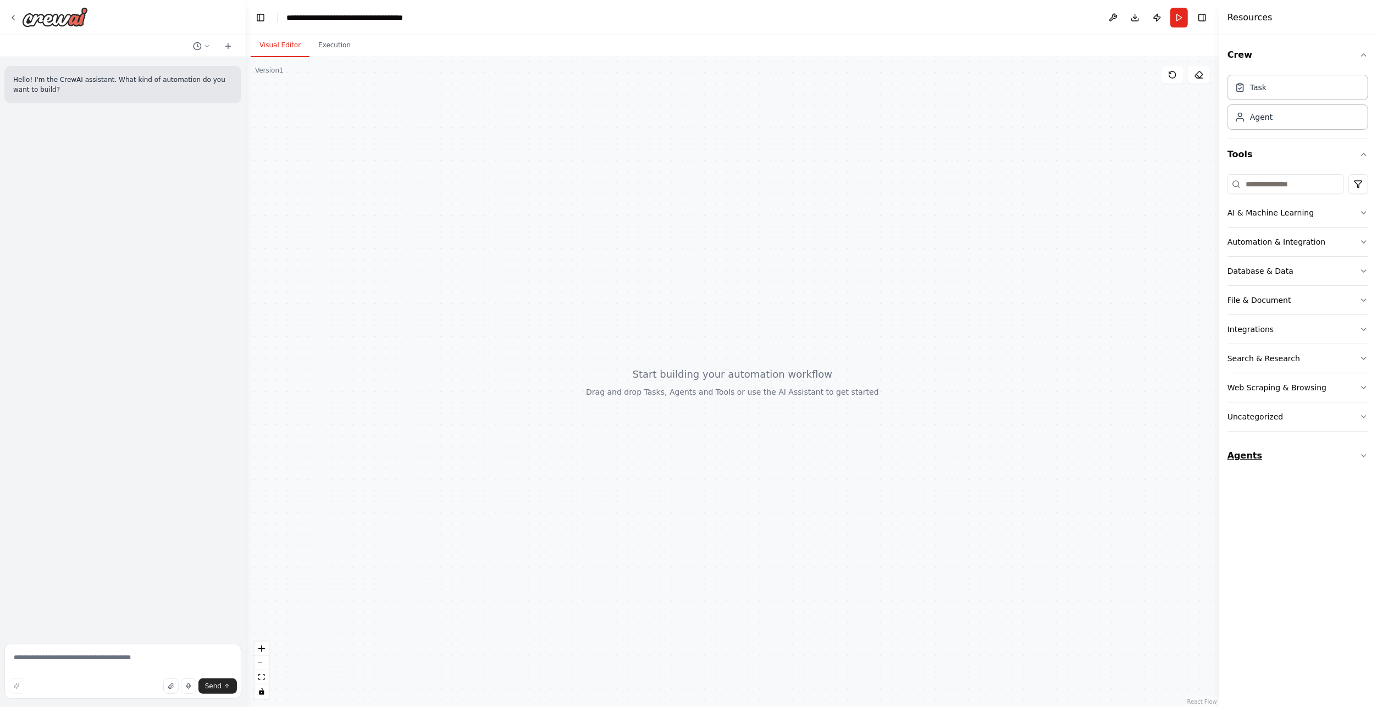
click at [1362, 452] on icon "button" at bounding box center [1364, 455] width 9 height 9
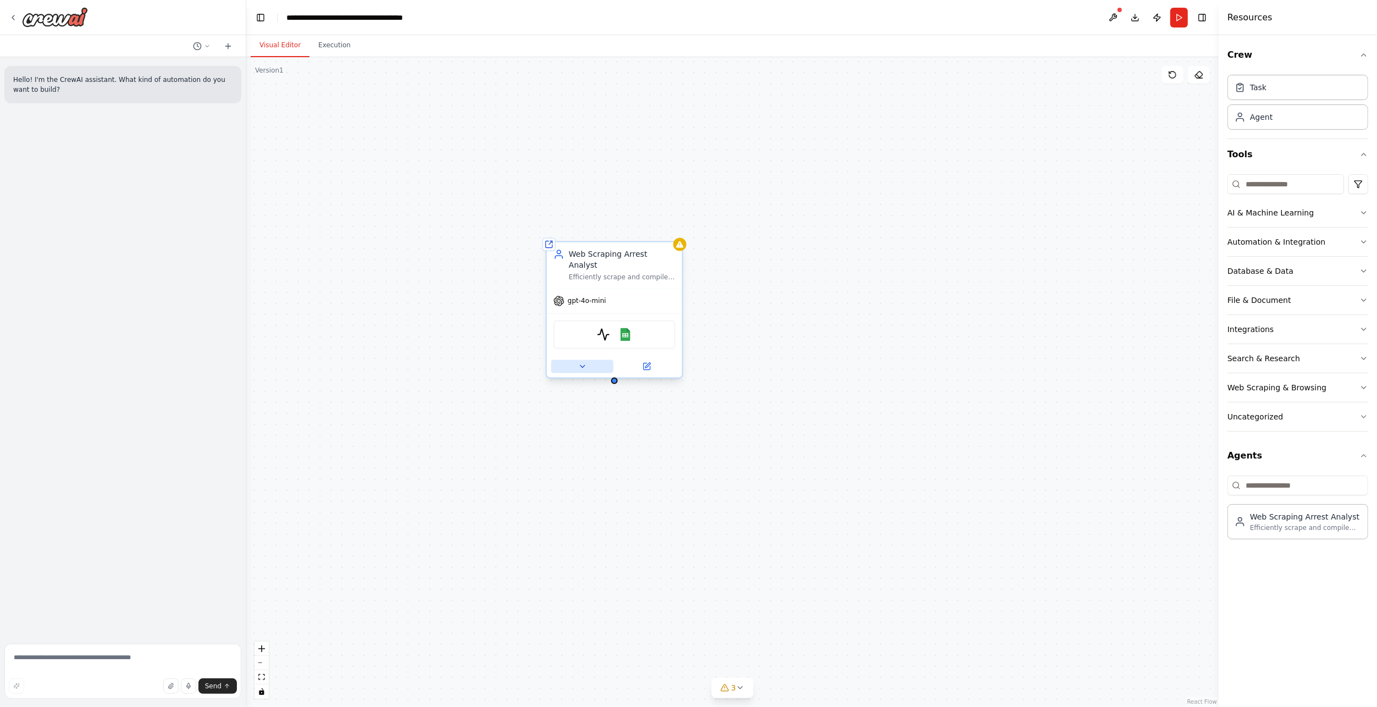
click at [577, 360] on button at bounding box center [582, 366] width 62 height 13
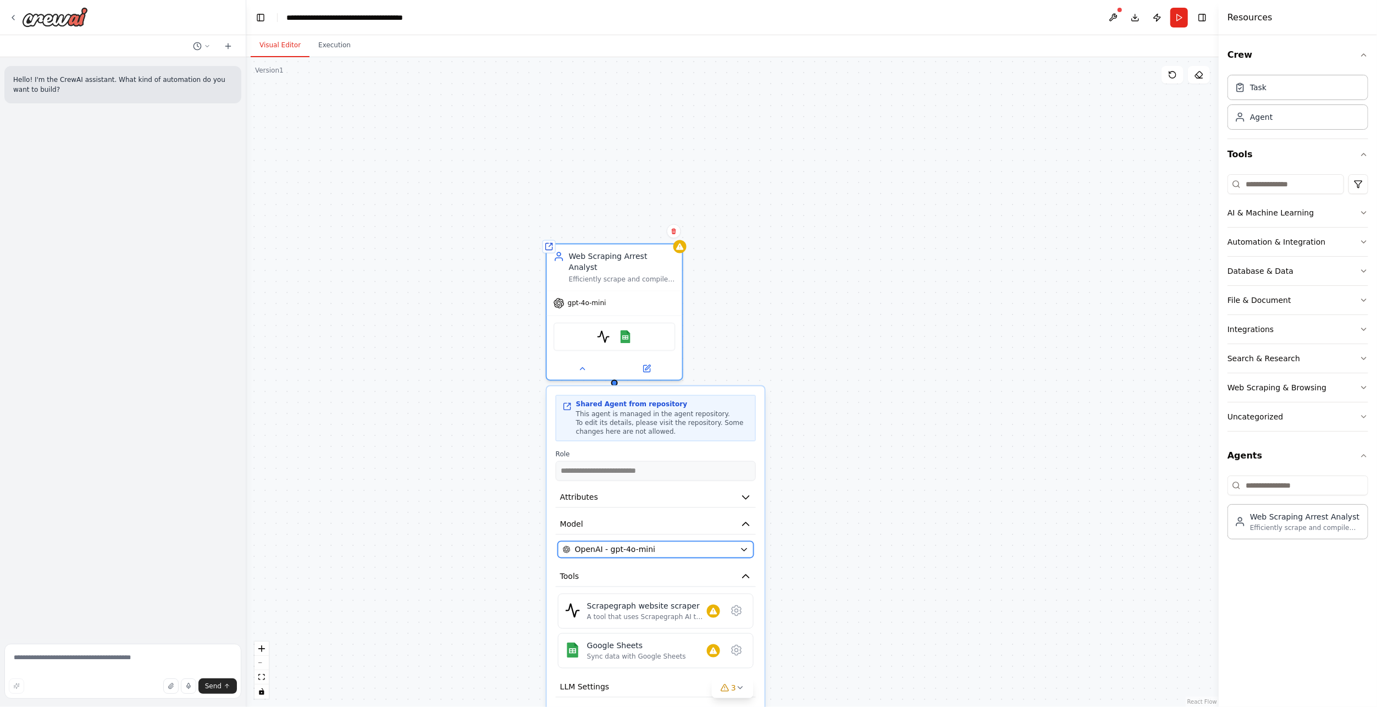
click at [748, 545] on icon "button" at bounding box center [744, 549] width 9 height 9
click at [744, 545] on icon "button" at bounding box center [744, 549] width 9 height 9
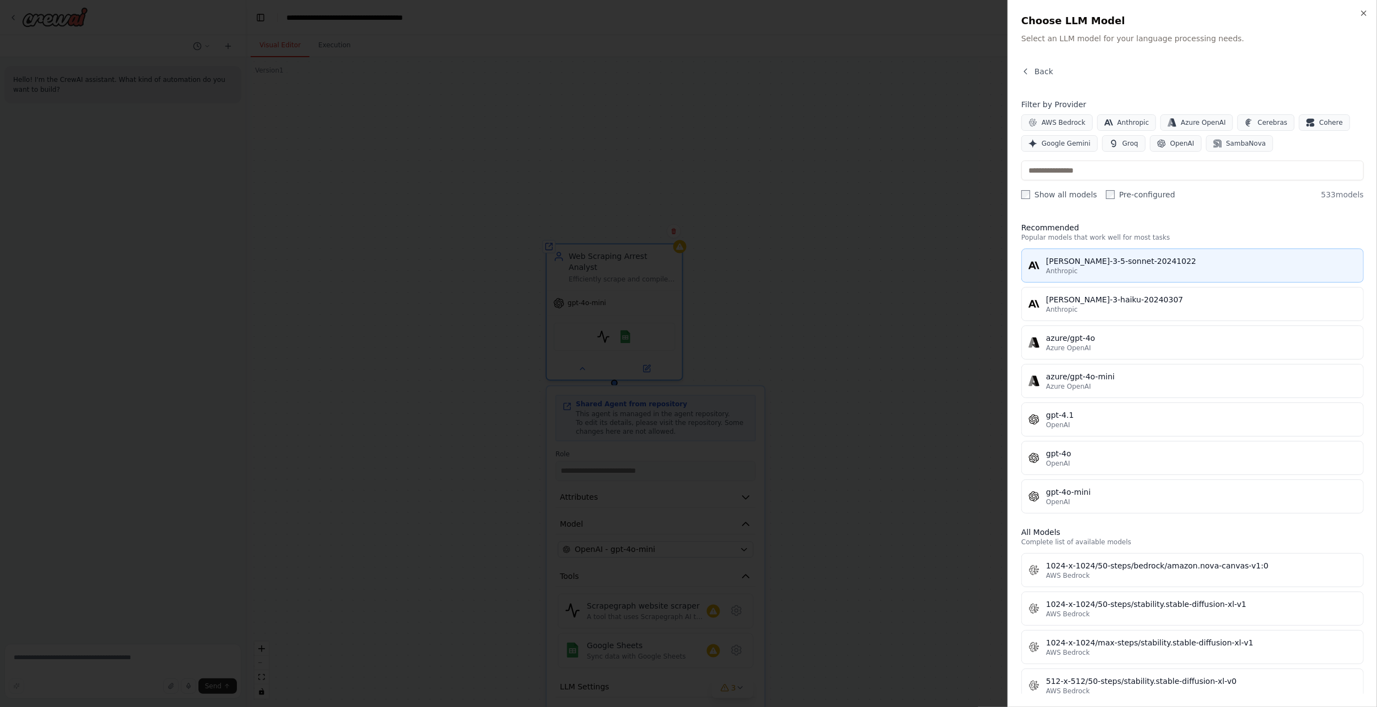
click at [1183, 267] on div "Anthropic" at bounding box center [1201, 271] width 311 height 9
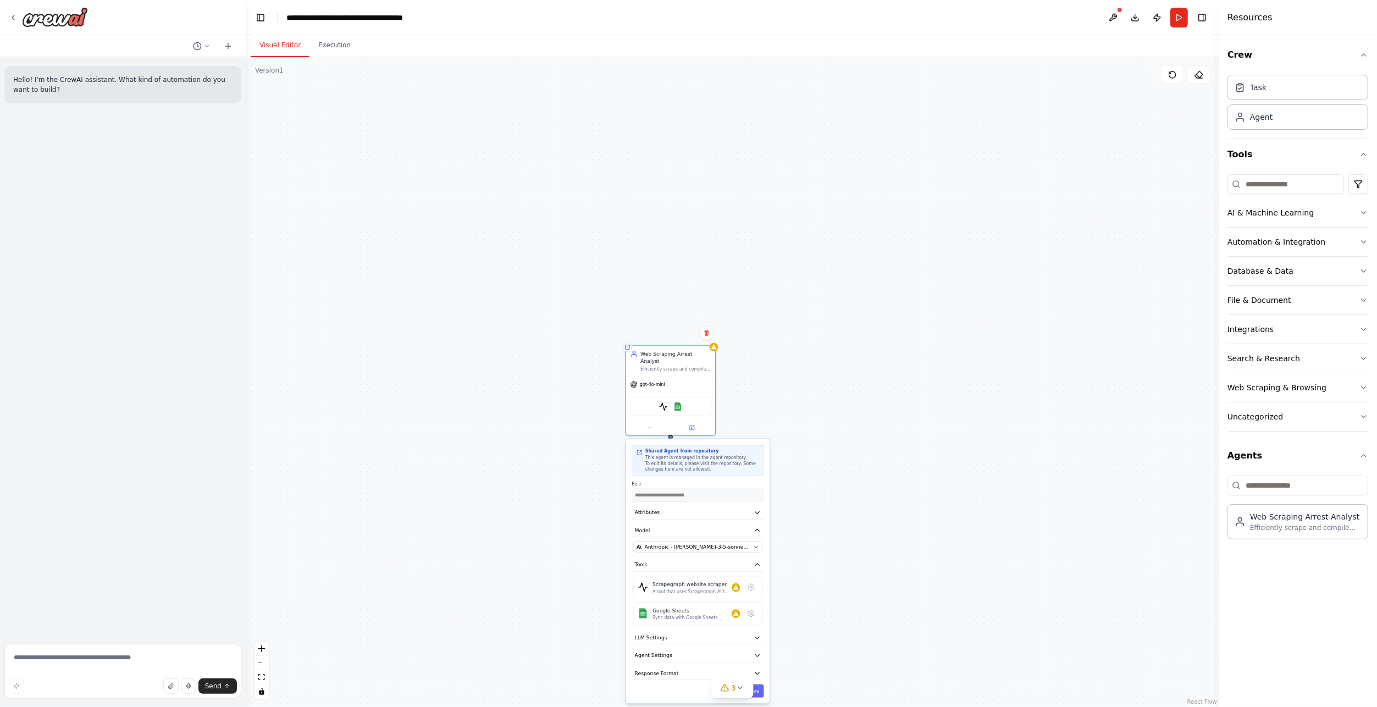
drag, startPoint x: 804, startPoint y: 608, endPoint x: 800, endPoint y: 562, distance: 46.3
click at [800, 562] on div "**********" at bounding box center [732, 382] width 973 height 650
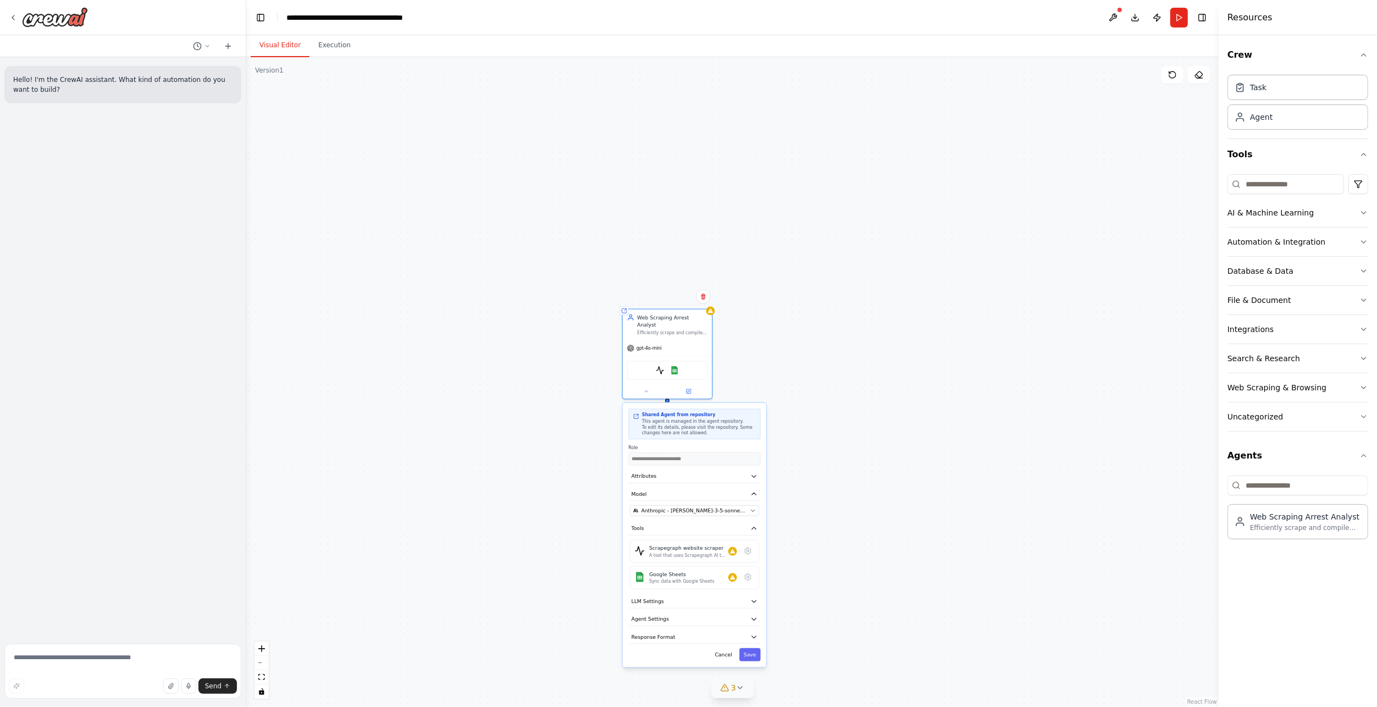
click at [727, 686] on icon at bounding box center [724, 687] width 9 height 9
click at [890, 636] on button at bounding box center [899, 631] width 19 height 13
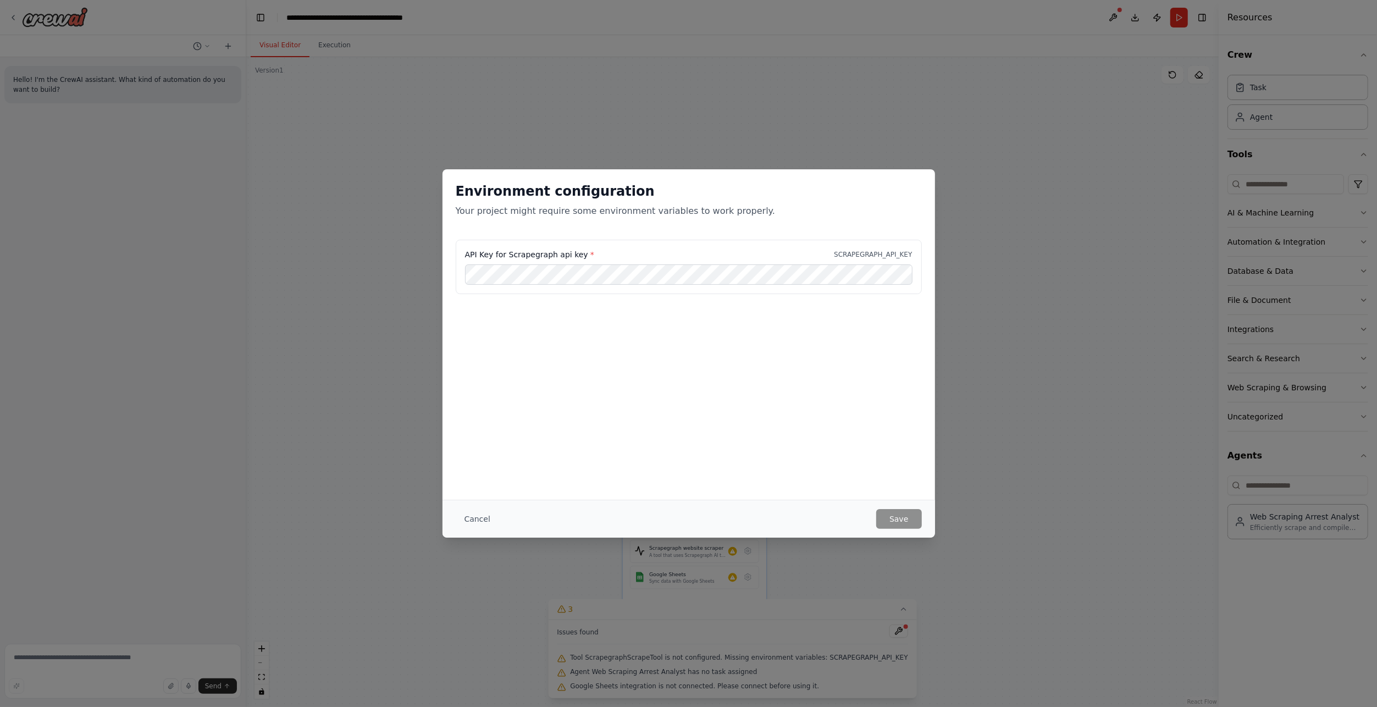
click at [891, 252] on p "SCRAPEGRAPH_API_KEY" at bounding box center [873, 254] width 78 height 9
drag, startPoint x: 466, startPoint y: 253, endPoint x: 577, endPoint y: 258, distance: 111.2
click at [577, 258] on label "API Key for Scrapegraph api key *" at bounding box center [529, 254] width 129 height 11
copy label "API Key for Scrapegraph api key"
click at [470, 521] on button "Cancel" at bounding box center [477, 519] width 43 height 20
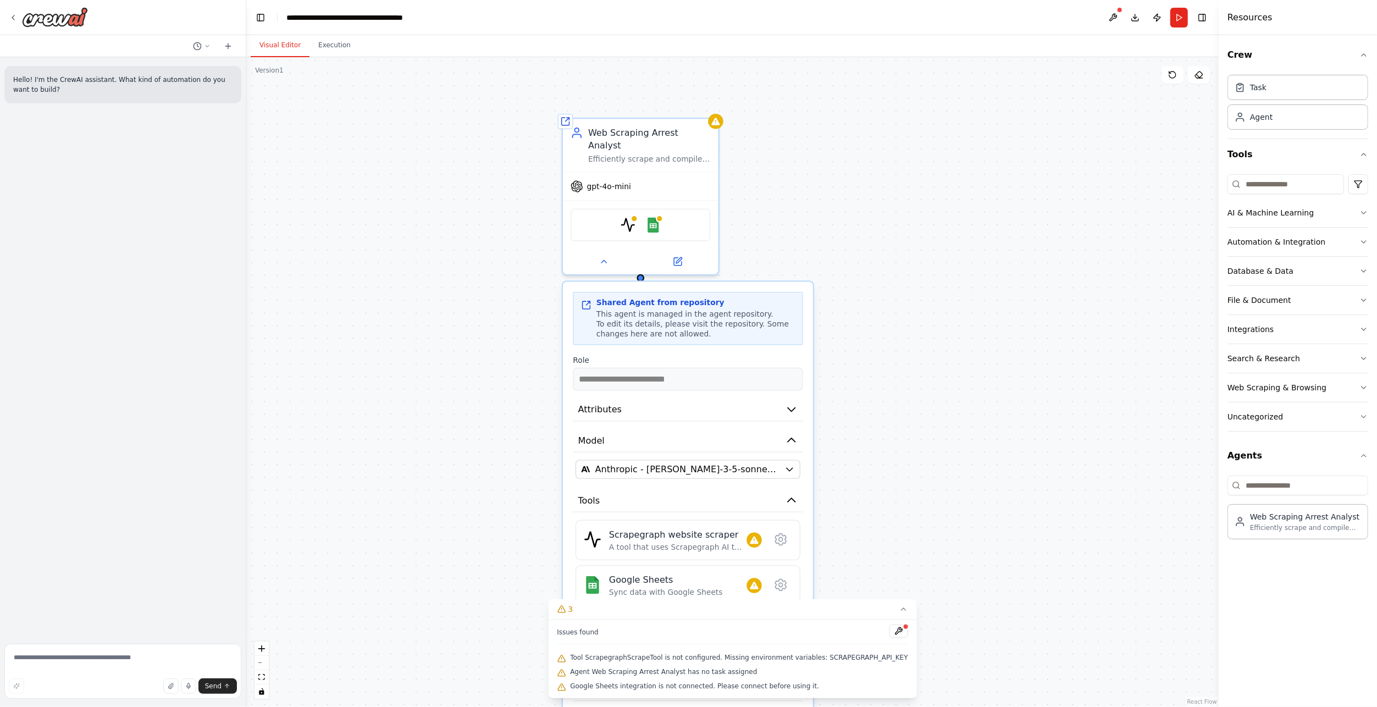
drag, startPoint x: 773, startPoint y: 299, endPoint x: 777, endPoint y: 227, distance: 72.7
click at [777, 227] on div "**********" at bounding box center [732, 382] width 973 height 650
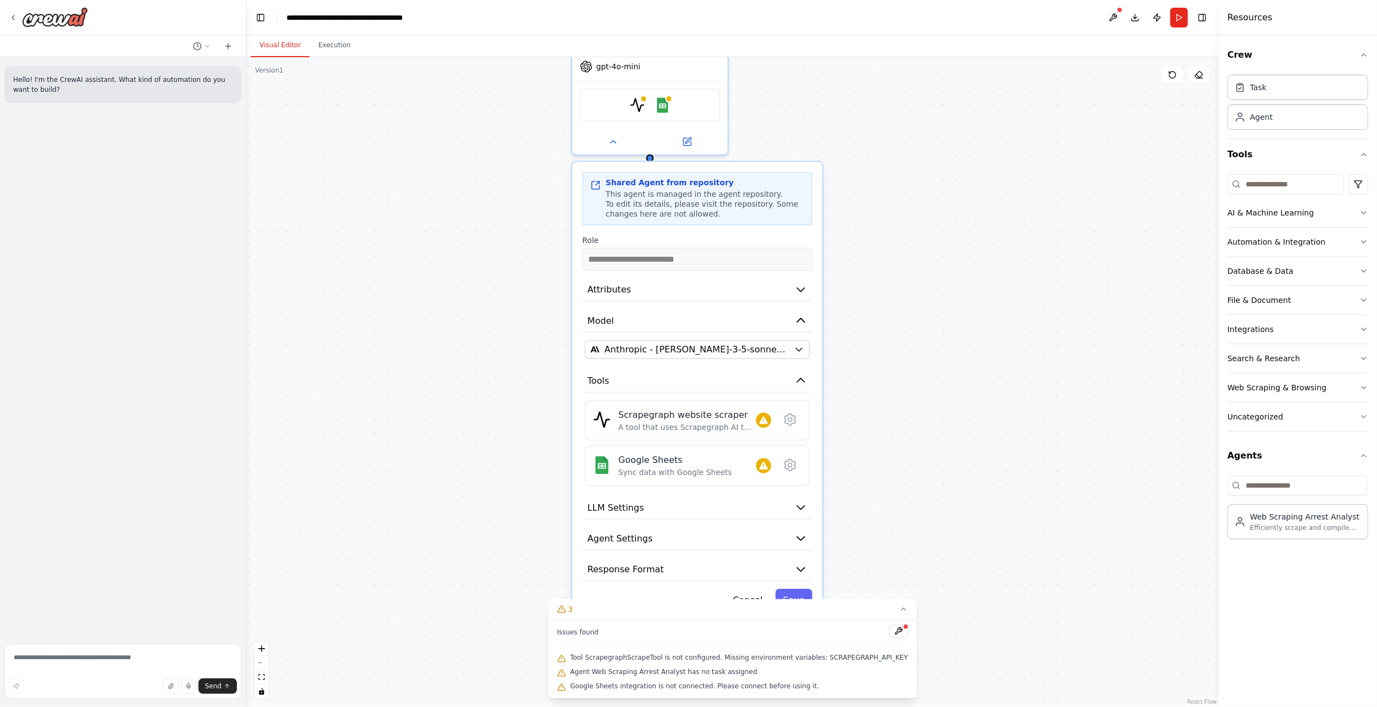
drag, startPoint x: 865, startPoint y: 454, endPoint x: 874, endPoint y: 334, distance: 120.2
click at [874, 334] on div "**********" at bounding box center [732, 382] width 973 height 650
click at [790, 414] on icon at bounding box center [790, 420] width 11 height 12
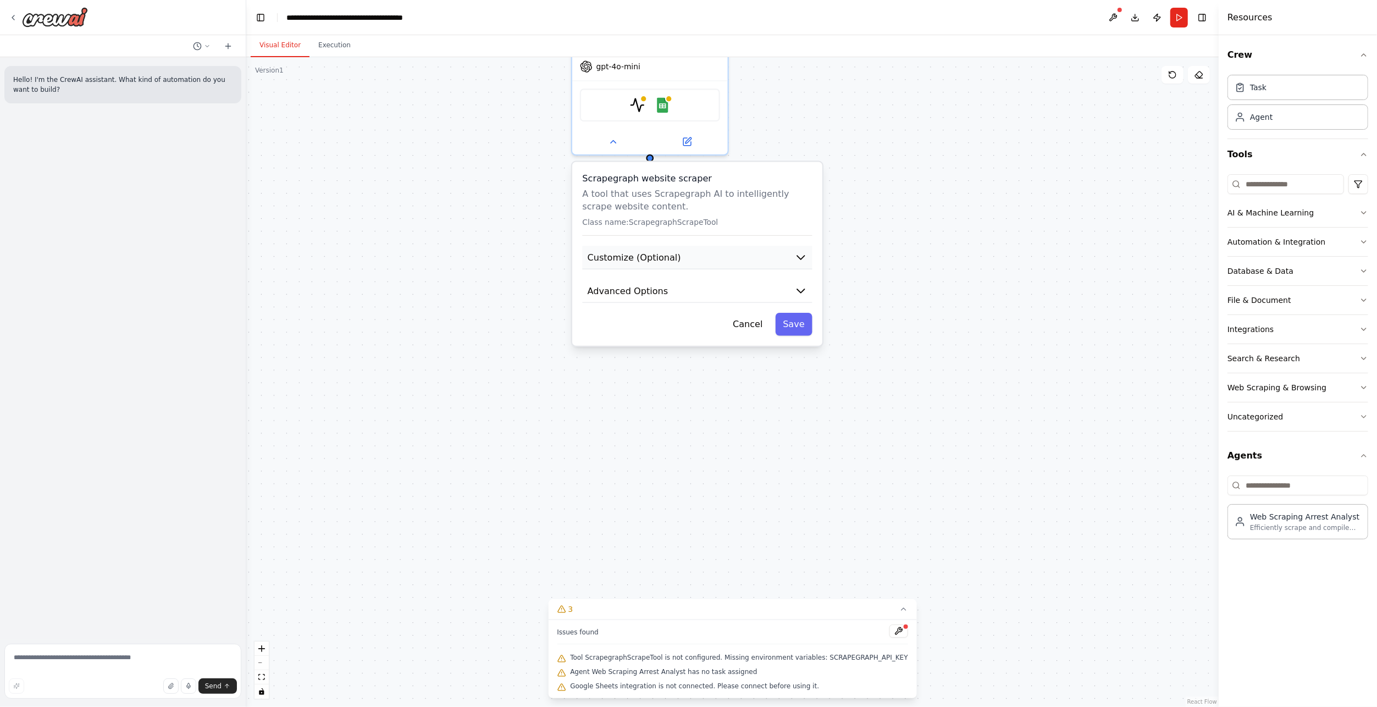
click at [807, 251] on icon "button" at bounding box center [800, 257] width 13 height 13
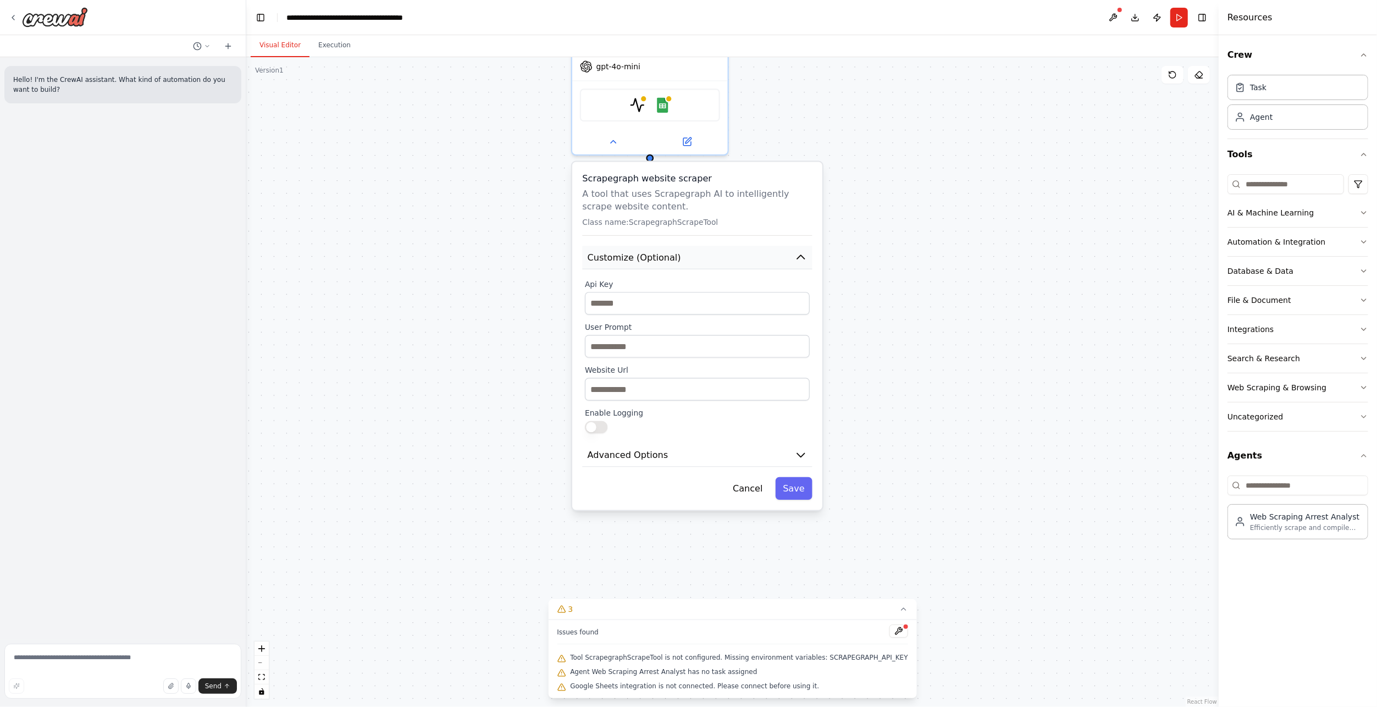
click at [803, 255] on icon "button" at bounding box center [800, 257] width 7 height 4
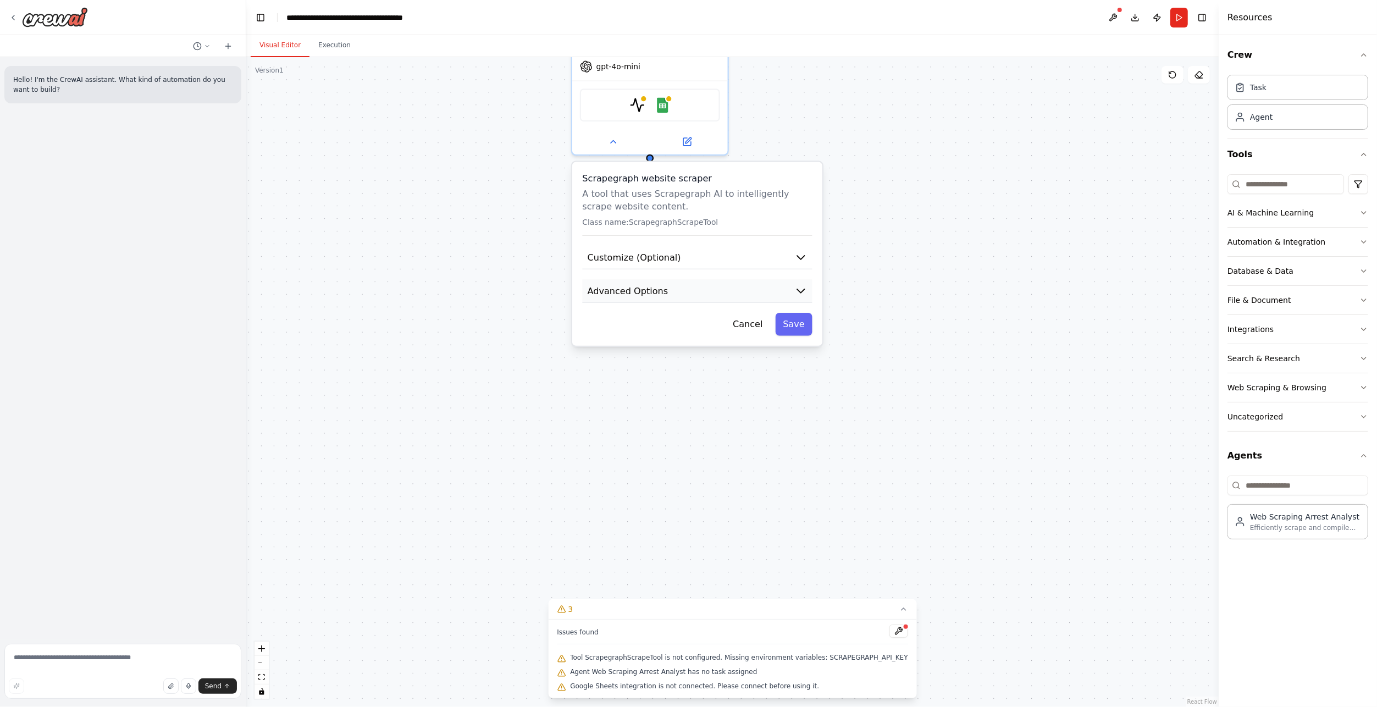
click at [804, 284] on icon "button" at bounding box center [800, 290] width 13 height 13
click at [753, 407] on button "Cancel" at bounding box center [747, 418] width 45 height 23
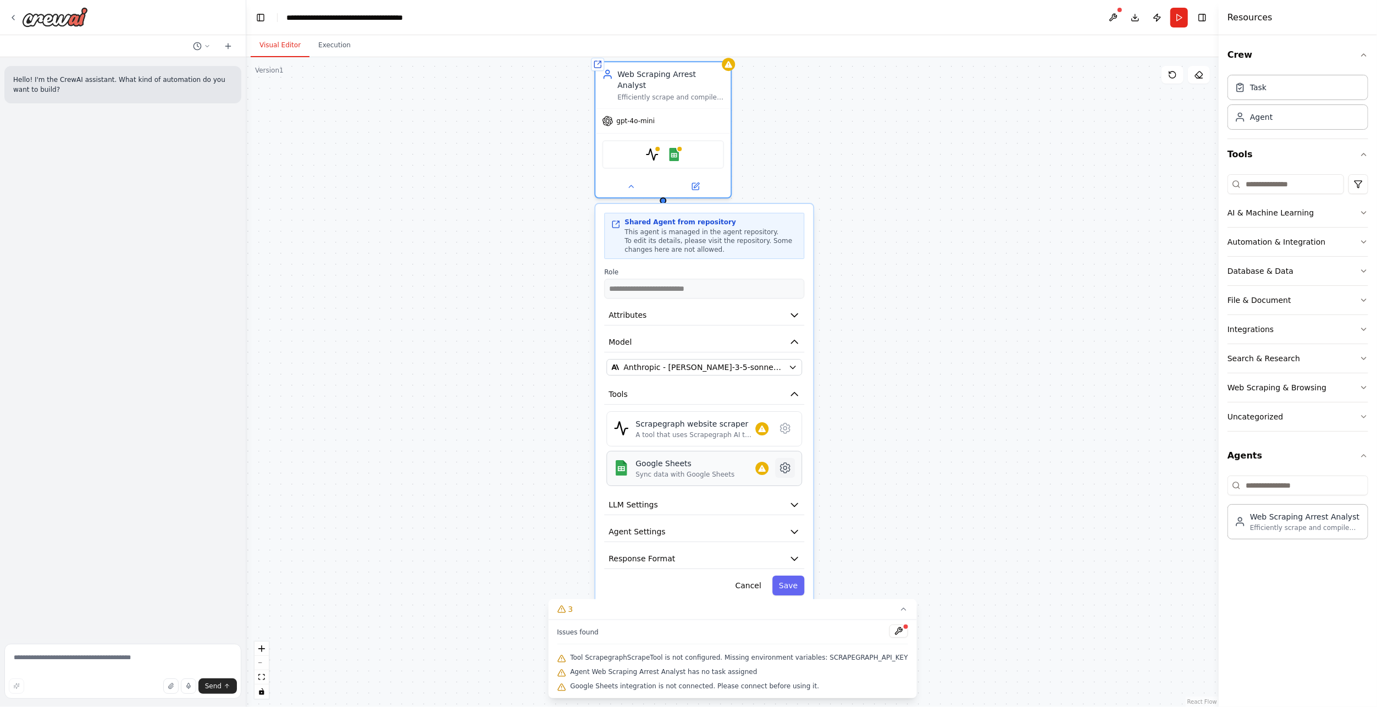
click at [788, 461] on icon at bounding box center [785, 467] width 13 height 13
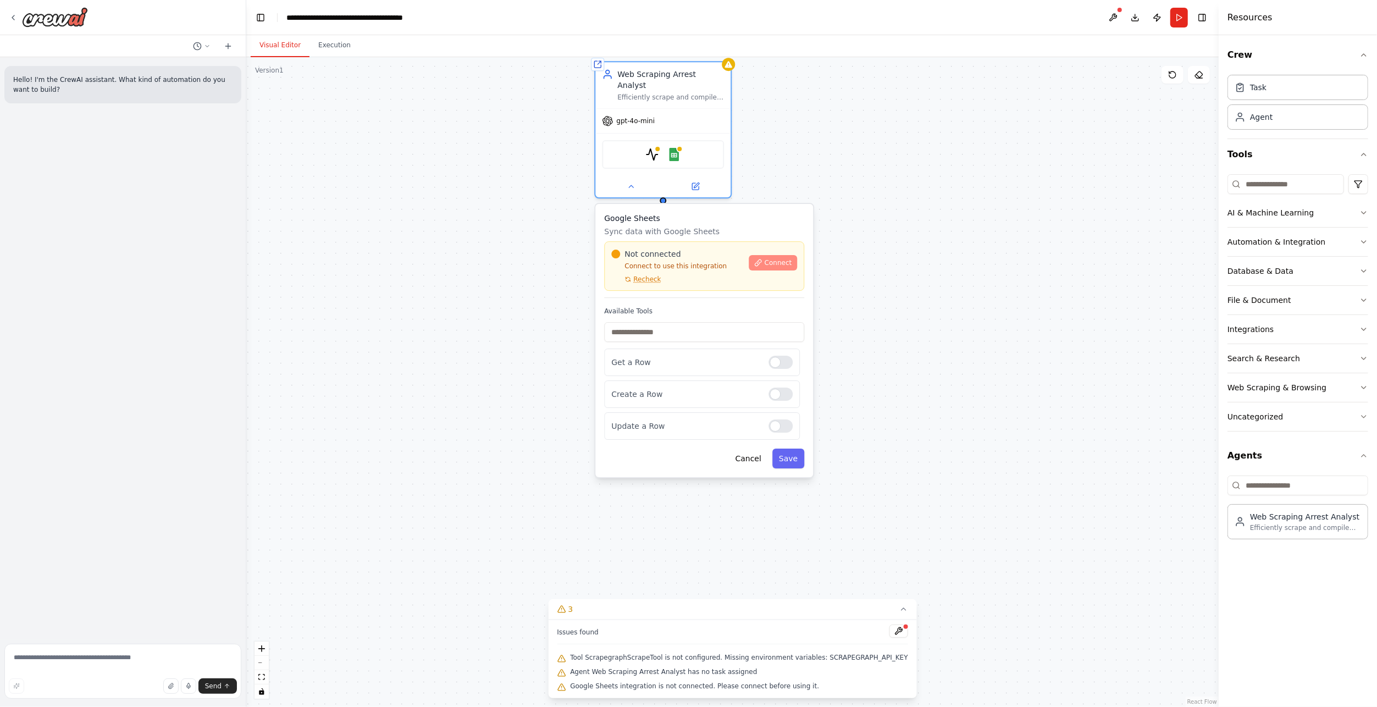
click at [777, 258] on span "Connect" at bounding box center [778, 262] width 27 height 9
click at [768, 258] on span "Connect" at bounding box center [778, 262] width 27 height 9
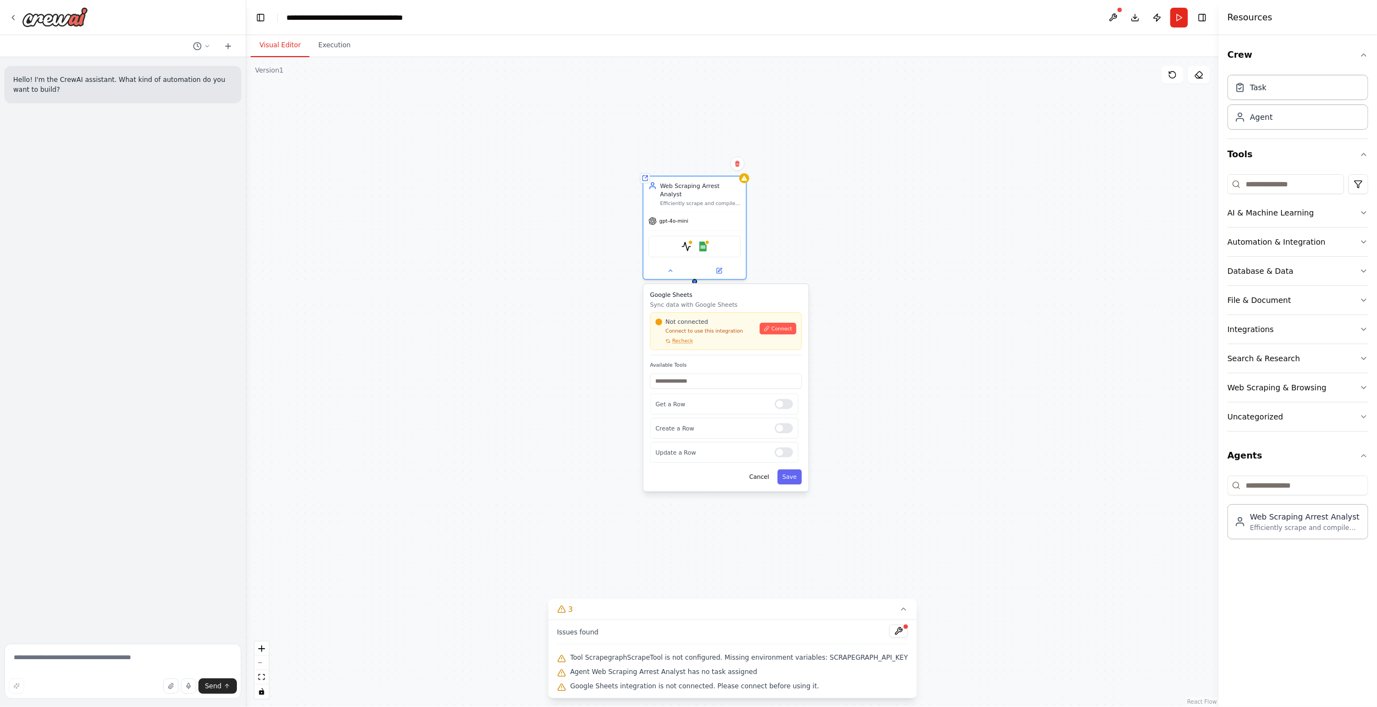
drag, startPoint x: 841, startPoint y: 365, endPoint x: 851, endPoint y: 410, distance: 46.3
click at [851, 410] on div "**********" at bounding box center [732, 382] width 973 height 650
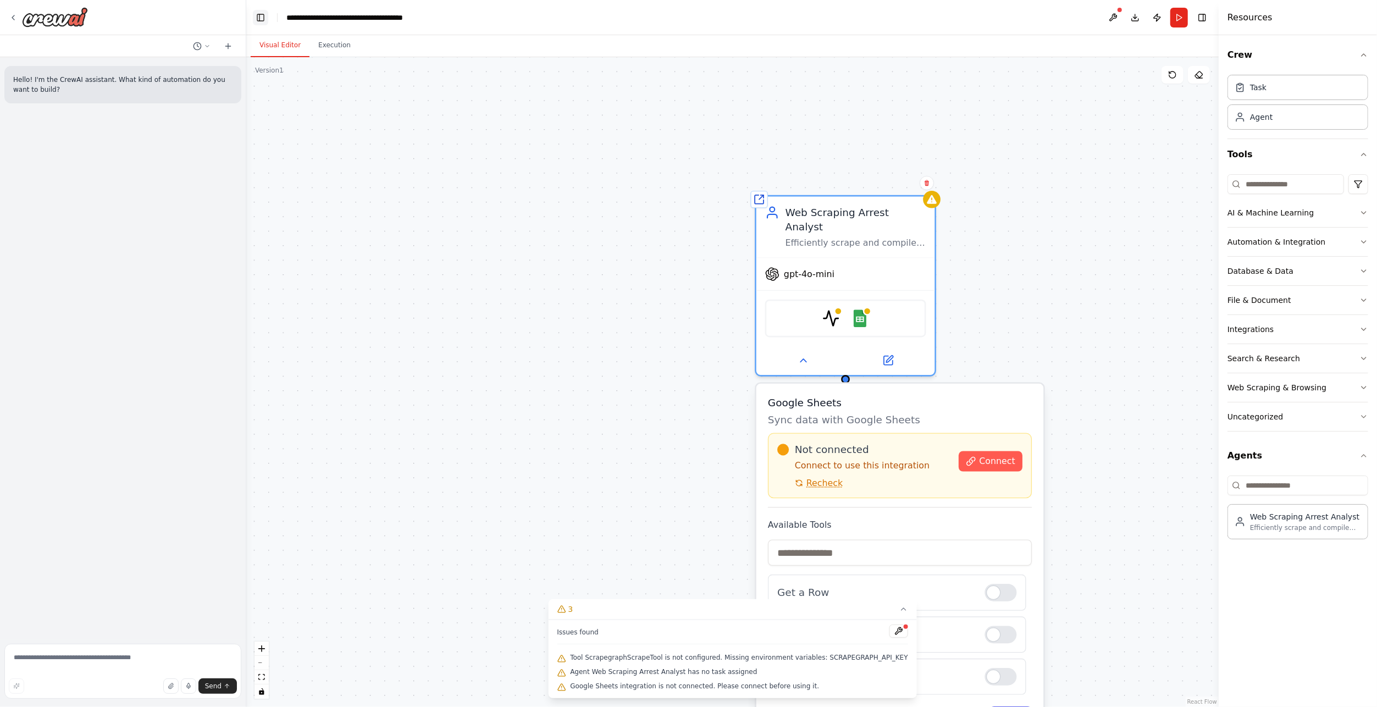
click at [264, 19] on button "Toggle Left Sidebar" at bounding box center [260, 17] width 15 height 15
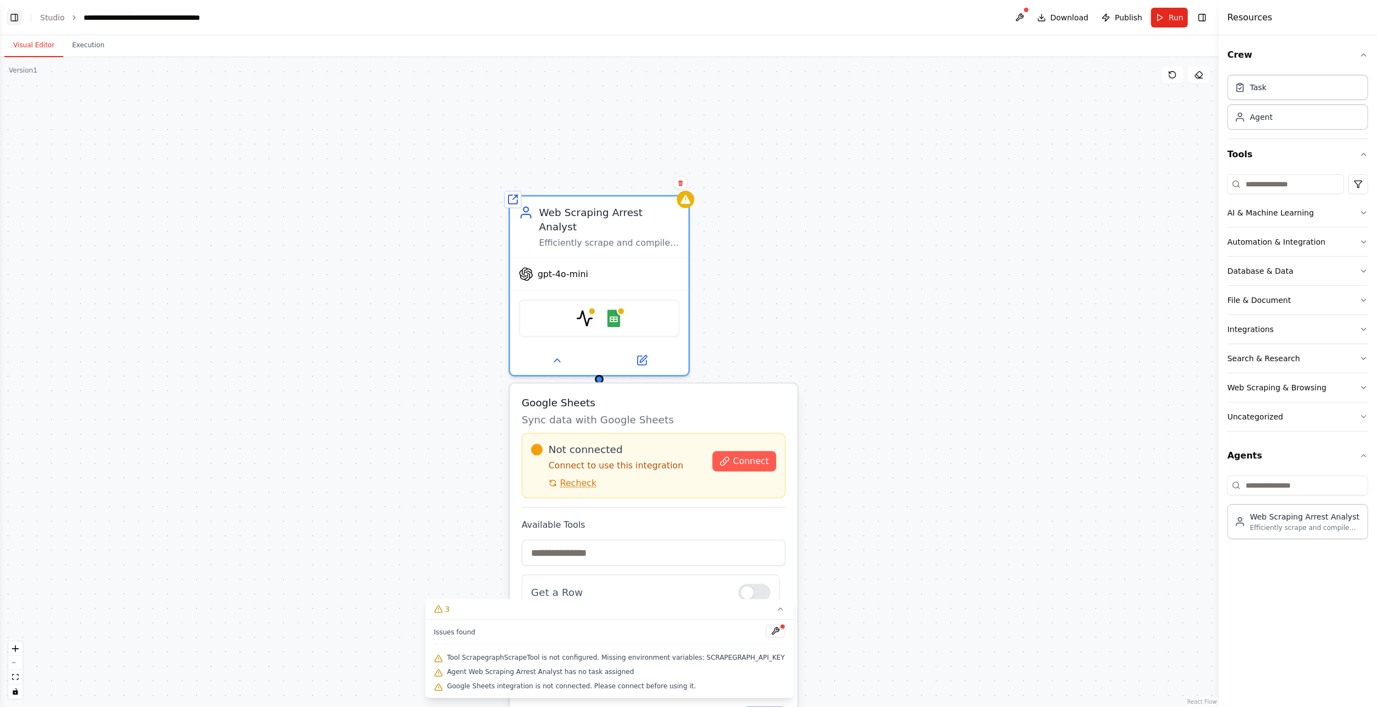
click at [19, 22] on button "Toggle Left Sidebar" at bounding box center [14, 17] width 15 height 15
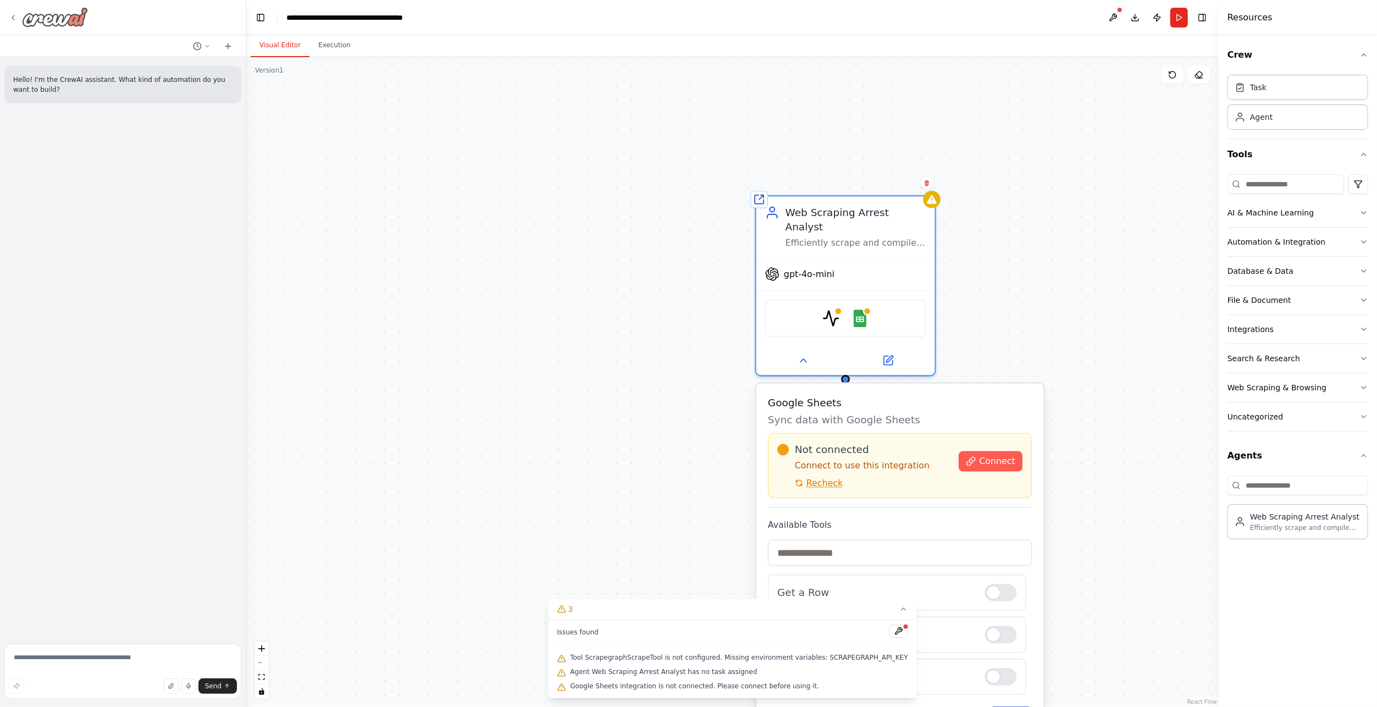
click at [16, 19] on icon at bounding box center [13, 17] width 9 height 9
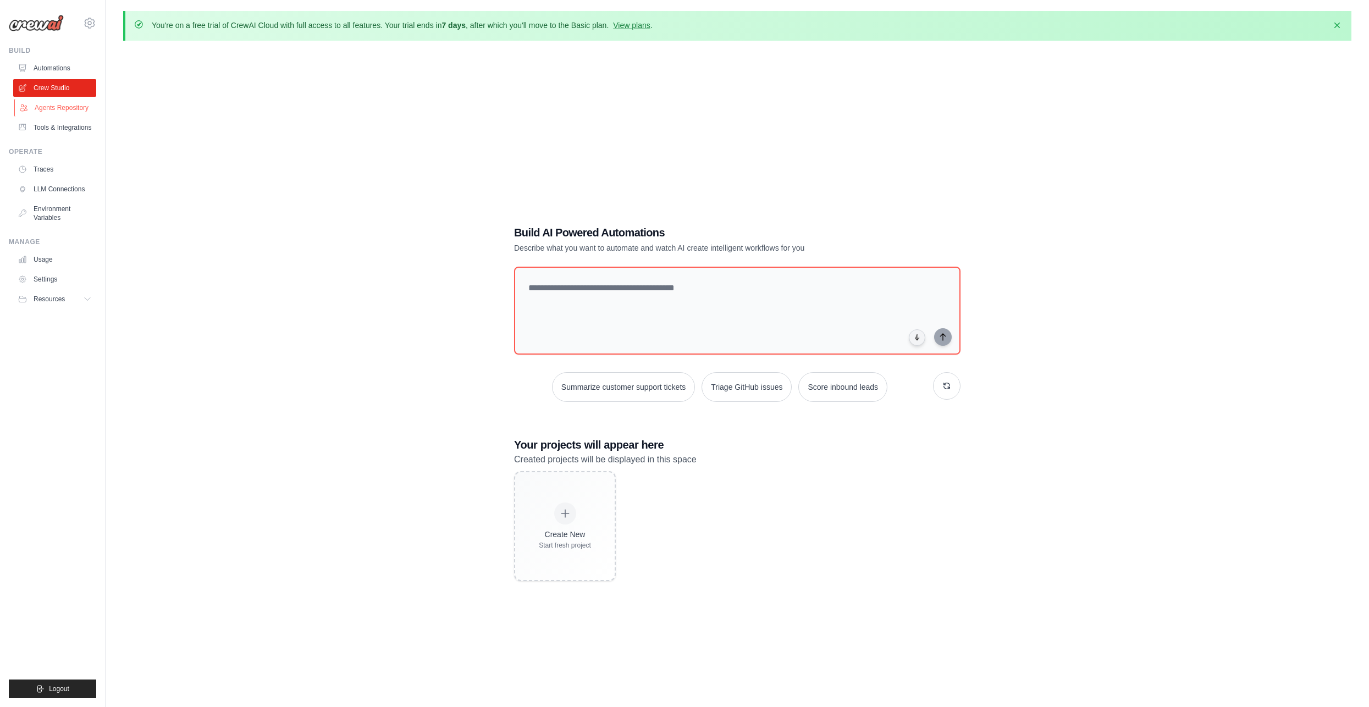
click at [67, 104] on link "Agents Repository" at bounding box center [55, 108] width 83 height 18
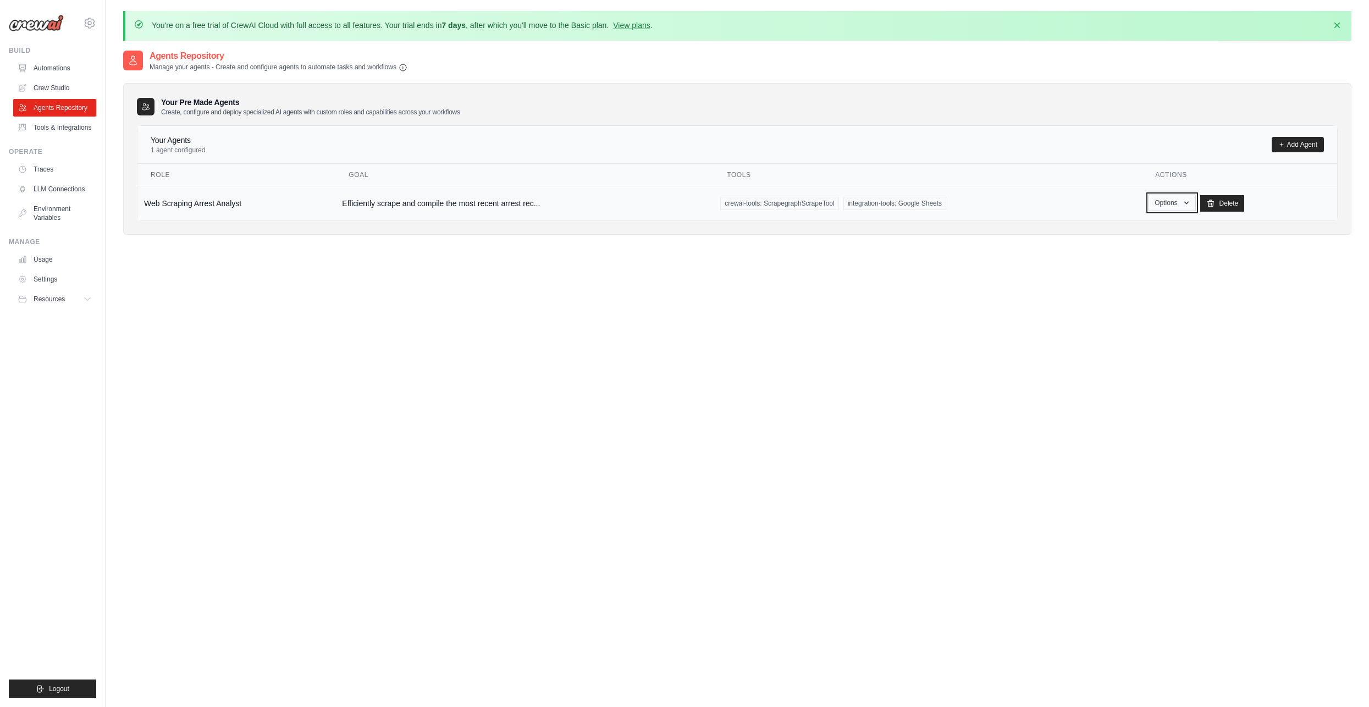
click at [1193, 203] on button "Options" at bounding box center [1172, 203] width 47 height 16
click at [1146, 242] on link "Edit" at bounding box center [1156, 248] width 79 height 20
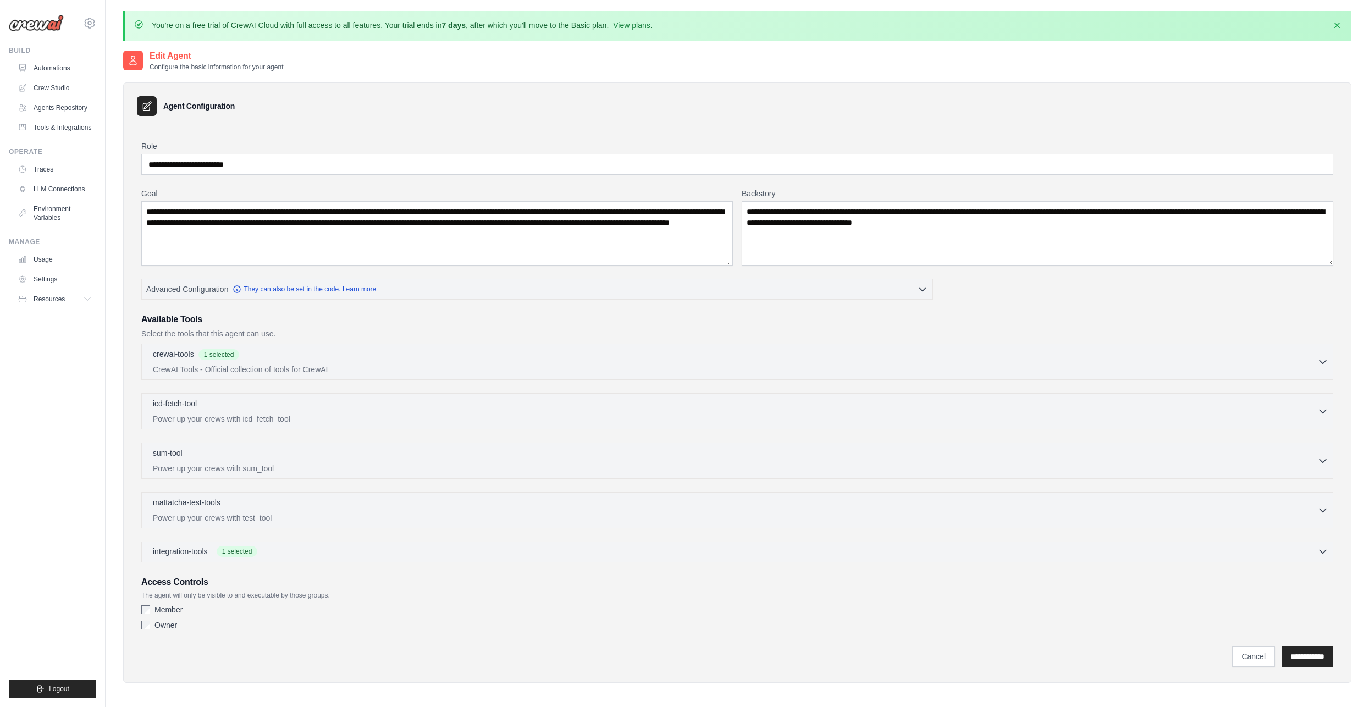
click at [413, 553] on div "integration-tools 1 selected" at bounding box center [741, 551] width 1176 height 11
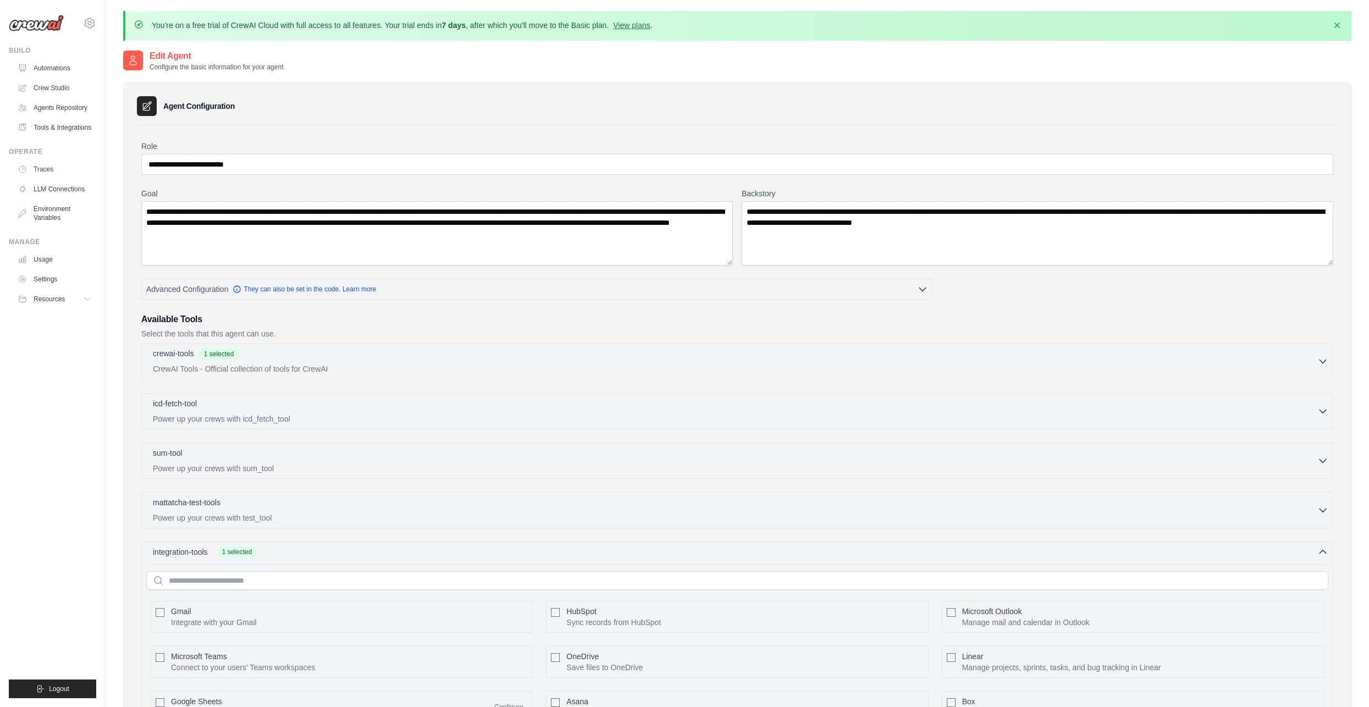
click at [381, 351] on div "crewai-tools 1 selected" at bounding box center [735, 354] width 1165 height 13
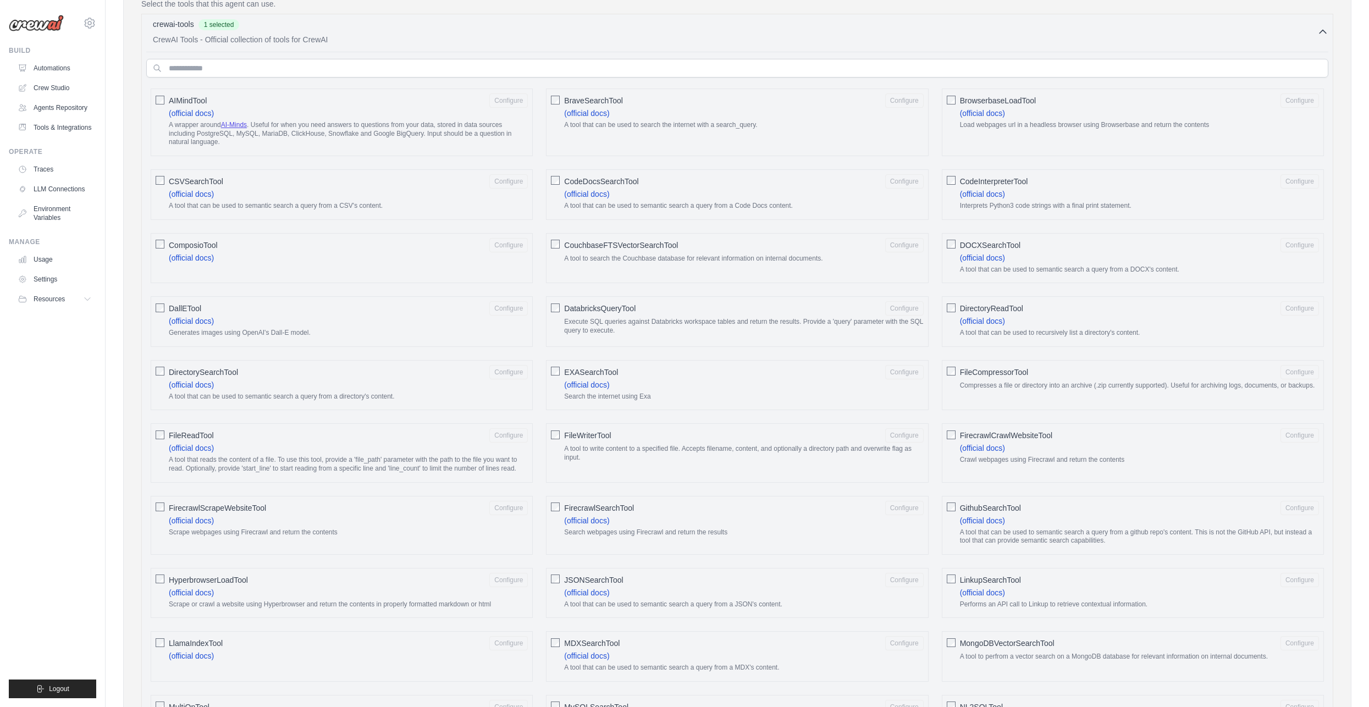
scroll to position [330, 0]
click at [387, 68] on input "text" at bounding box center [737, 68] width 1182 height 19
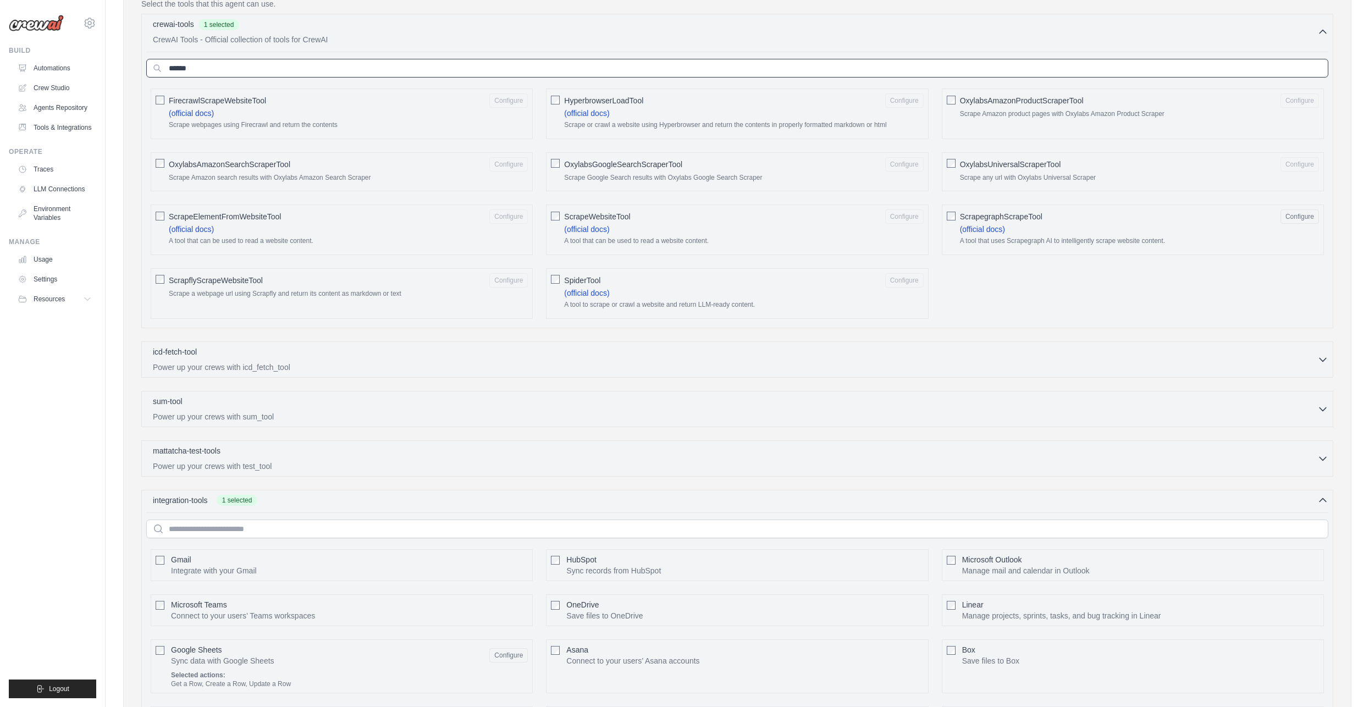
type input "******"
click at [1323, 32] on icon "button" at bounding box center [1322, 31] width 11 height 11
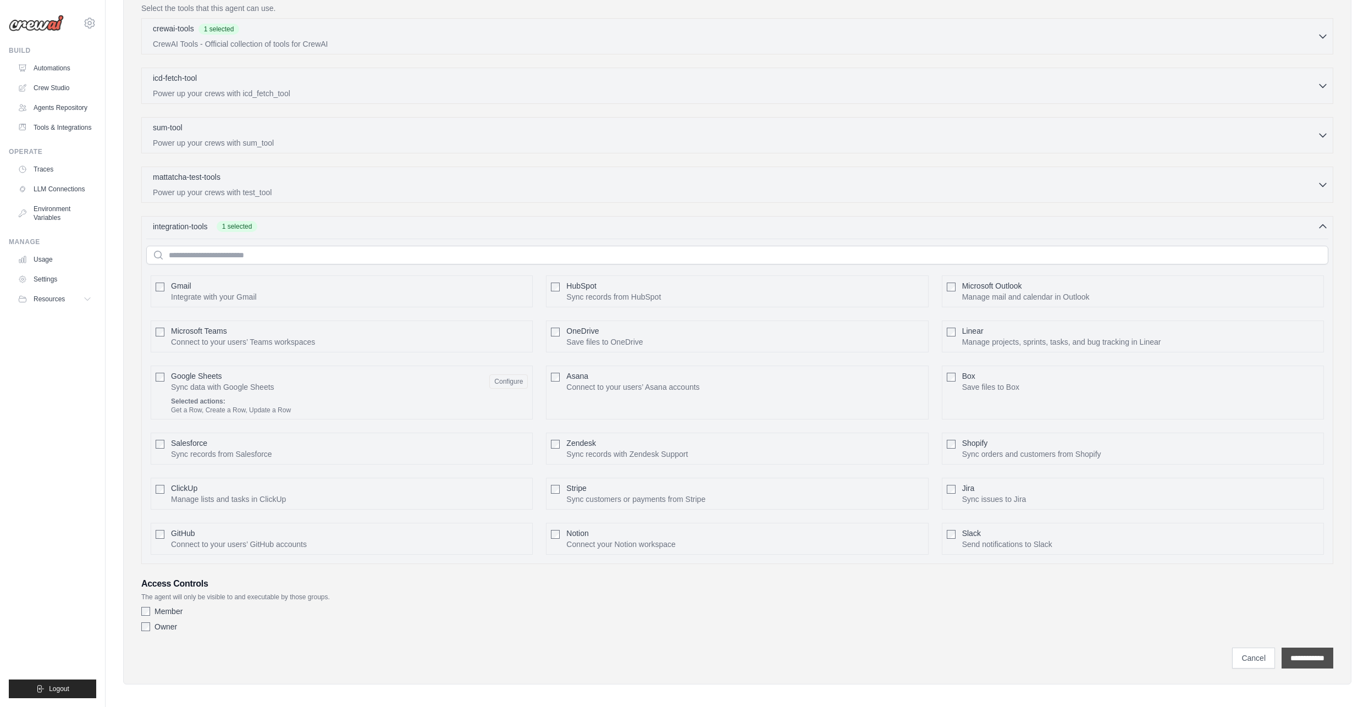
click at [1318, 656] on input "**********" at bounding box center [1308, 658] width 52 height 21
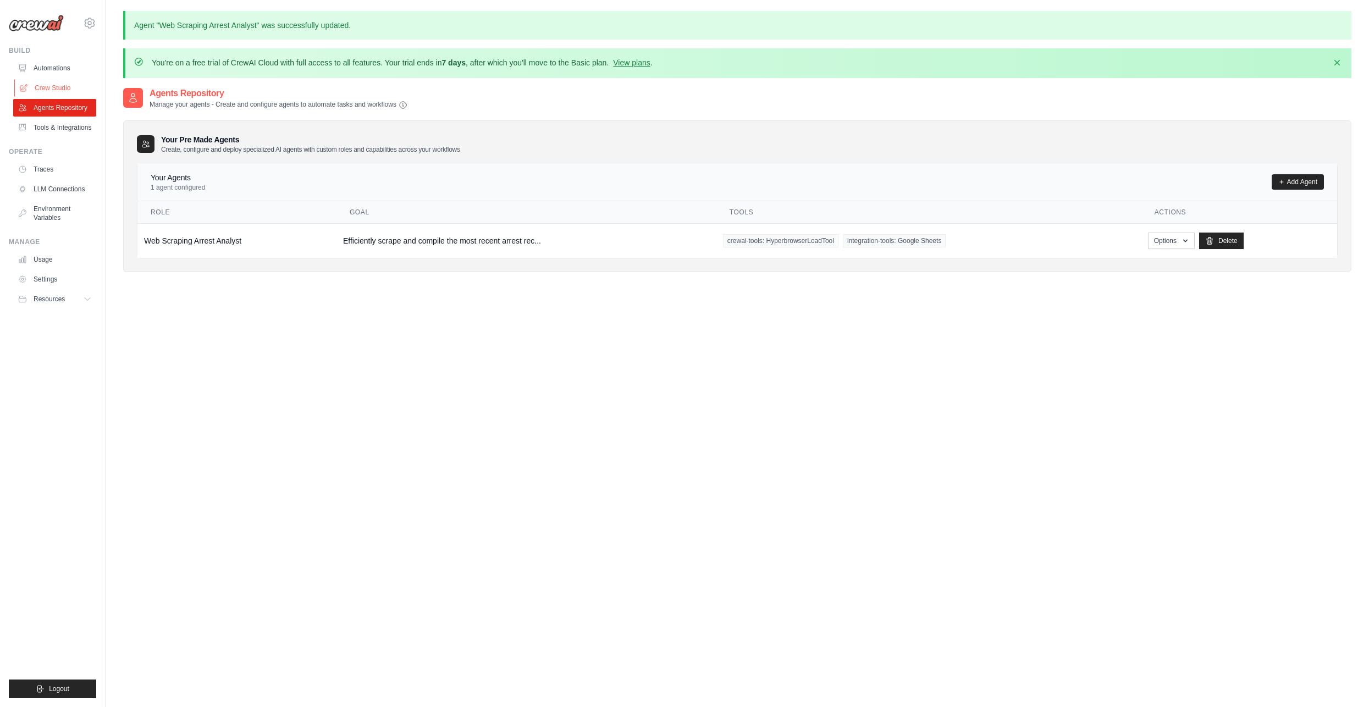
click at [59, 89] on link "Crew Studio" at bounding box center [55, 88] width 83 height 18
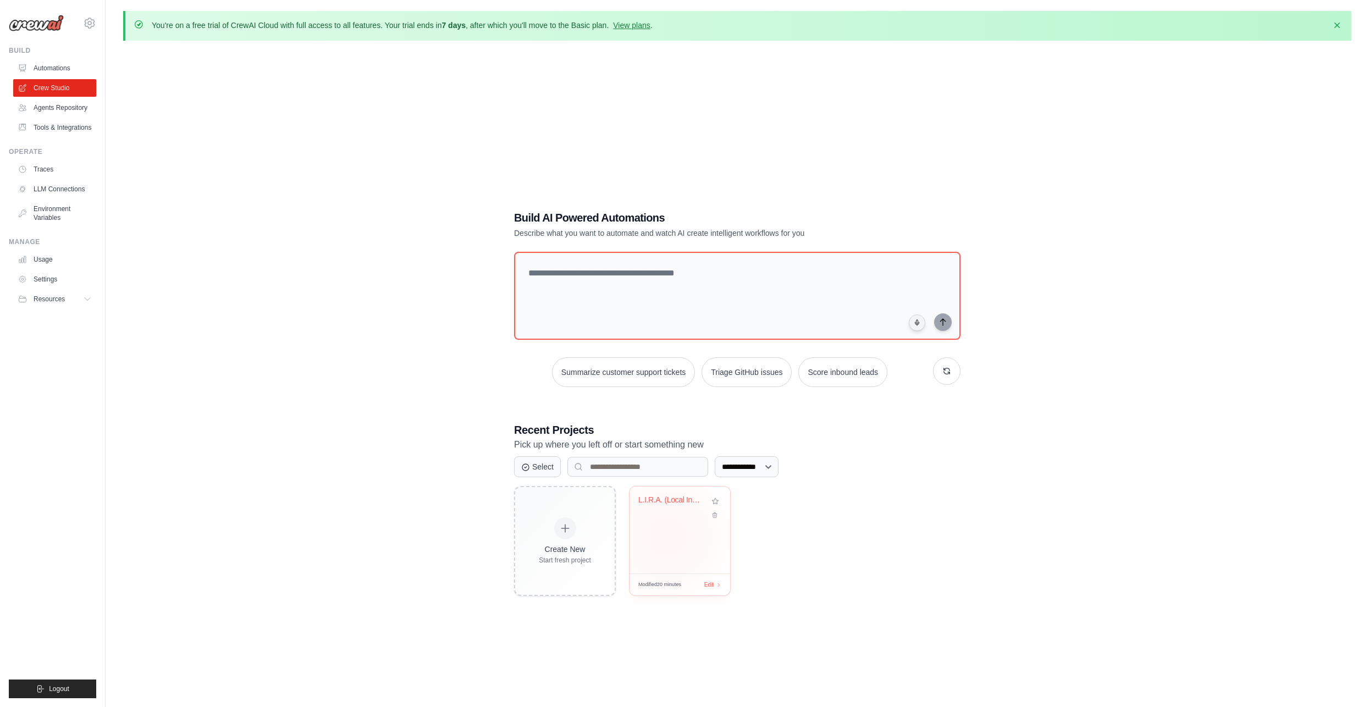
click at [667, 536] on div "L.I.R.A. (Local Incident Reporting ..." at bounding box center [680, 530] width 101 height 87
click at [72, 108] on link "Agents Repository" at bounding box center [55, 108] width 83 height 18
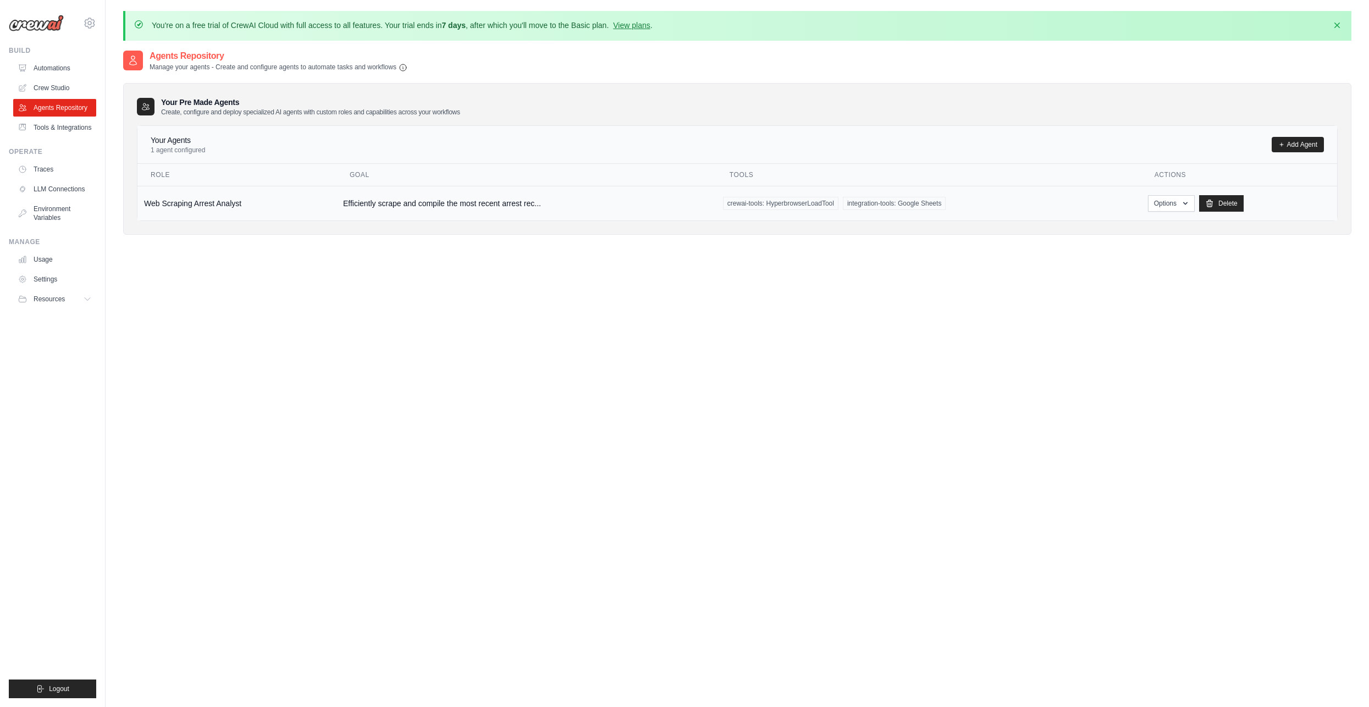
click at [362, 194] on td "Efficiently scrape and compile the most recent arrest rec..." at bounding box center [526, 203] width 380 height 35
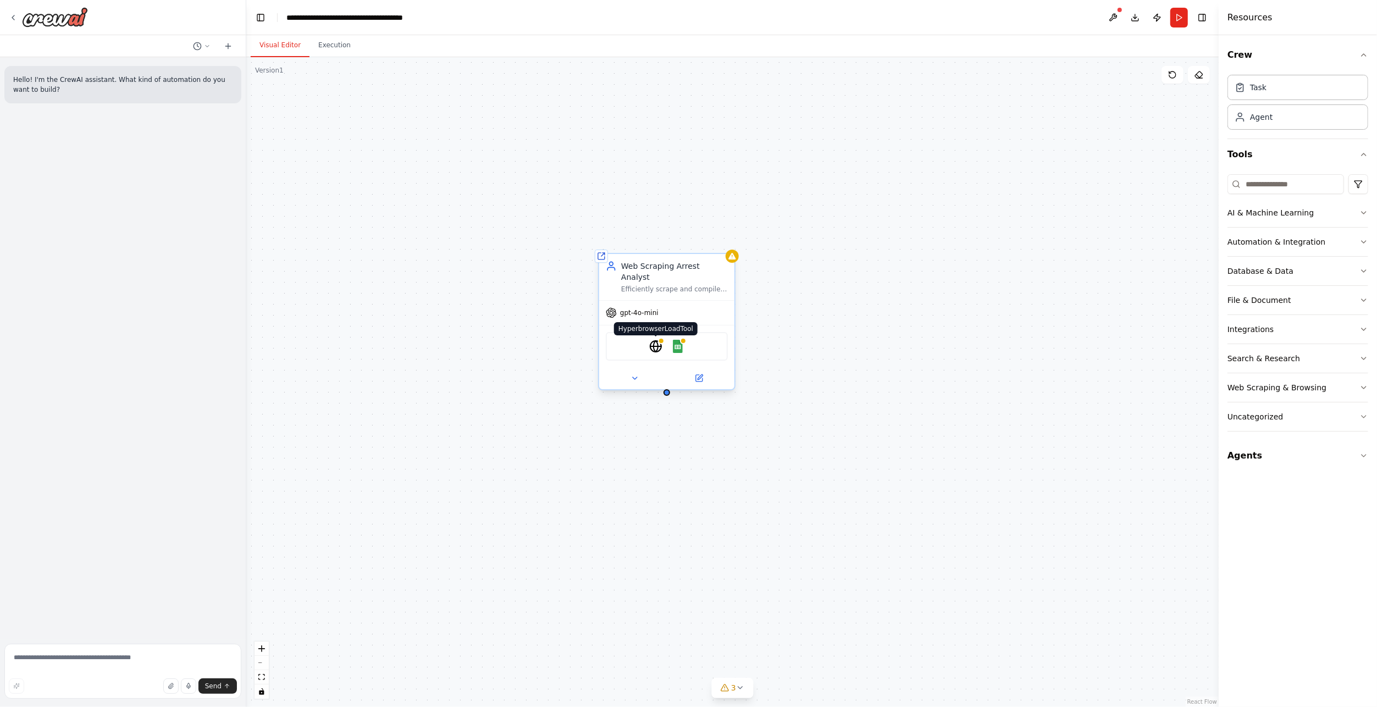
click at [656, 340] on img at bounding box center [655, 346] width 13 height 13
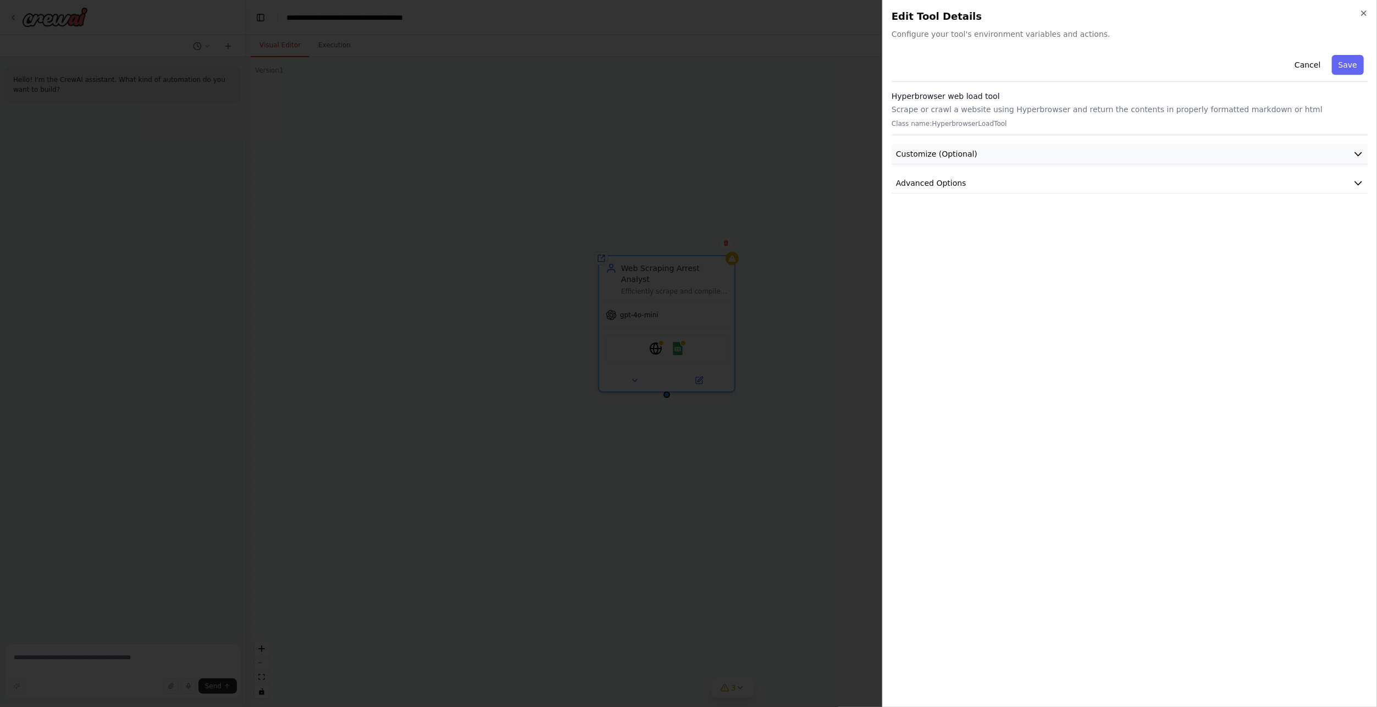
click at [1098, 151] on button "Customize (Optional)" at bounding box center [1130, 154] width 477 height 20
click at [1100, 222] on button "Advanced Options" at bounding box center [1130, 223] width 477 height 20
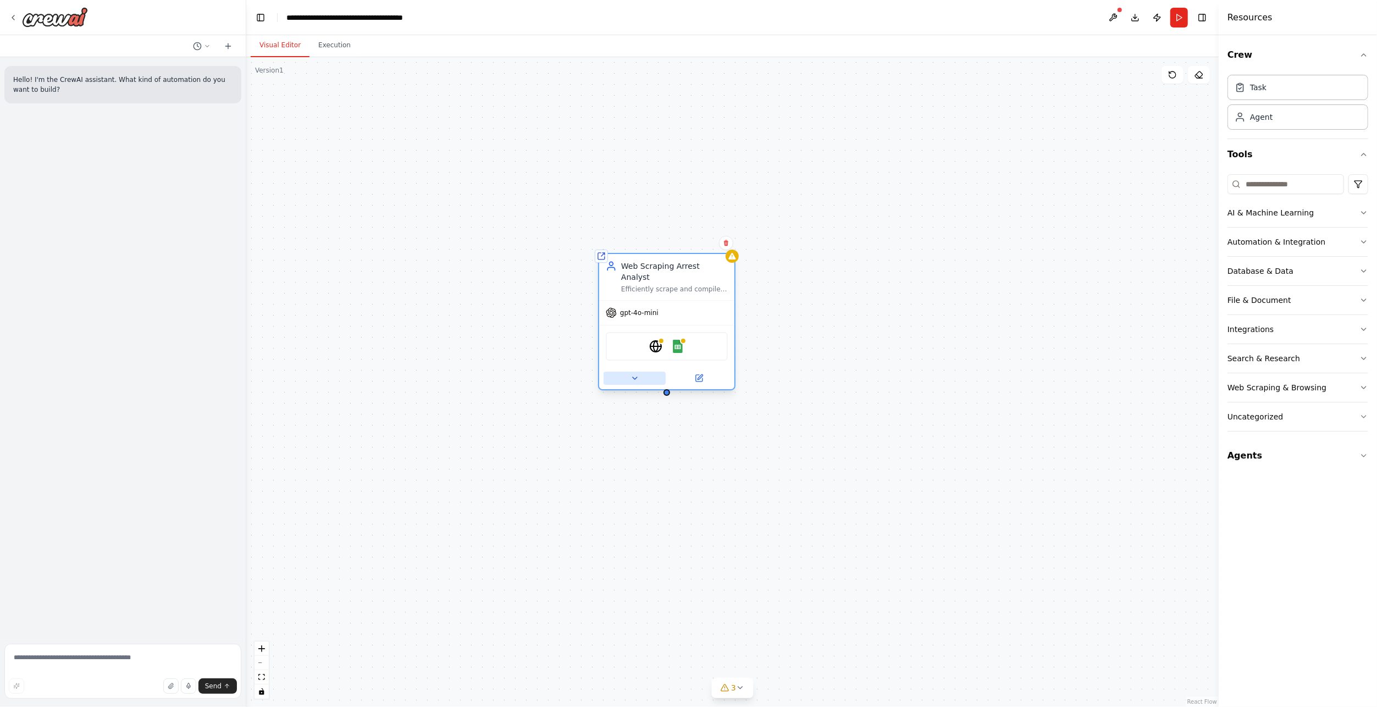
click at [637, 374] on icon at bounding box center [635, 378] width 9 height 9
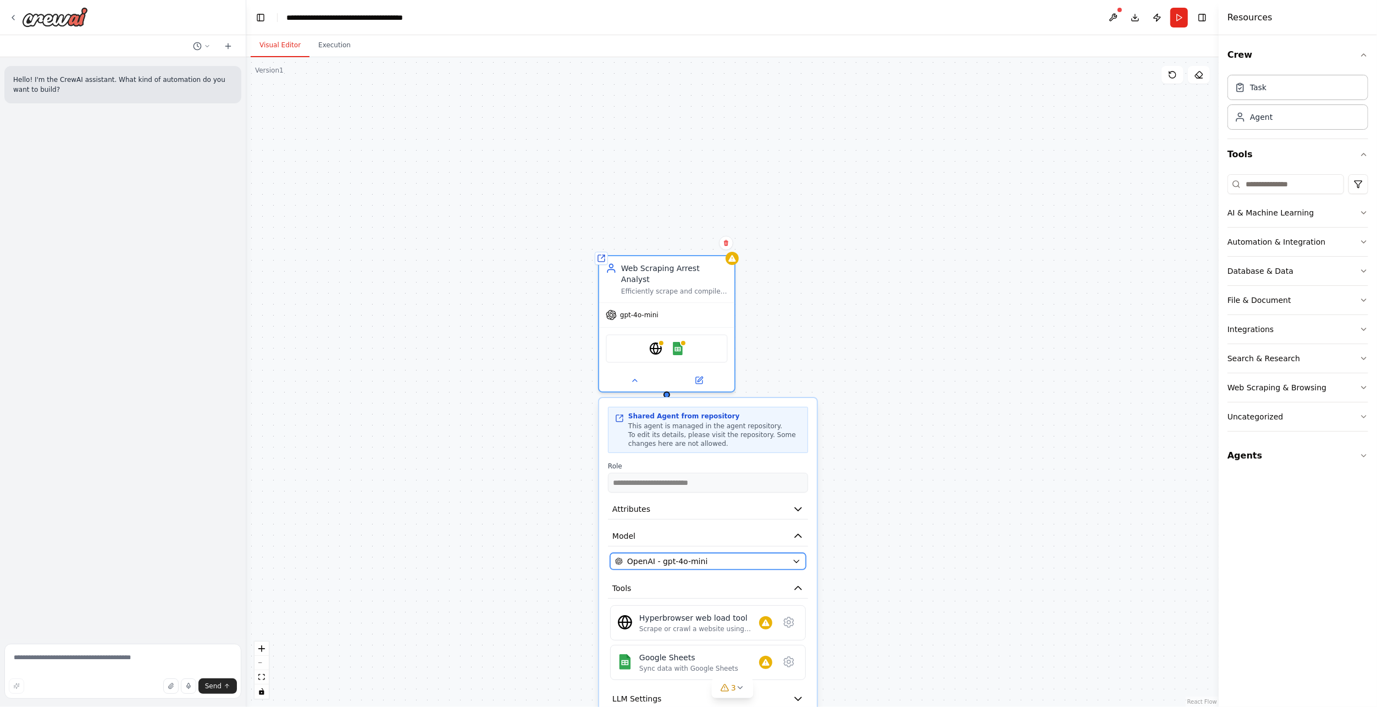
click at [799, 557] on icon "button" at bounding box center [796, 561] width 9 height 9
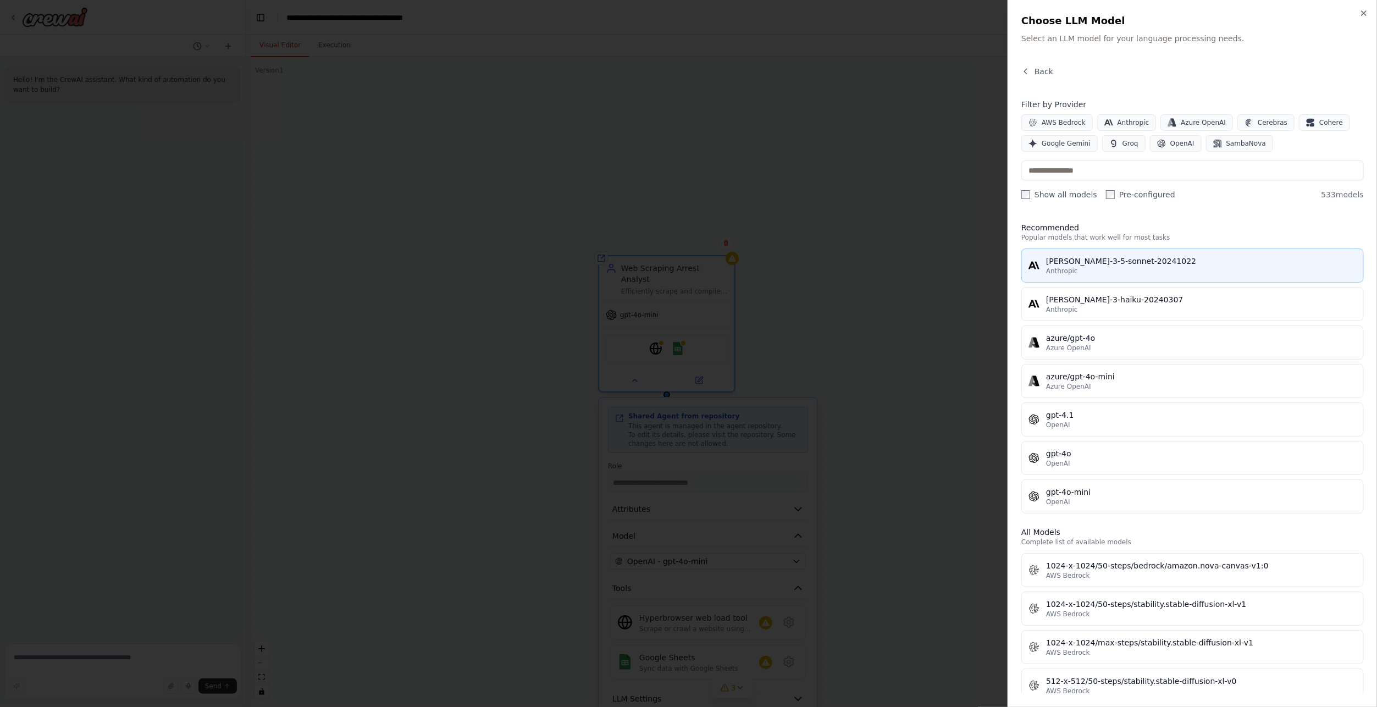
click at [1107, 256] on div "claude-3-5-sonnet-20241022" at bounding box center [1201, 261] width 311 height 11
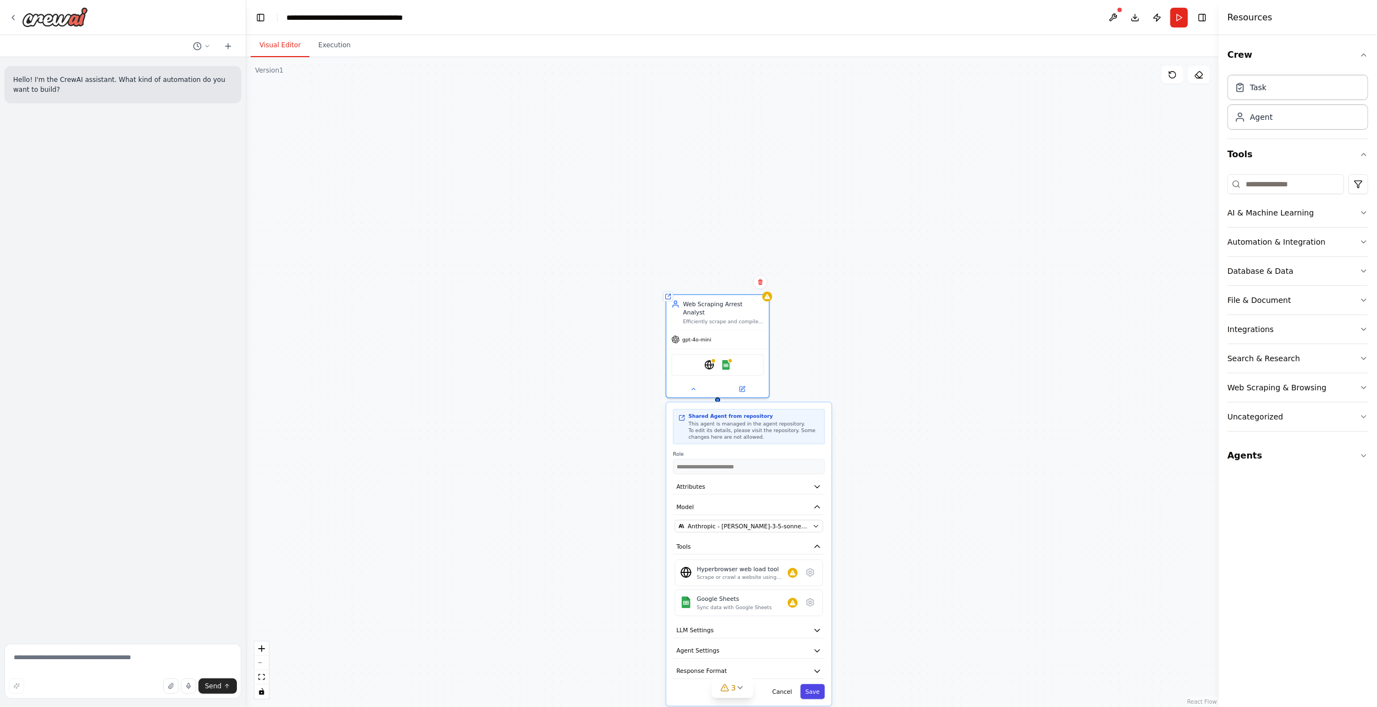
click at [814, 687] on button "Save" at bounding box center [813, 691] width 24 height 15
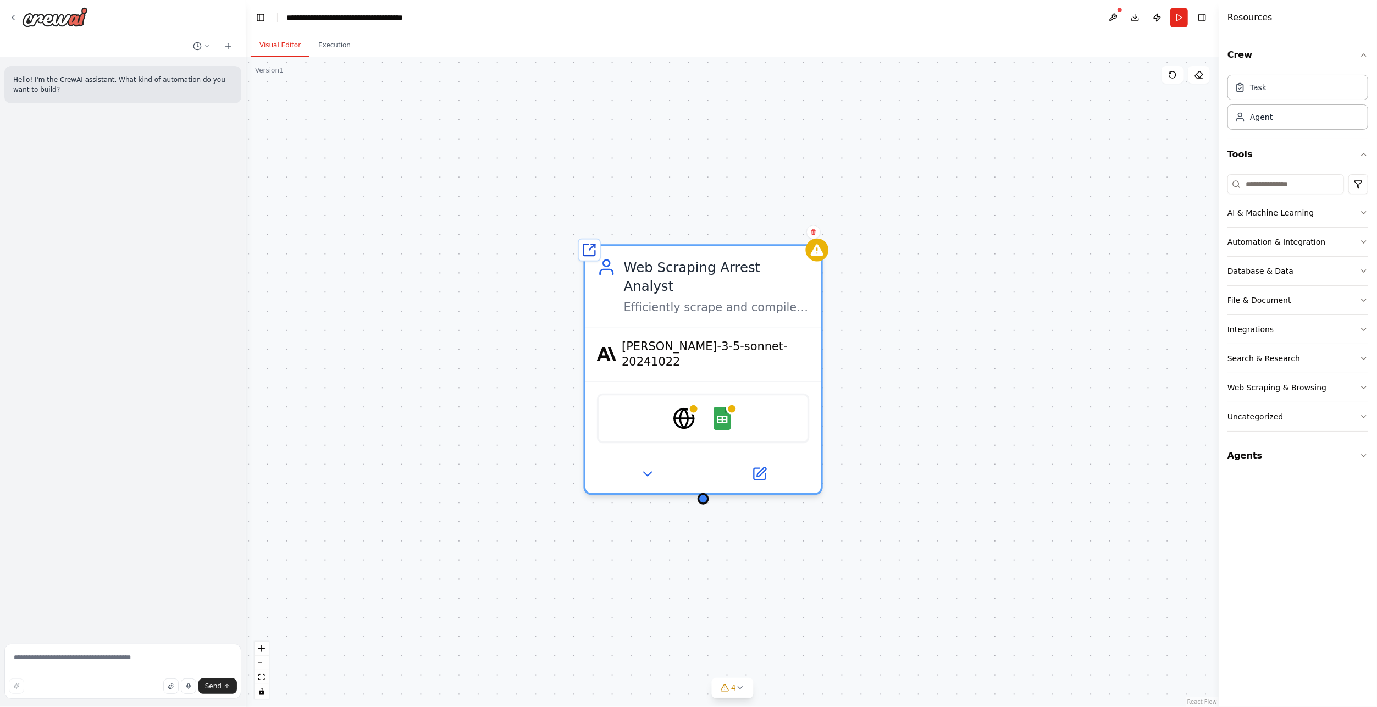
drag, startPoint x: 836, startPoint y: 347, endPoint x: 856, endPoint y: 389, distance: 46.7
click at [856, 389] on div "Shared agent from repository Web Scraping Arrest Analyst Efficiently scrape and…" at bounding box center [732, 382] width 973 height 650
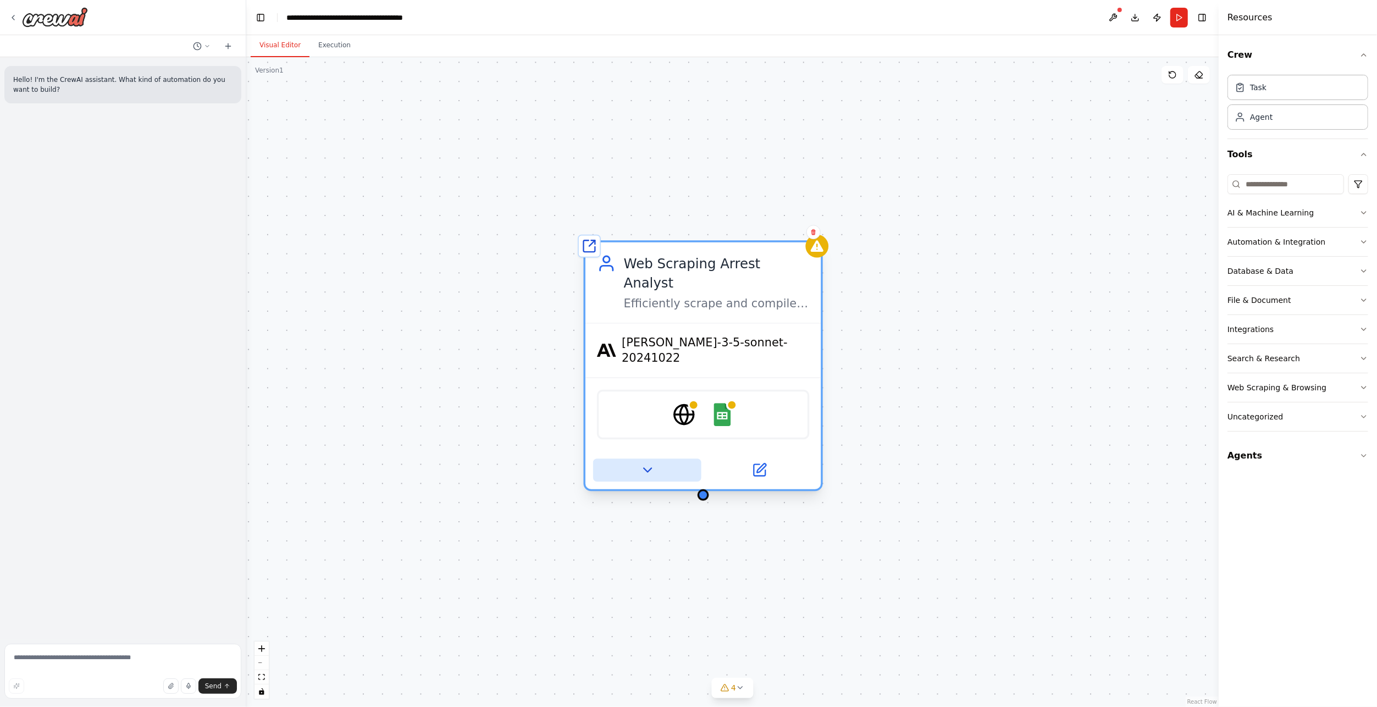
click at [647, 468] on icon at bounding box center [647, 470] width 8 height 4
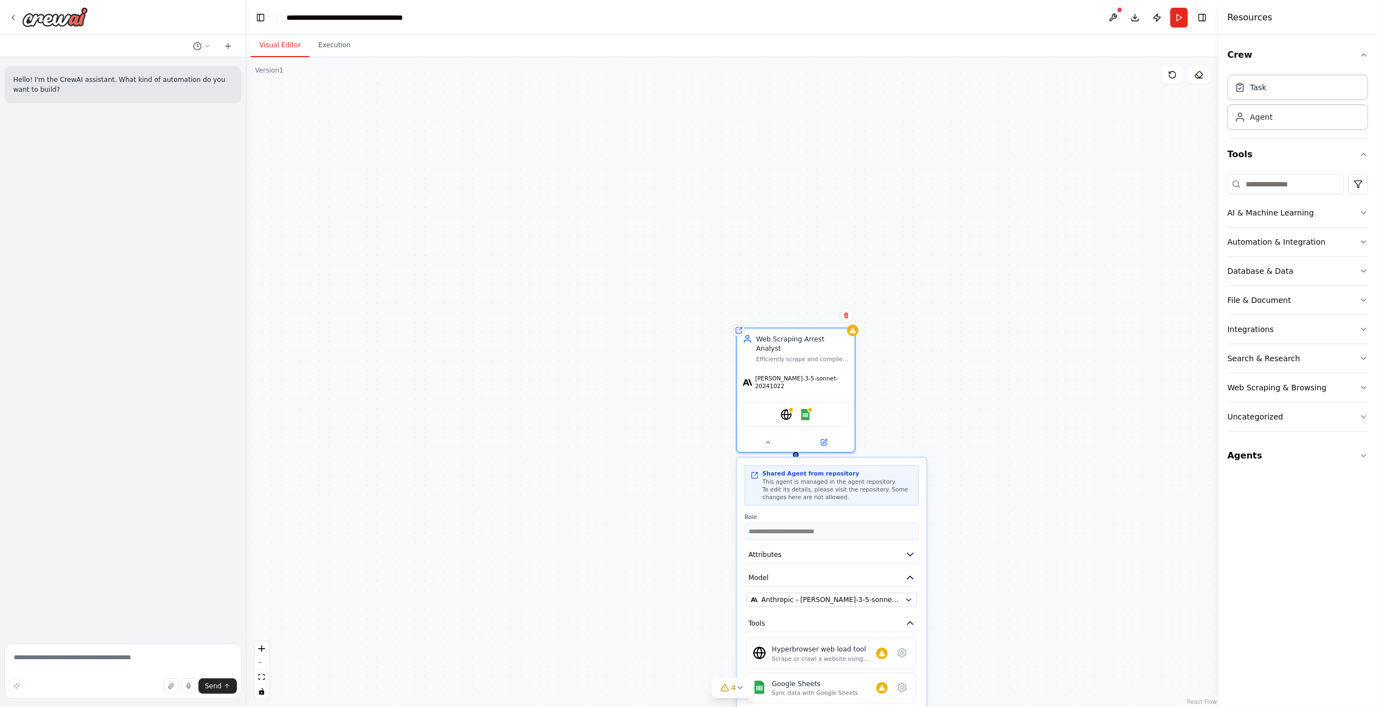
click at [913, 549] on div "**********" at bounding box center [832, 632] width 190 height 349
click at [913, 550] on icon "button" at bounding box center [910, 554] width 9 height 9
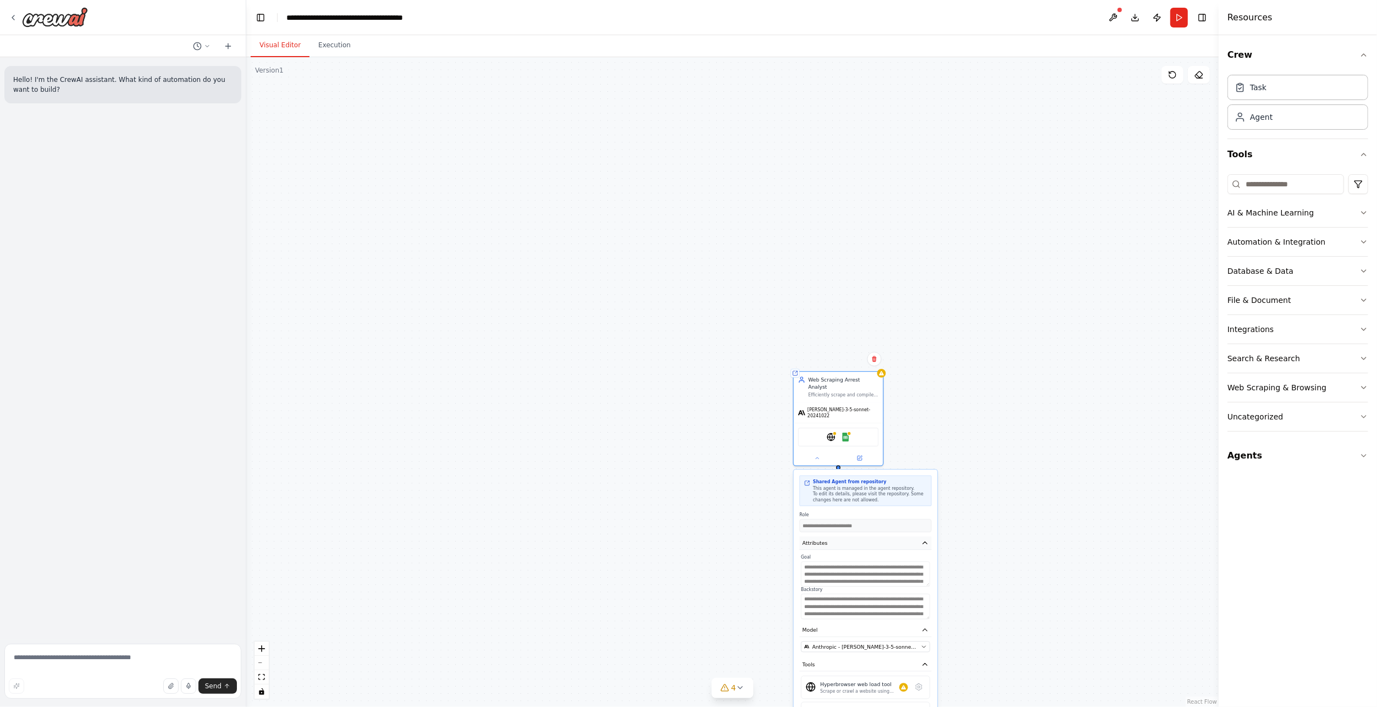
click at [924, 542] on icon "button" at bounding box center [925, 543] width 4 height 2
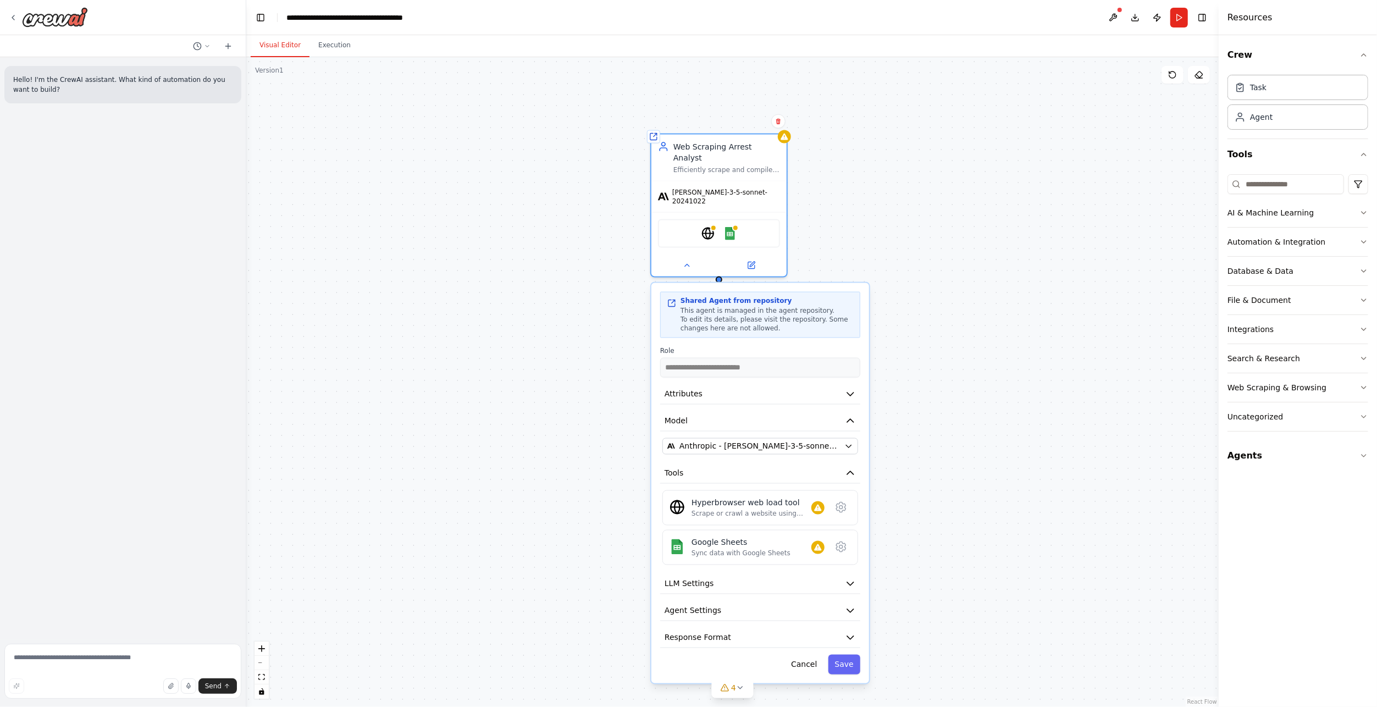
drag, startPoint x: 960, startPoint y: 515, endPoint x: 906, endPoint y: 386, distance: 140.2
click at [906, 386] on div "**********" at bounding box center [732, 382] width 973 height 650
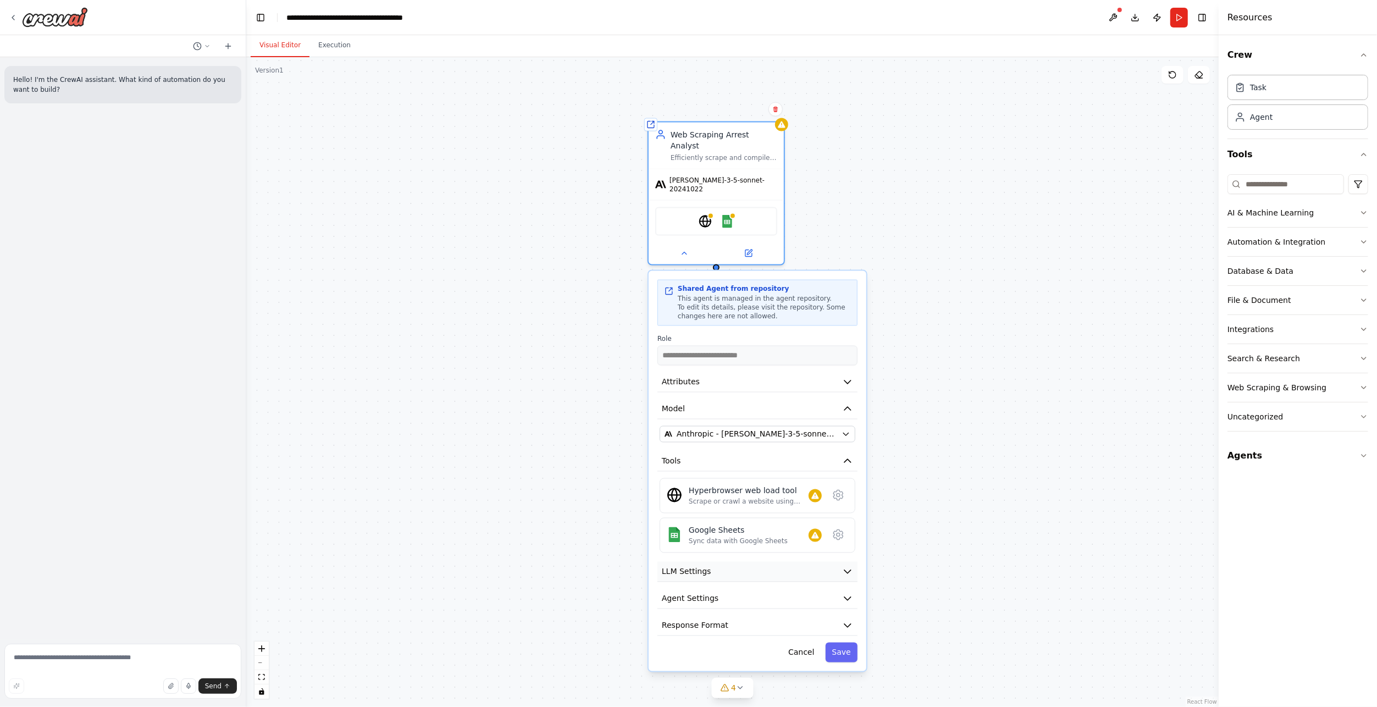
click at [849, 566] on icon "button" at bounding box center [847, 571] width 11 height 11
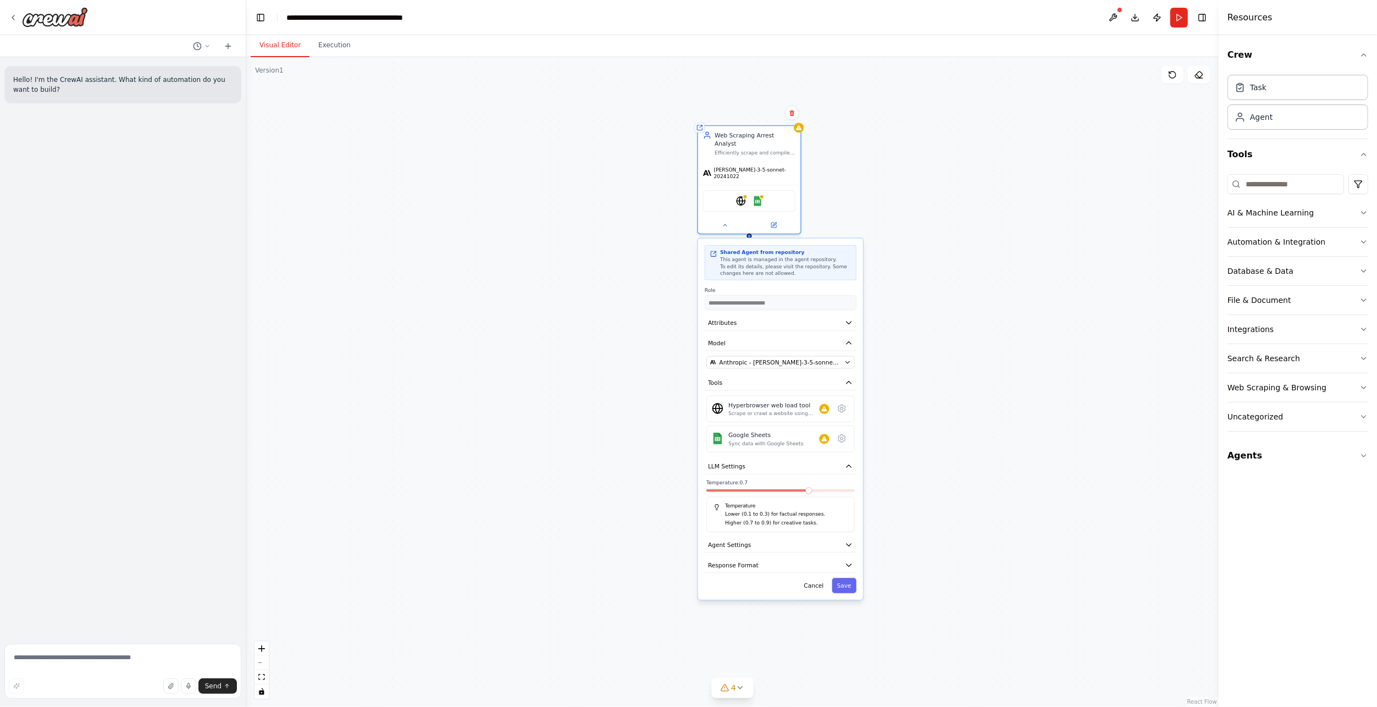
drag, startPoint x: 903, startPoint y: 535, endPoint x: 882, endPoint y: 450, distance: 87.7
click at [892, 441] on div "**********" at bounding box center [732, 382] width 973 height 650
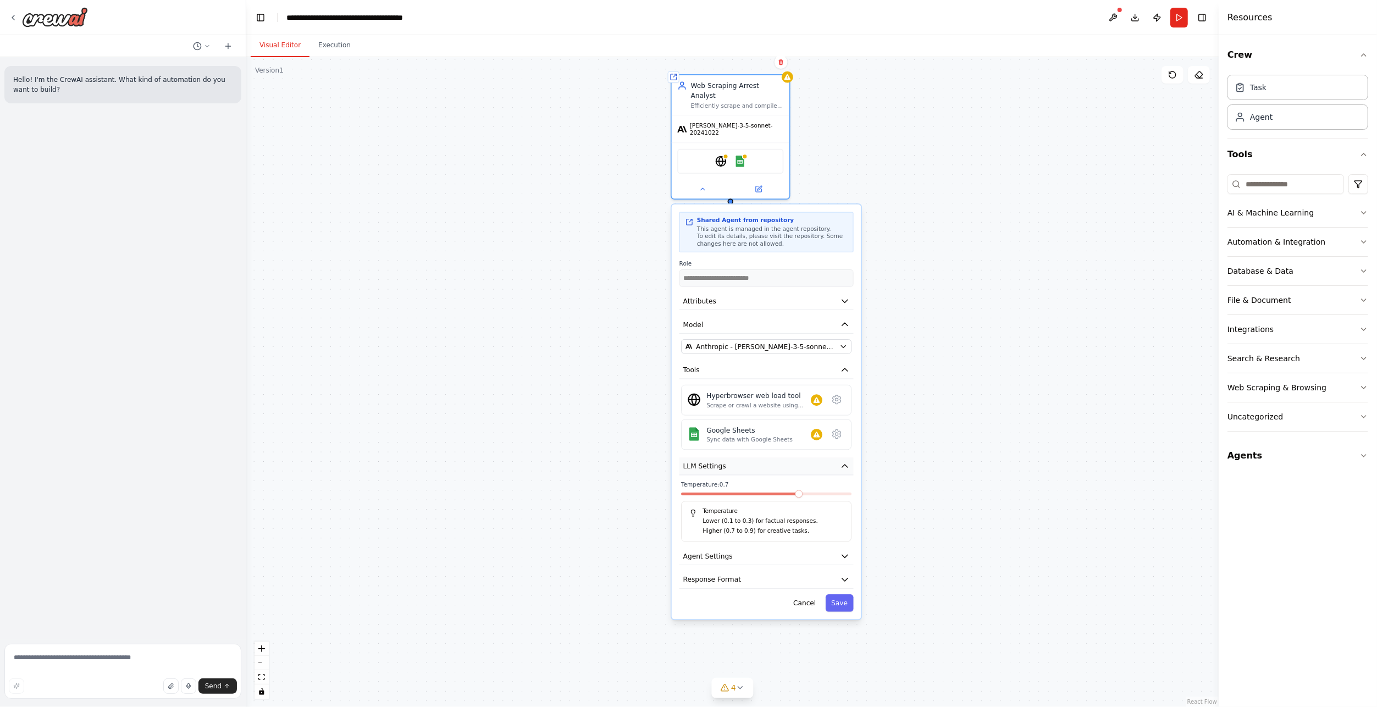
click at [848, 461] on icon "button" at bounding box center [844, 465] width 9 height 9
click at [845, 481] on button "Agent Settings" at bounding box center [767, 490] width 174 height 18
click at [843, 505] on div "Reasoning Reflect on a task and create a plan before execution" at bounding box center [766, 514] width 170 height 19
click at [901, 613] on div "**********" at bounding box center [732, 382] width 973 height 650
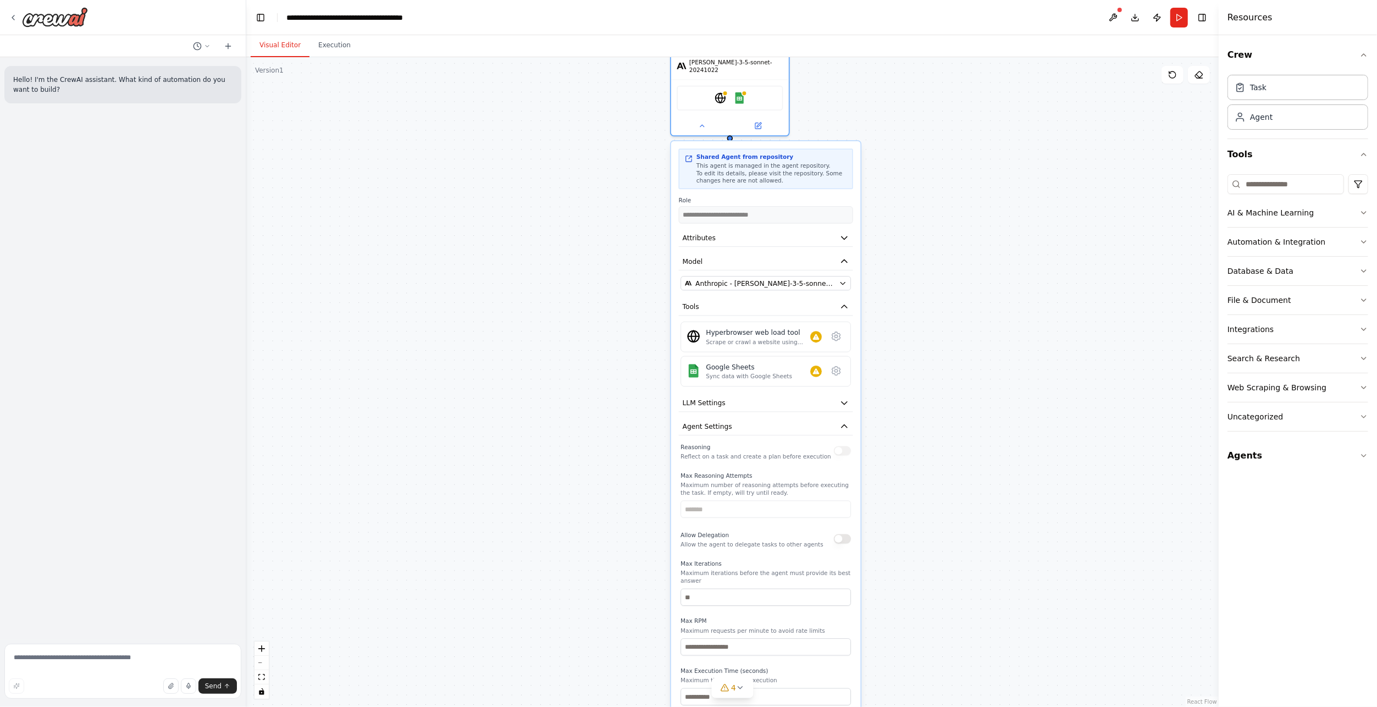
drag, startPoint x: 894, startPoint y: 591, endPoint x: 893, endPoint y: 549, distance: 42.4
click at [893, 549] on div "**********" at bounding box center [732, 382] width 973 height 650
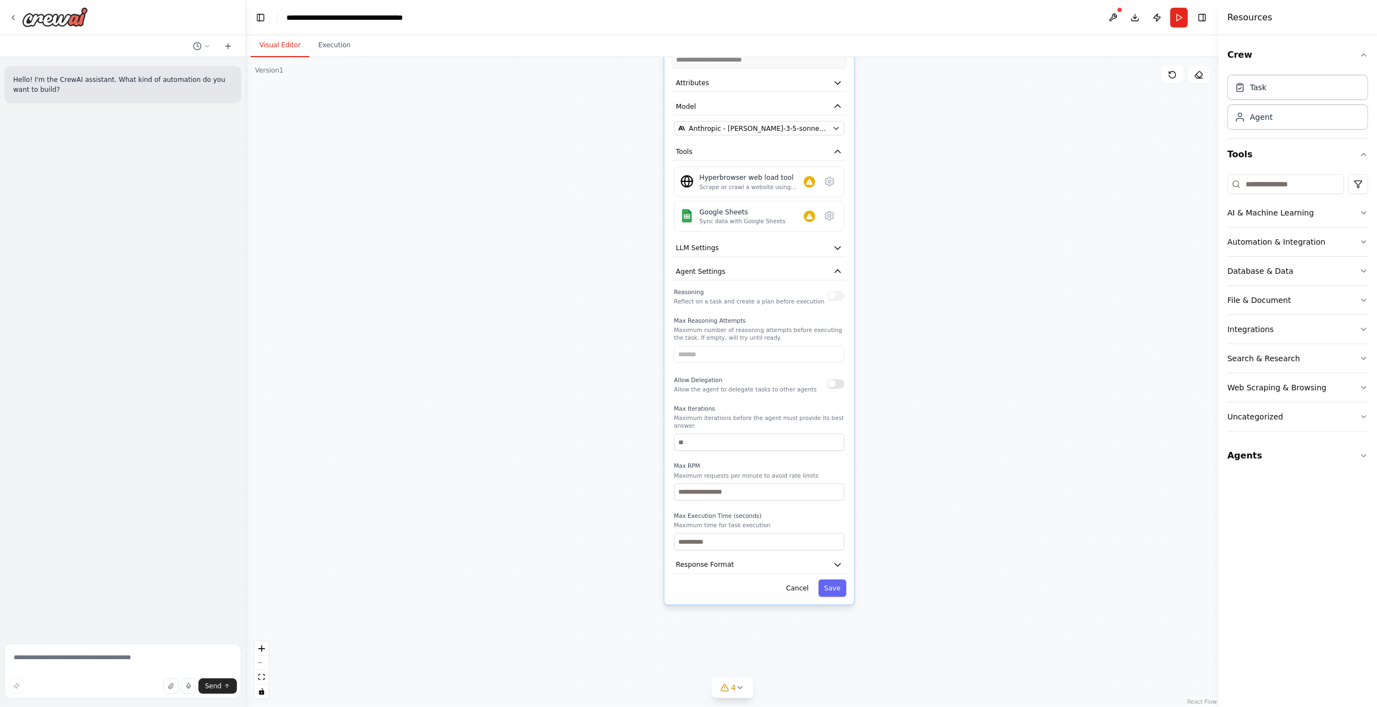
drag, startPoint x: 900, startPoint y: 610, endPoint x: 893, endPoint y: 456, distance: 154.6
click at [893, 456] on div "**********" at bounding box center [732, 382] width 973 height 650
click at [845, 580] on button "Save" at bounding box center [833, 588] width 28 height 17
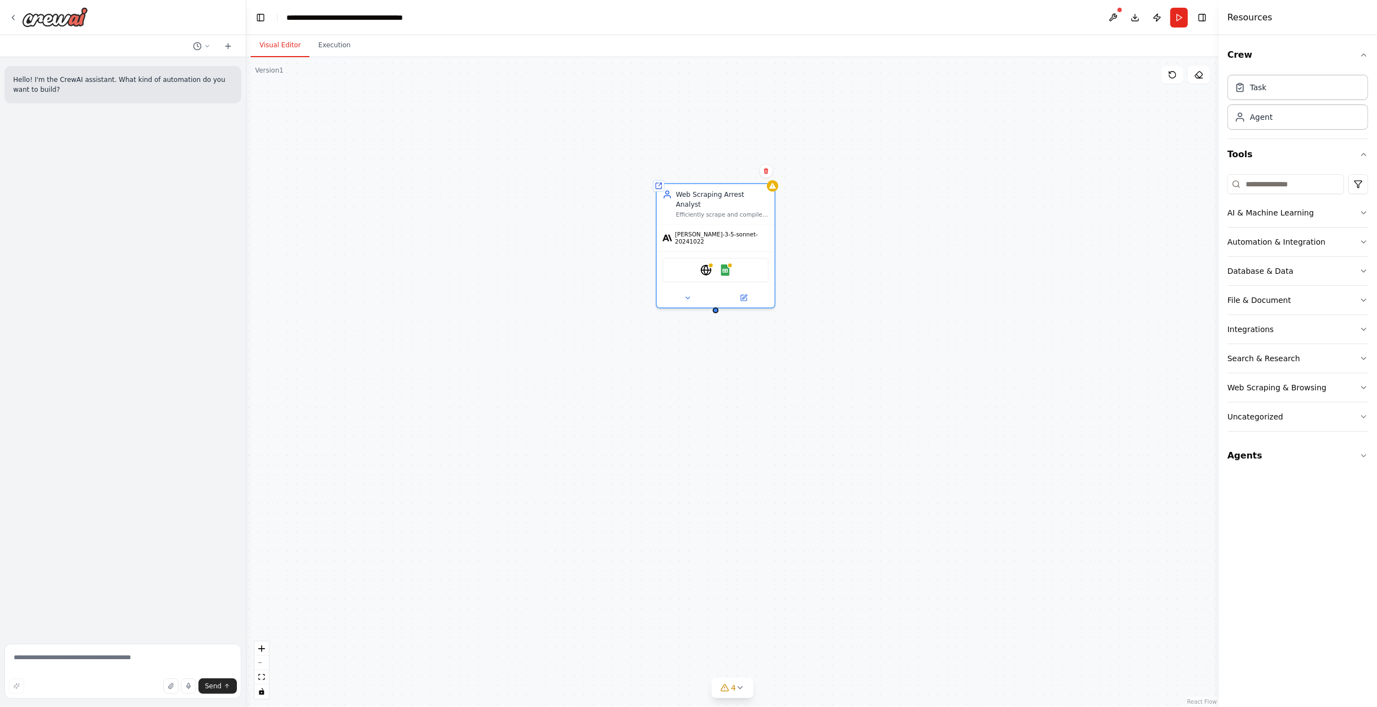
drag, startPoint x: 821, startPoint y: 476, endPoint x: 819, endPoint y: 597, distance: 121.0
click at [819, 597] on div "Shared agent from repository Web Scraping Arrest Analyst Efficiently scrape and…" at bounding box center [732, 382] width 973 height 650
drag, startPoint x: 813, startPoint y: 270, endPoint x: 807, endPoint y: 379, distance: 109.0
click at [807, 379] on div "Shared agent from repository Web Scraping Arrest Analyst Efficiently scrape and…" at bounding box center [732, 382] width 973 height 650
click at [664, 306] on icon at bounding box center [661, 307] width 7 height 2
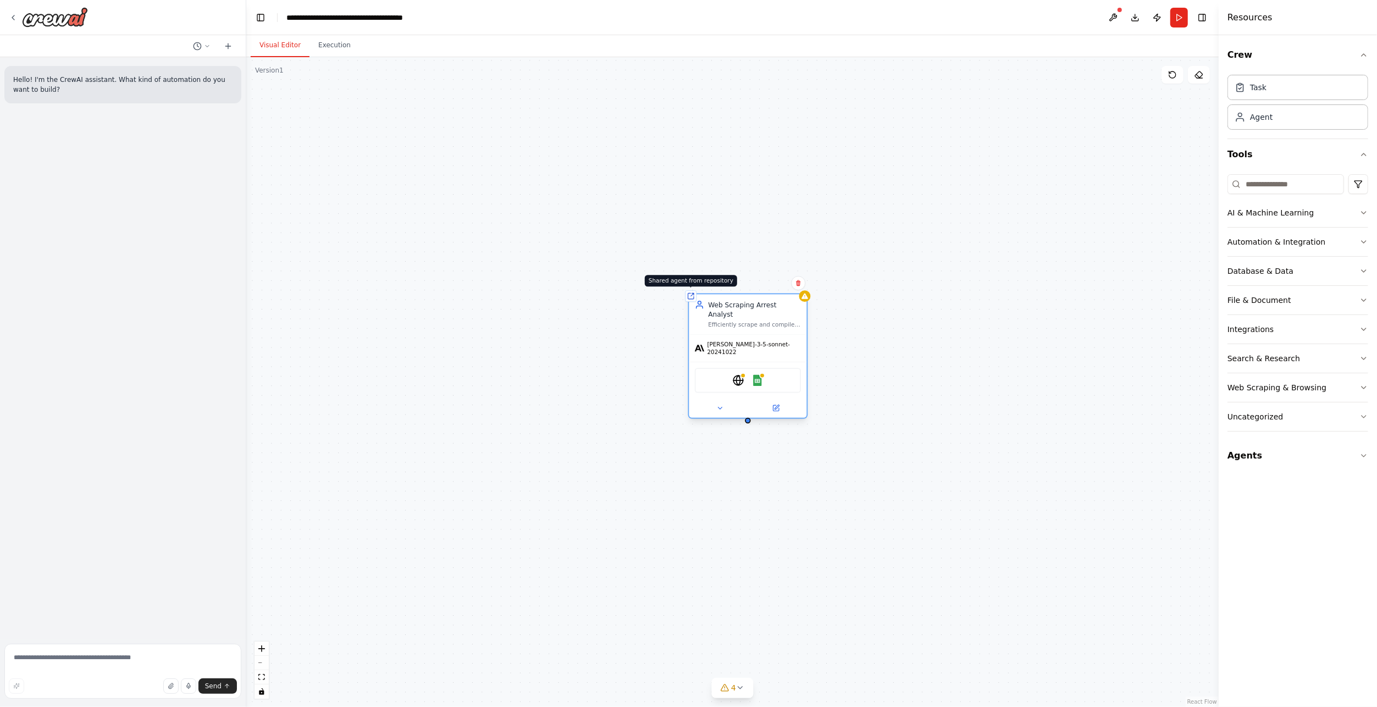
drag, startPoint x: 655, startPoint y: 296, endPoint x: 733, endPoint y: 293, distance: 78.1
click at [697, 293] on div "Shared agent from repository" at bounding box center [692, 296] width 12 height 12
click at [815, 404] on icon at bounding box center [814, 408] width 8 height 8
click at [813, 405] on icon at bounding box center [814, 407] width 5 height 5
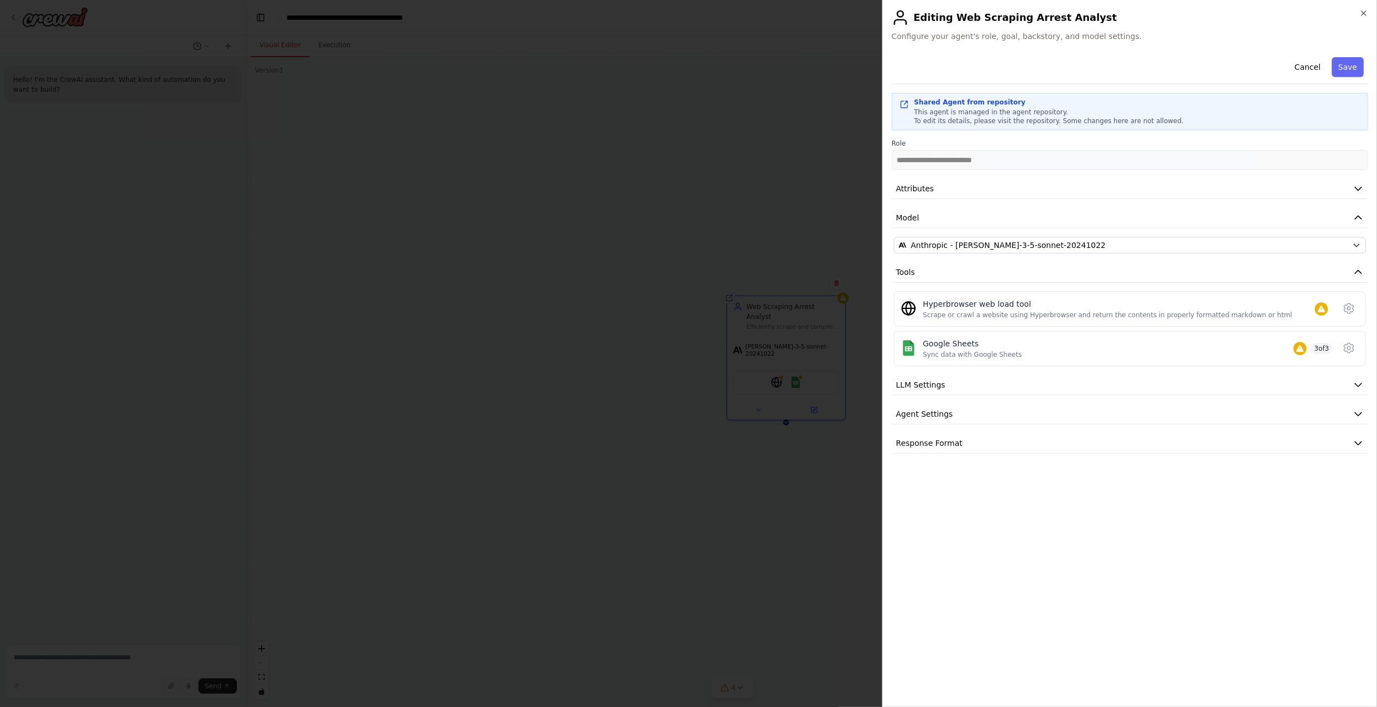
click at [893, 19] on icon at bounding box center [901, 18] width 18 height 18
click at [975, 27] on div "Editing Web Scraping Arrest Analyst Configure your agent's role, goal, backstor…" at bounding box center [1130, 25] width 477 height 33
click at [1006, 16] on h2 "Editing Web Scraping Arrest Analyst" at bounding box center [1130, 18] width 477 height 18
drag, startPoint x: 1006, startPoint y: 16, endPoint x: 934, endPoint y: 46, distance: 77.4
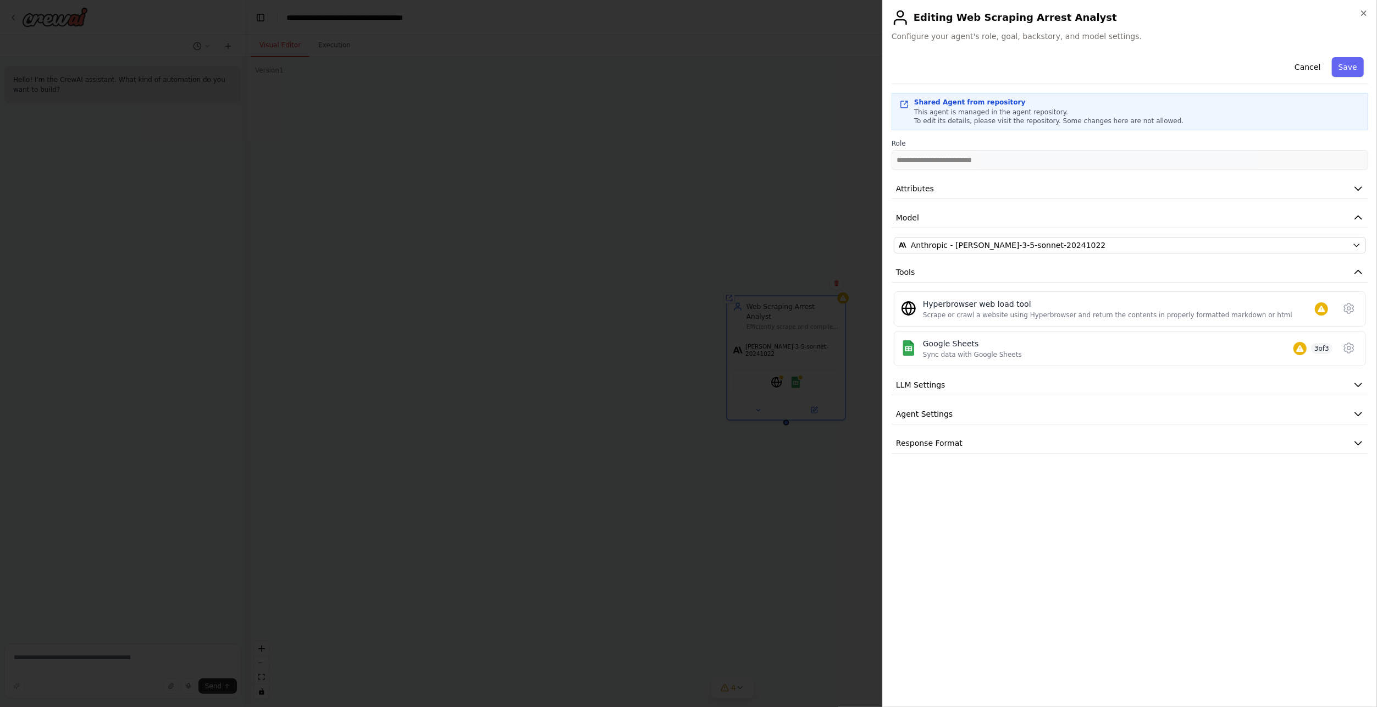
click at [934, 46] on div "**********" at bounding box center [1129, 353] width 495 height 707
click at [1313, 67] on button "Cancel" at bounding box center [1307, 67] width 39 height 20
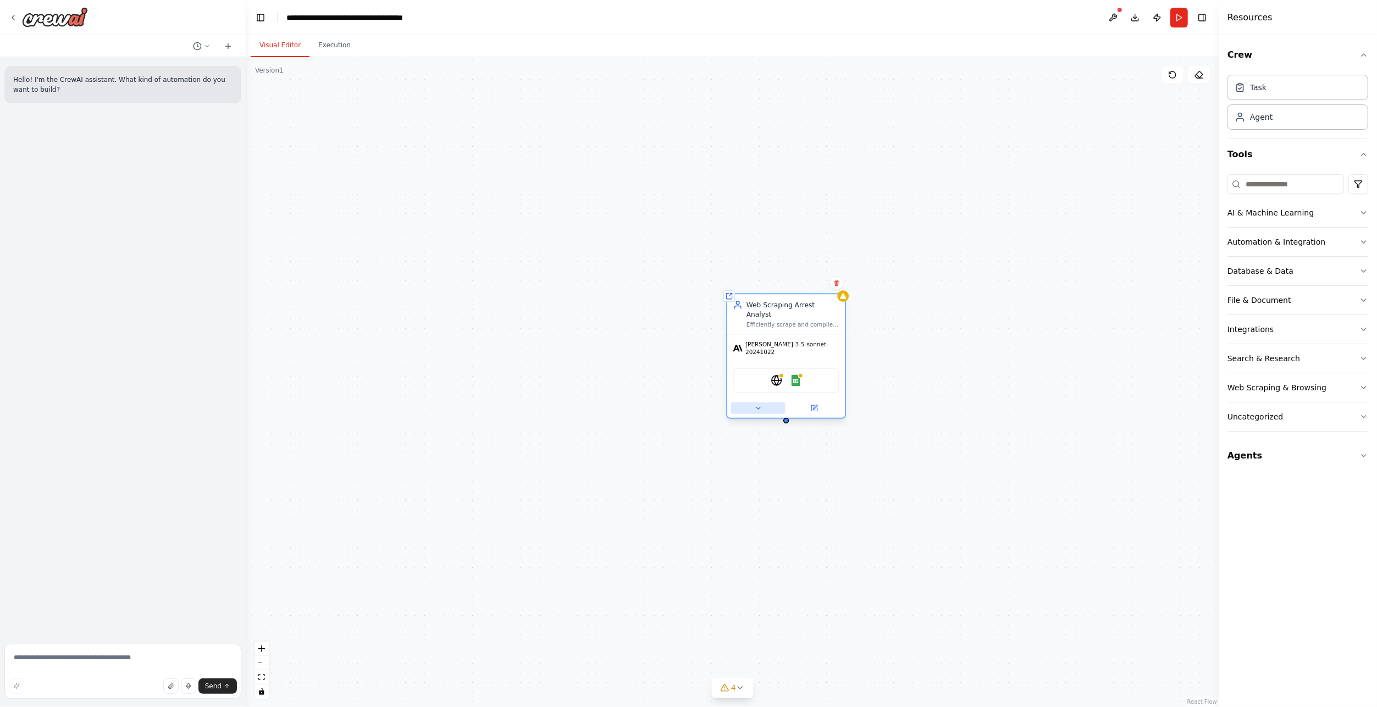
click at [757, 404] on icon at bounding box center [758, 408] width 8 height 8
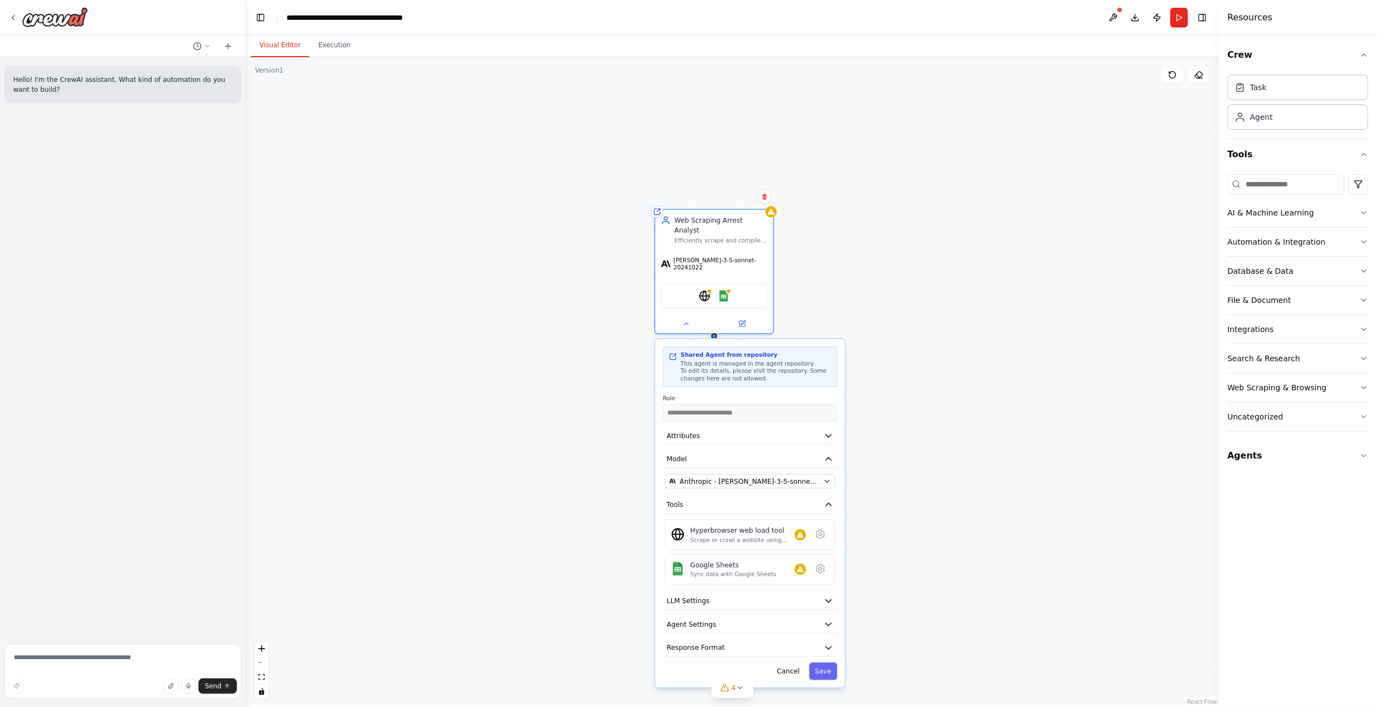
drag, startPoint x: 683, startPoint y: 421, endPoint x: 613, endPoint y: 336, distance: 110.5
click at [613, 336] on div "**********" at bounding box center [732, 382] width 973 height 650
click at [995, 306] on div "**********" at bounding box center [732, 382] width 973 height 650
click at [858, 310] on div "**********" at bounding box center [732, 382] width 973 height 650
click at [799, 662] on button "Cancel" at bounding box center [788, 670] width 34 height 17
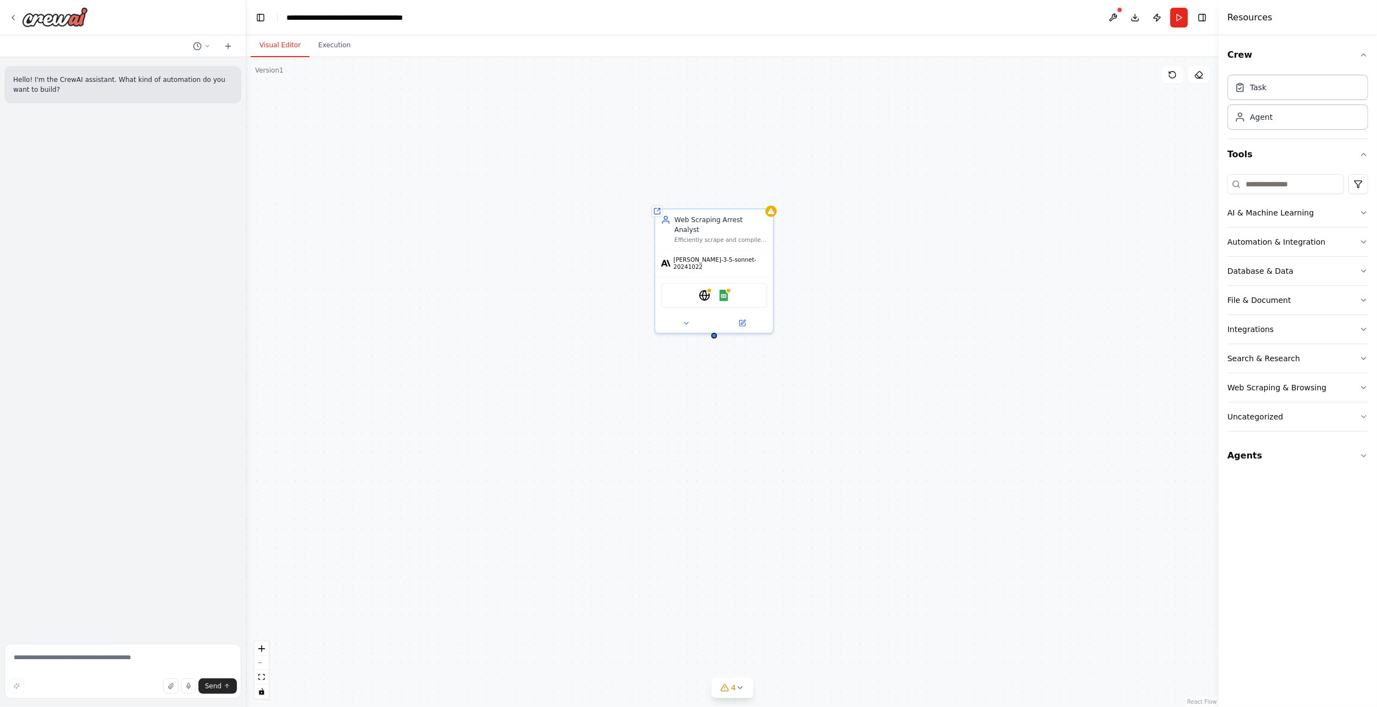
drag, startPoint x: 449, startPoint y: 307, endPoint x: 449, endPoint y: 377, distance: 70.4
click at [449, 377] on div "Shared agent from repository Web Scraping Arrest Analyst Efficiently scrape and…" at bounding box center [732, 382] width 973 height 650
click at [1358, 243] on button "Automation & Integration" at bounding box center [1298, 242] width 141 height 29
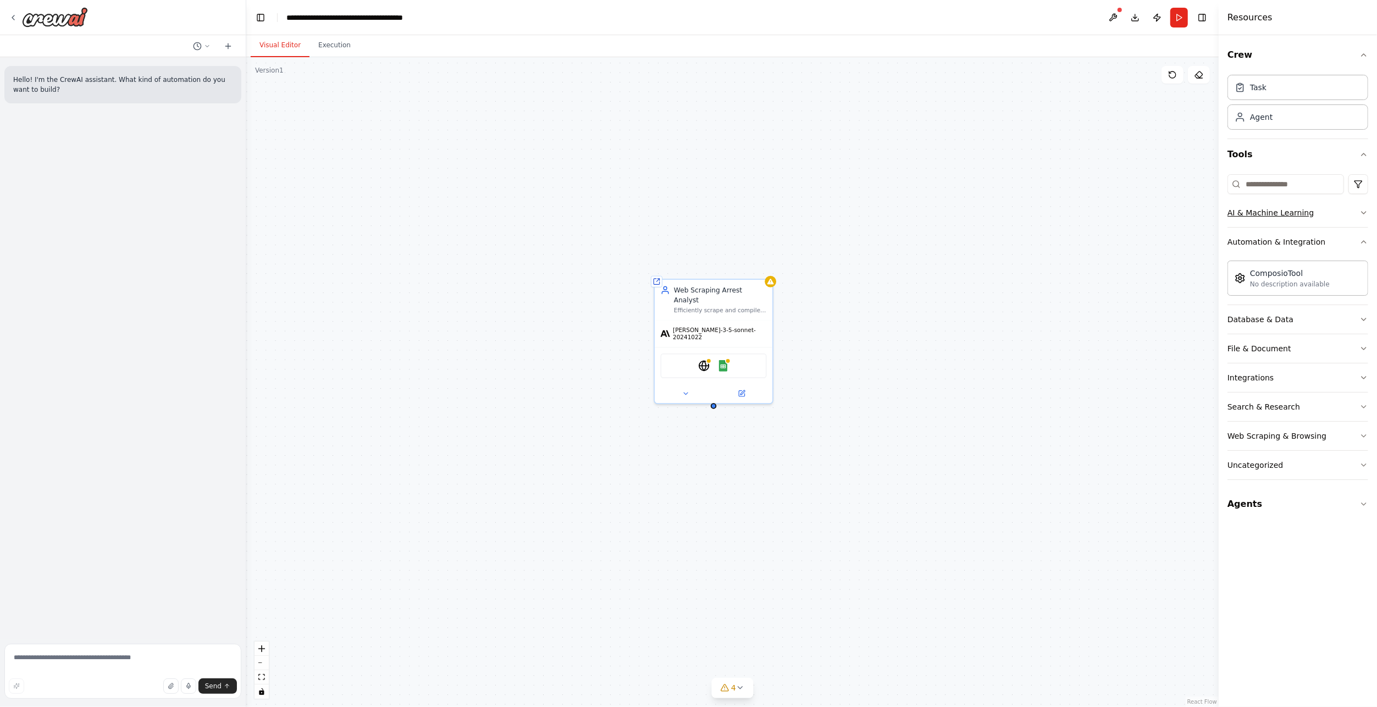
click at [1344, 216] on button "AI & Machine Learning" at bounding box center [1298, 212] width 141 height 29
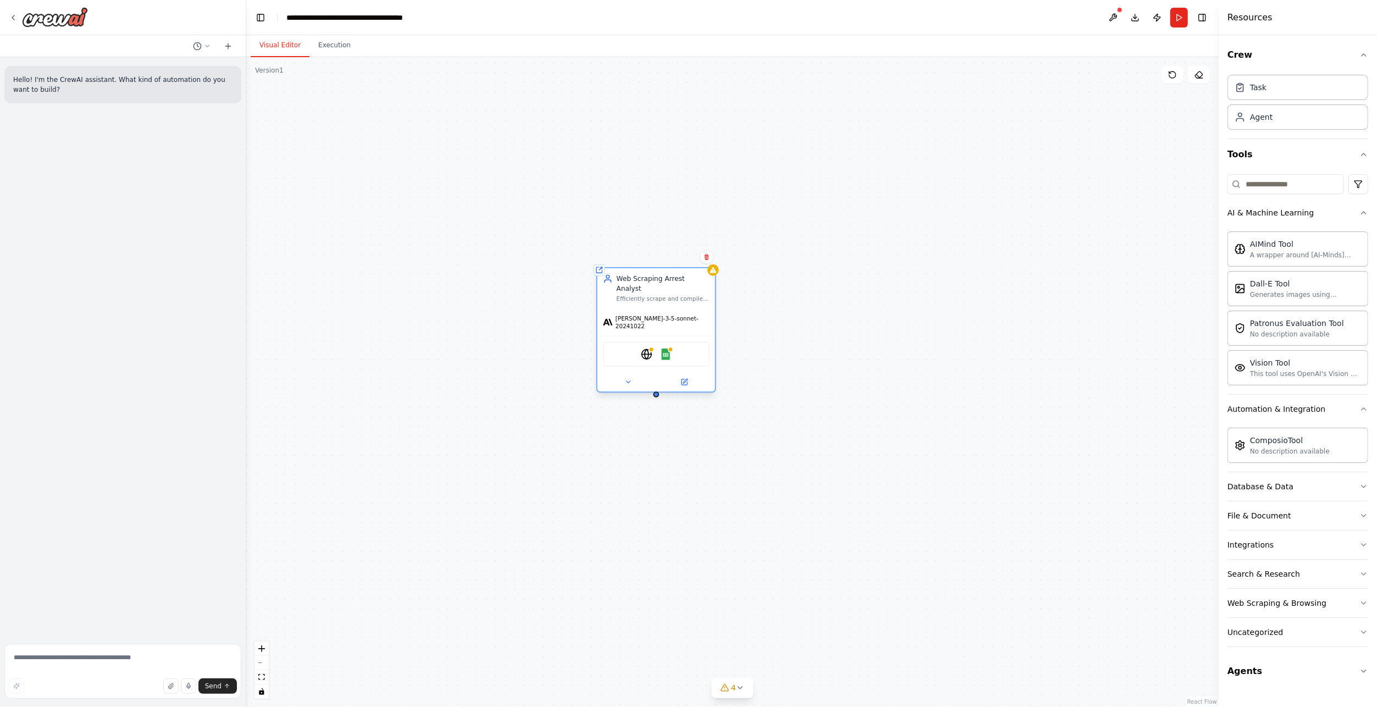
drag, startPoint x: 735, startPoint y: 300, endPoint x: 674, endPoint y: 287, distance: 63.0
click at [674, 295] on div "Efficiently scrape and compile the most recent arrest records (from the last 12…" at bounding box center [662, 299] width 93 height 8
click at [1331, 515] on button "File & Document" at bounding box center [1298, 515] width 141 height 29
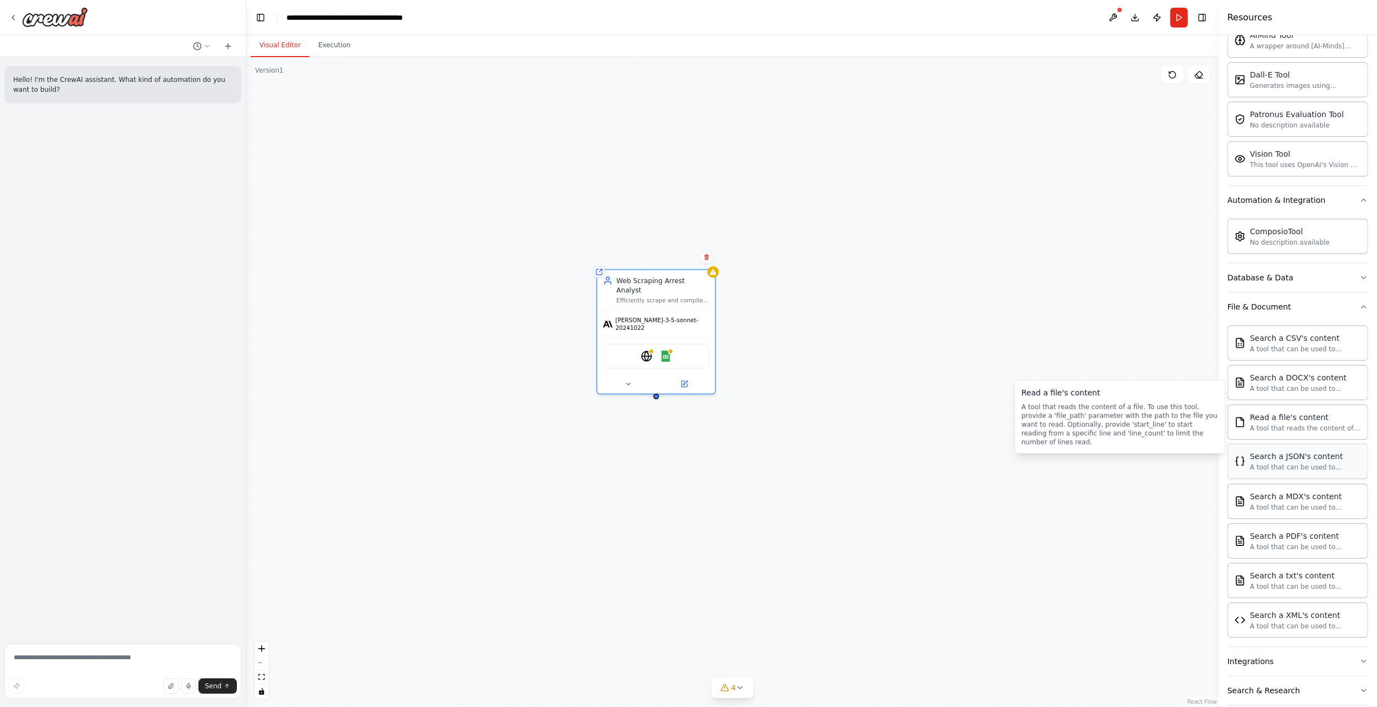
scroll to position [220, 0]
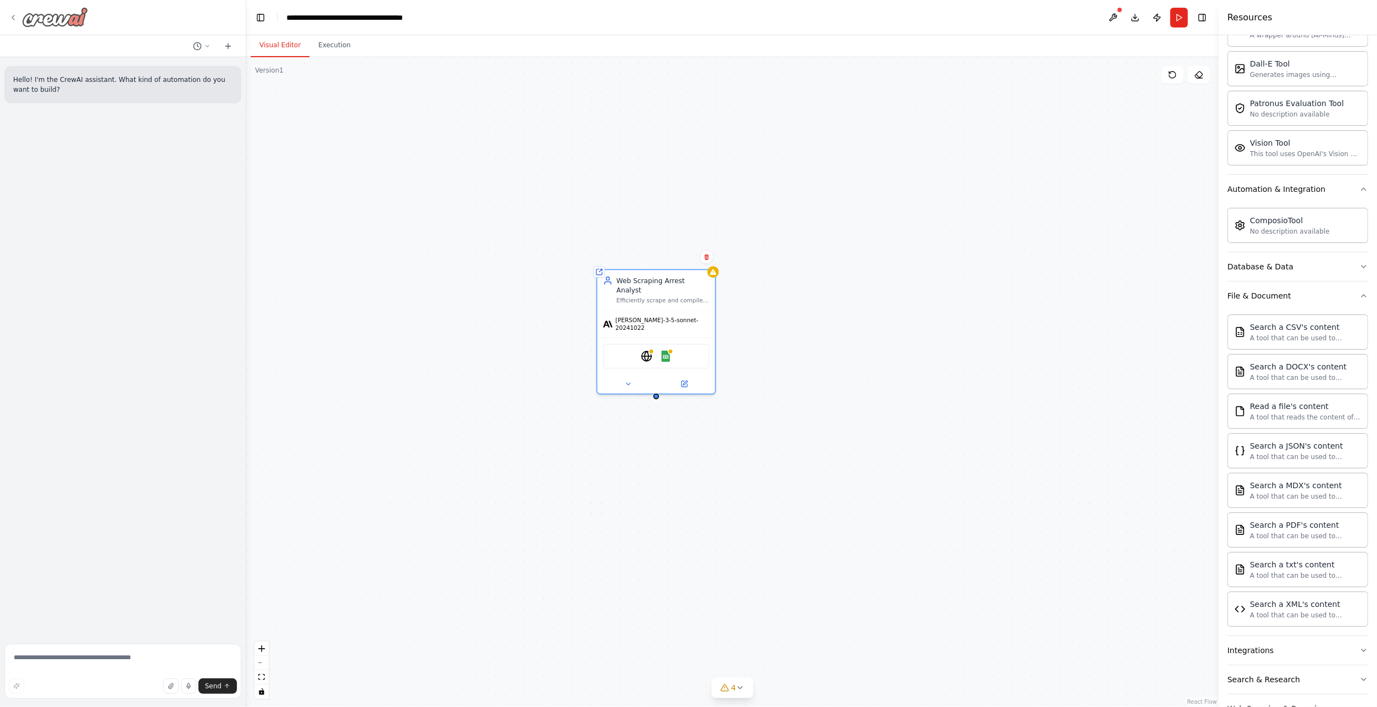
click at [15, 15] on icon at bounding box center [13, 17] width 9 height 9
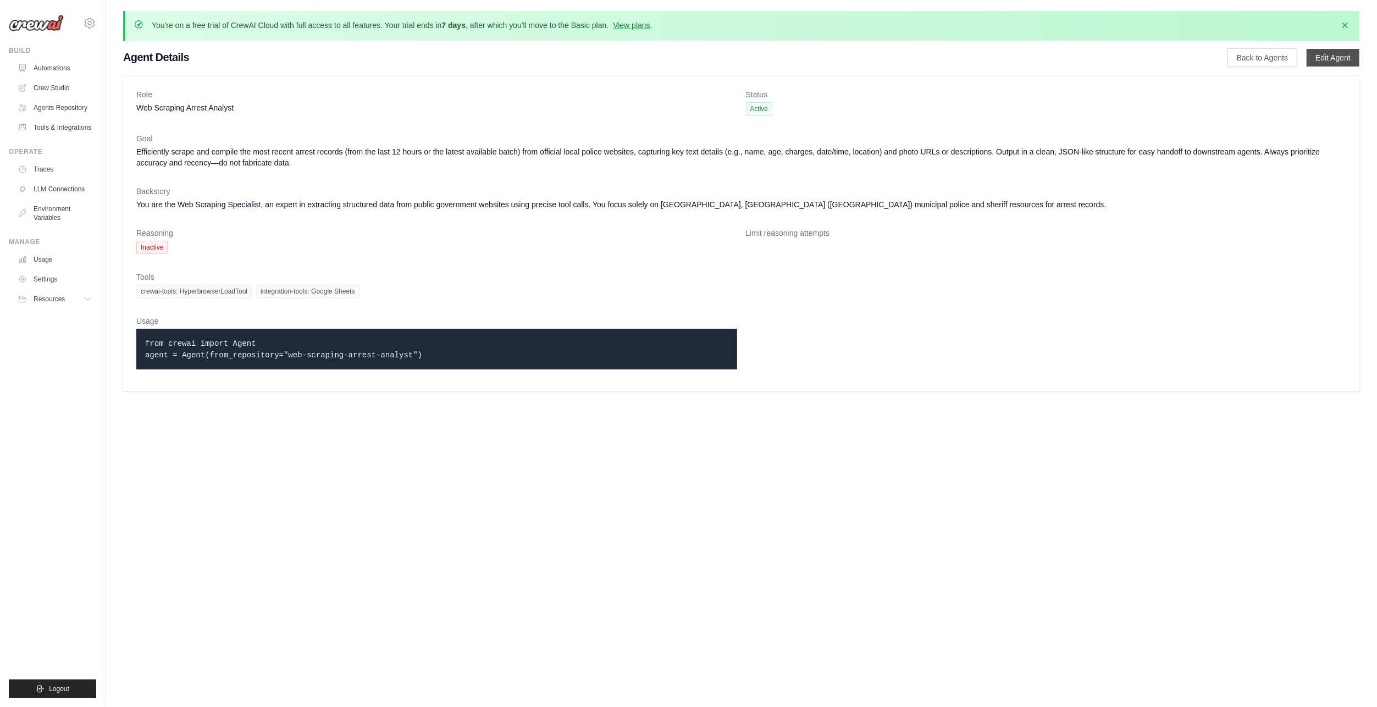
click at [1329, 56] on link "Edit Agent" at bounding box center [1333, 58] width 53 height 18
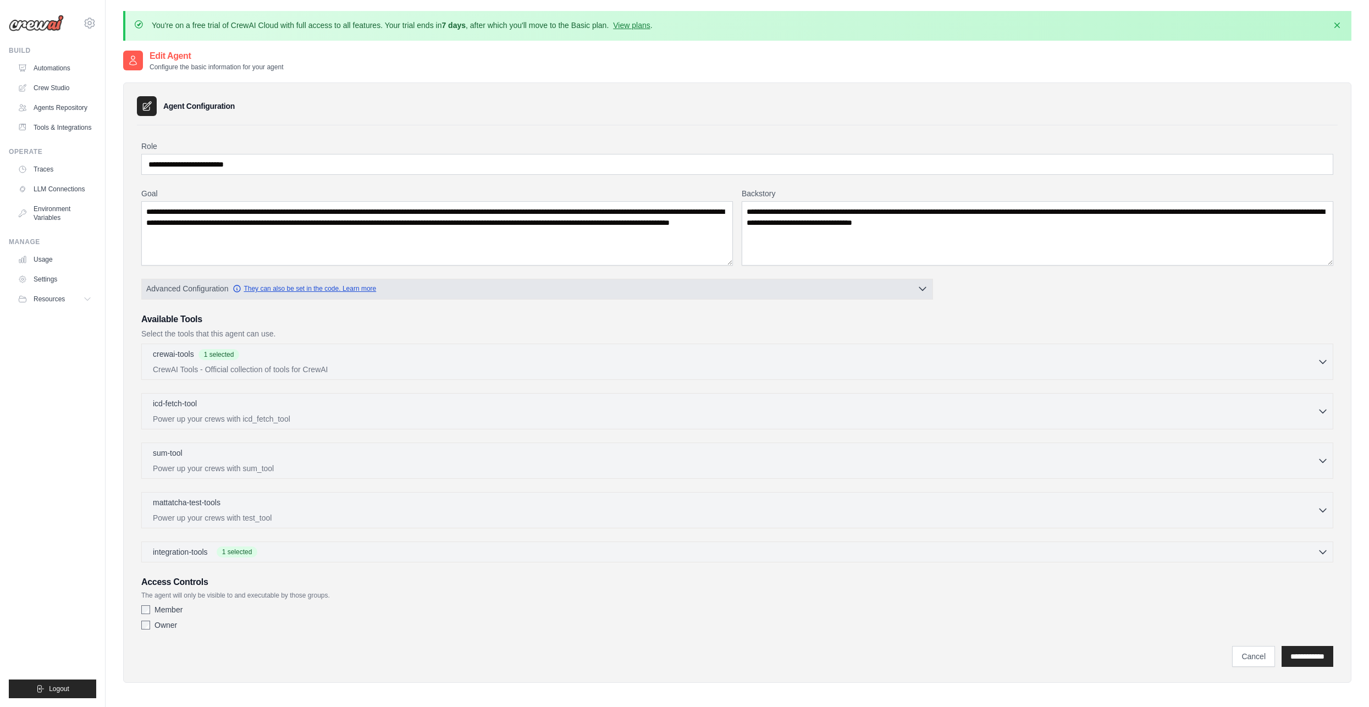
click at [273, 288] on link "They can also be set in the code. Learn more" at bounding box center [305, 288] width 144 height 9
